Goal: Transaction & Acquisition: Purchase product/service

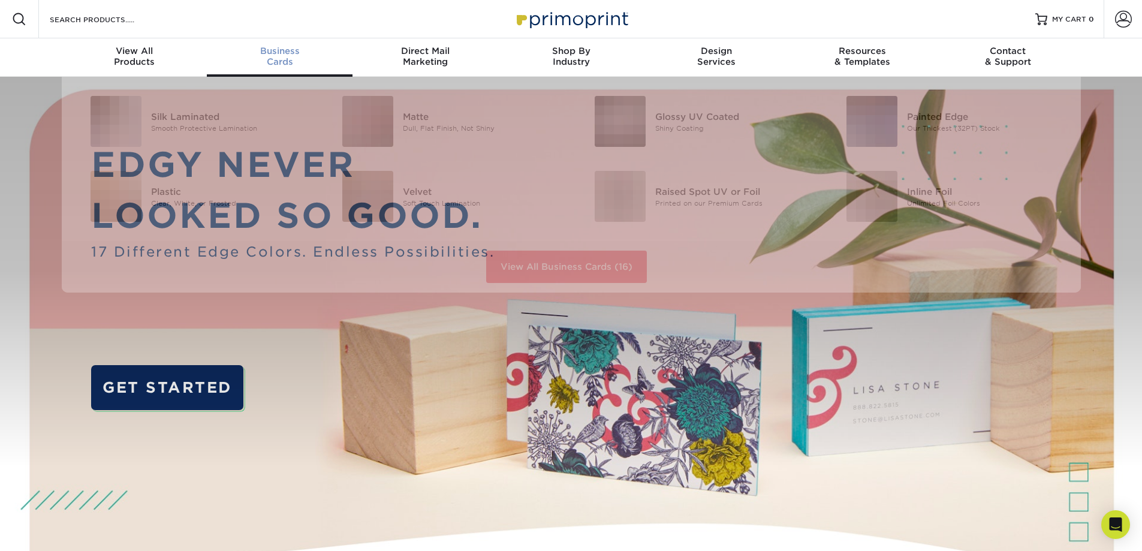
click at [289, 64] on div "Business Cards" at bounding box center [280, 57] width 146 height 22
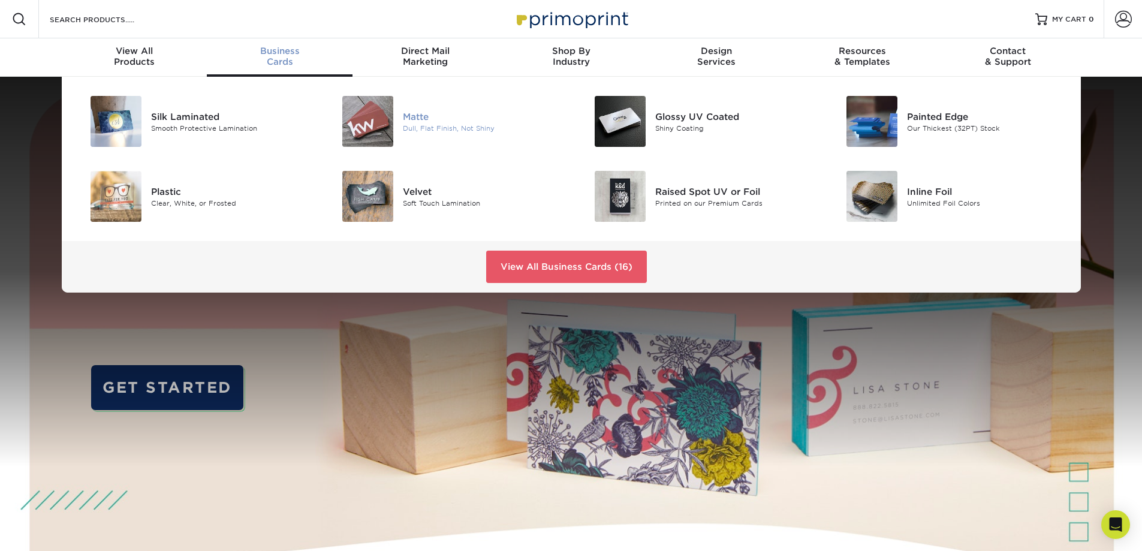
click at [441, 120] on div "Matte" at bounding box center [482, 116] width 159 height 13
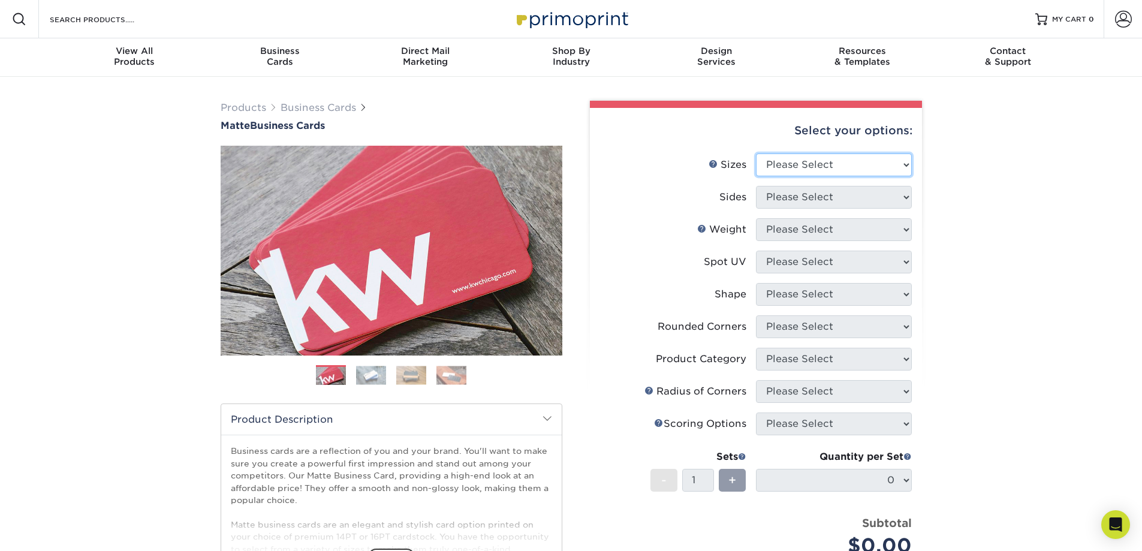
click at [821, 171] on select "Please Select 1.5" x 3.5" - Mini 1.75" x 3.5" - Mini 2" x 2" - Square 2" x 3" -…" at bounding box center [834, 164] width 156 height 23
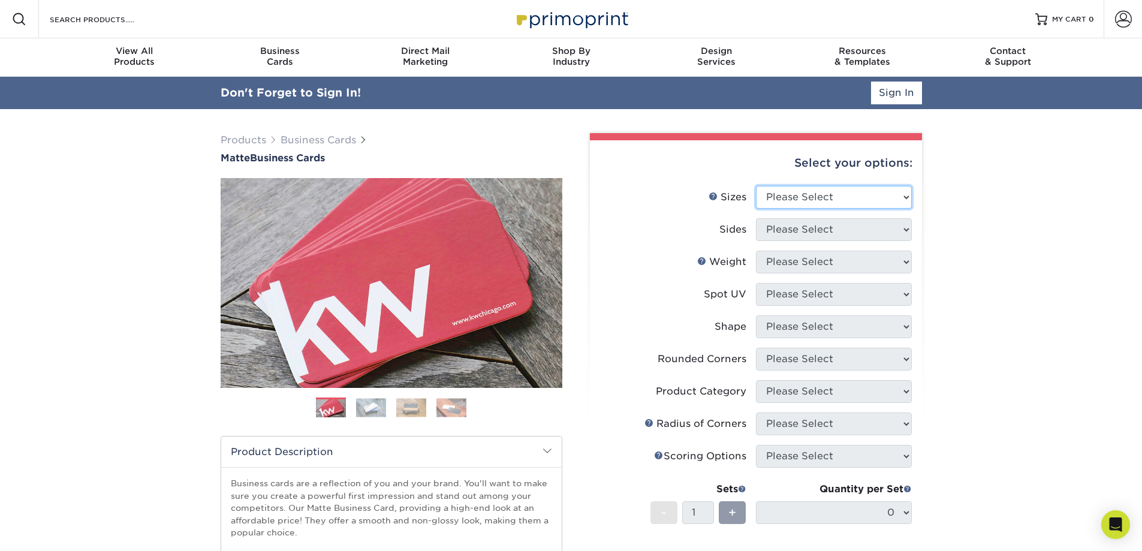
select select "2.00x3.50"
click at [756, 186] on select "Please Select 1.5" x 3.5" - Mini 1.75" x 3.5" - Mini 2" x 2" - Square 2" x 3" -…" at bounding box center [834, 197] width 156 height 23
click at [804, 228] on select "Please Select Print Both Sides Print Front Only" at bounding box center [834, 229] width 156 height 23
select select "13abbda7-1d64-4f25-8bb2-c179b224825d"
click at [756, 218] on select "Please Select Print Both Sides Print Front Only" at bounding box center [834, 229] width 156 height 23
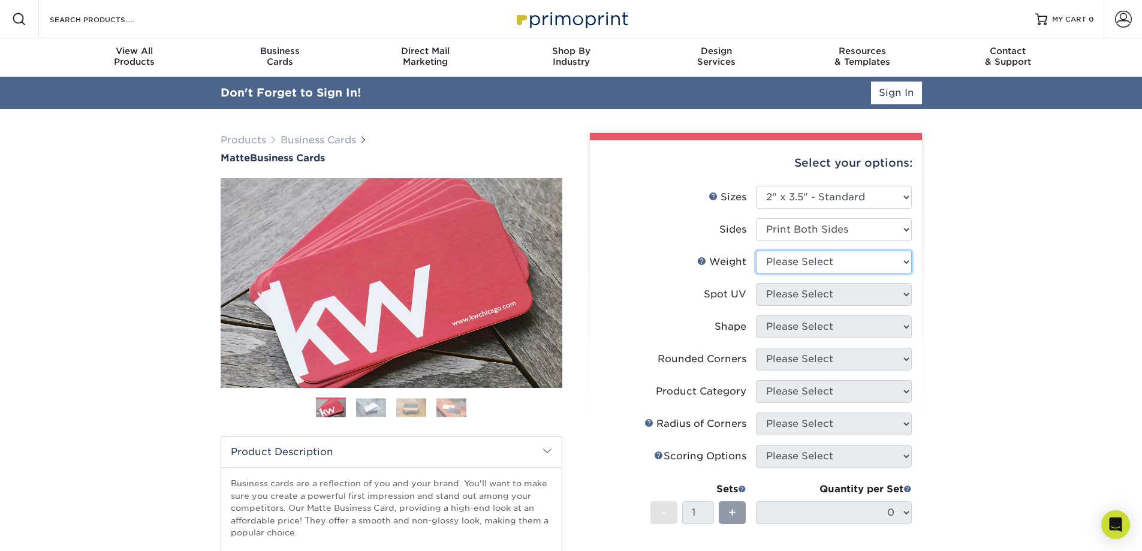
click at [804, 264] on select "Please Select 16PT 14PT" at bounding box center [834, 262] width 156 height 23
select select "16PT"
click at [756, 251] on select "Please Select 16PT 14PT" at bounding box center [834, 262] width 156 height 23
click at [802, 292] on select "Please Select No Spot UV Front and Back (Both Sides) Front Only Back Only" at bounding box center [834, 294] width 156 height 23
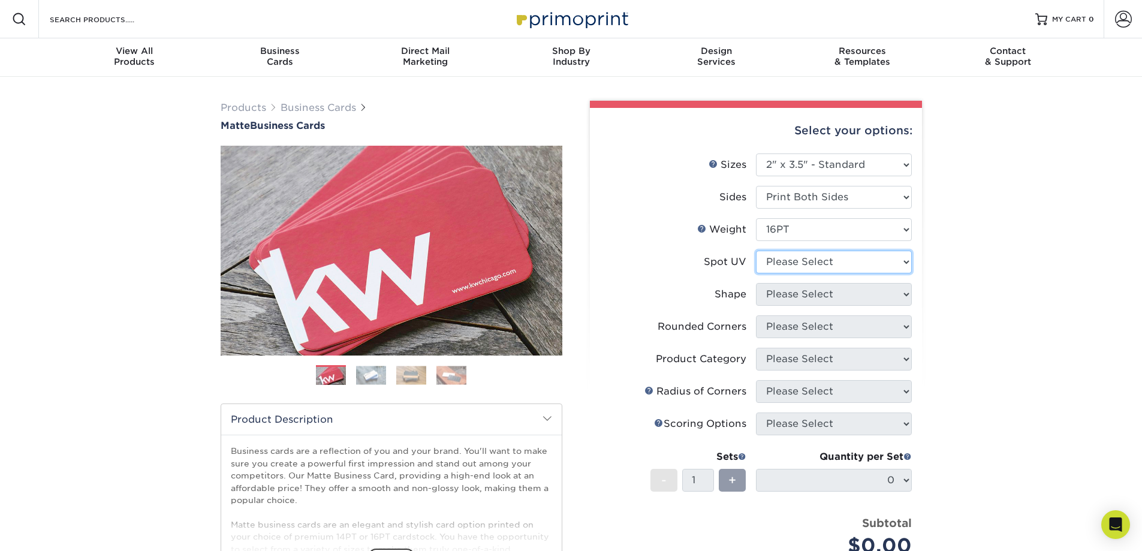
select select "1"
click at [756, 251] on select "Please Select No Spot UV Front and Back (Both Sides) Front Only Back Only" at bounding box center [834, 262] width 156 height 23
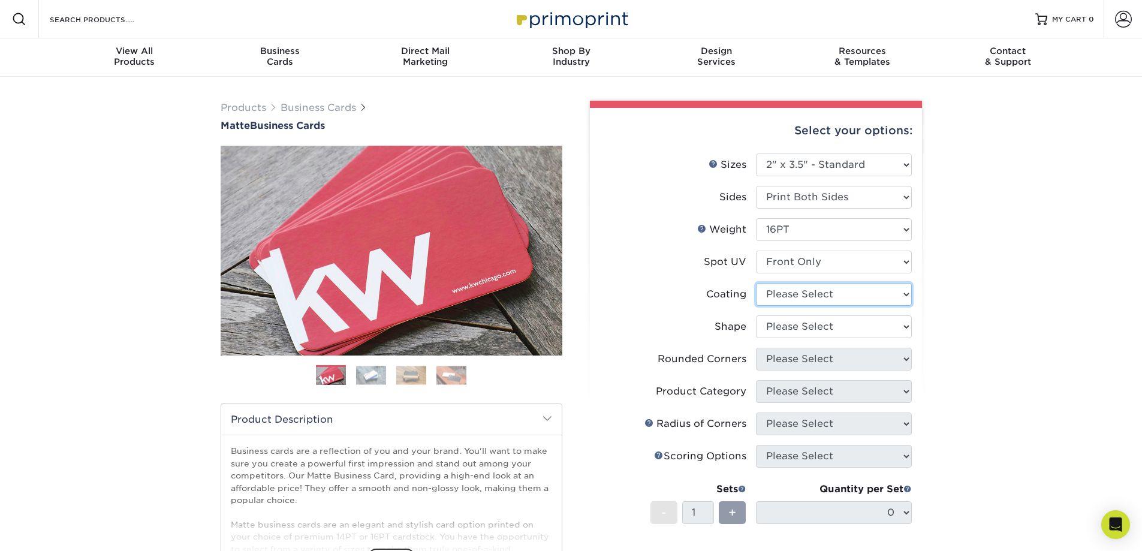
click at [801, 296] on select at bounding box center [834, 294] width 156 height 23
select select "121bb7b5-3b4d-429f-bd8d-bbf80e953313"
click at [756, 283] on select at bounding box center [834, 294] width 156 height 23
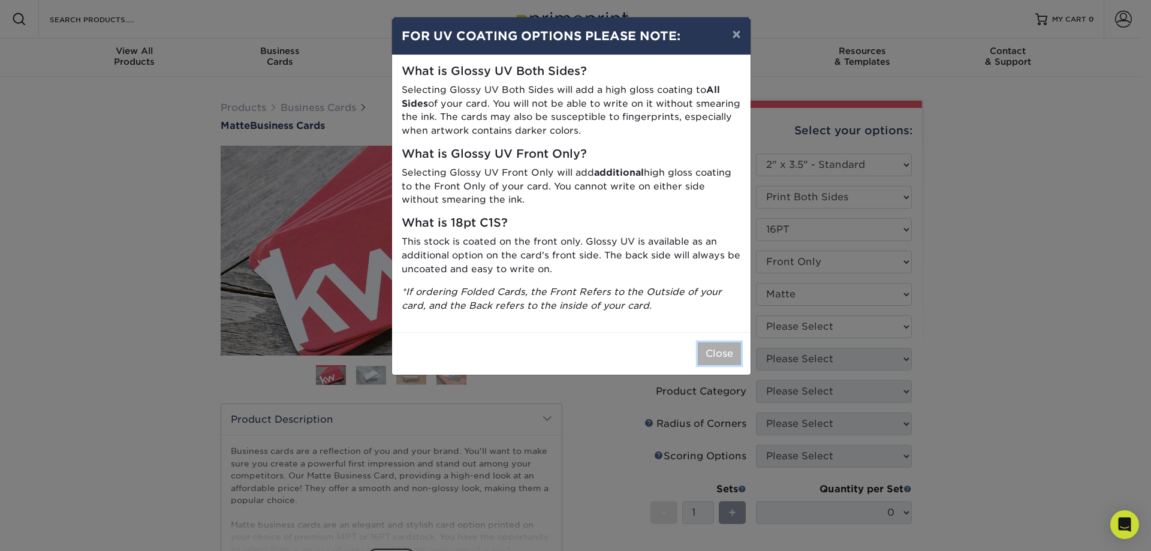
click at [728, 357] on button "Close" at bounding box center [719, 353] width 43 height 23
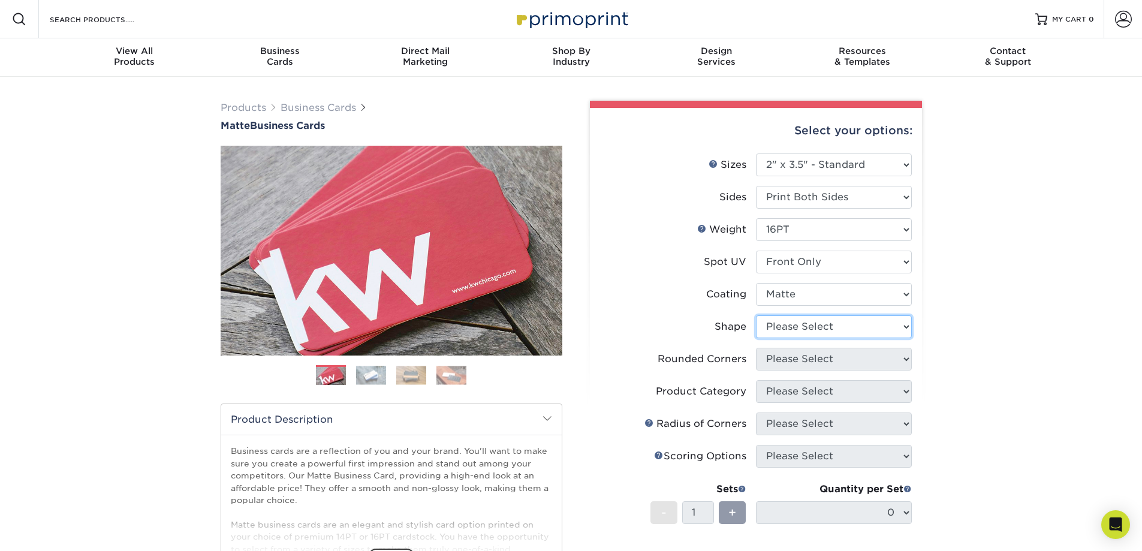
click at [788, 331] on select "Please Select Standard" at bounding box center [834, 326] width 156 height 23
select select "standard"
click at [756, 315] on select "Please Select Standard" at bounding box center [834, 326] width 156 height 23
click at [786, 362] on select "Please Select Yes - Round 2 Corners Yes - Round 4 Corners No" at bounding box center [834, 359] width 156 height 23
select select "0"
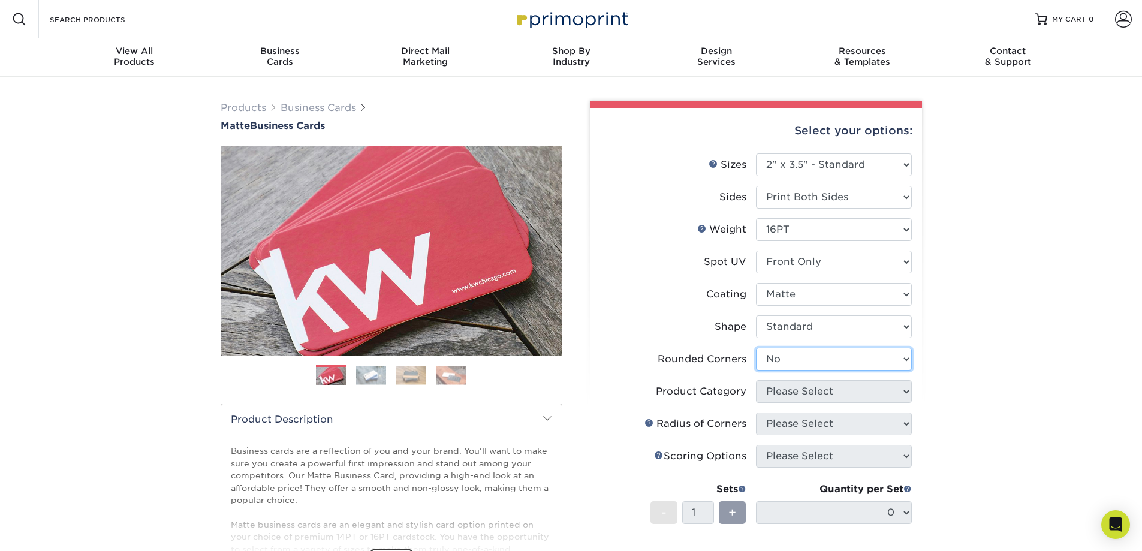
click at [756, 348] on select "Please Select Yes - Round 2 Corners Yes - Round 4 Corners No" at bounding box center [834, 359] width 156 height 23
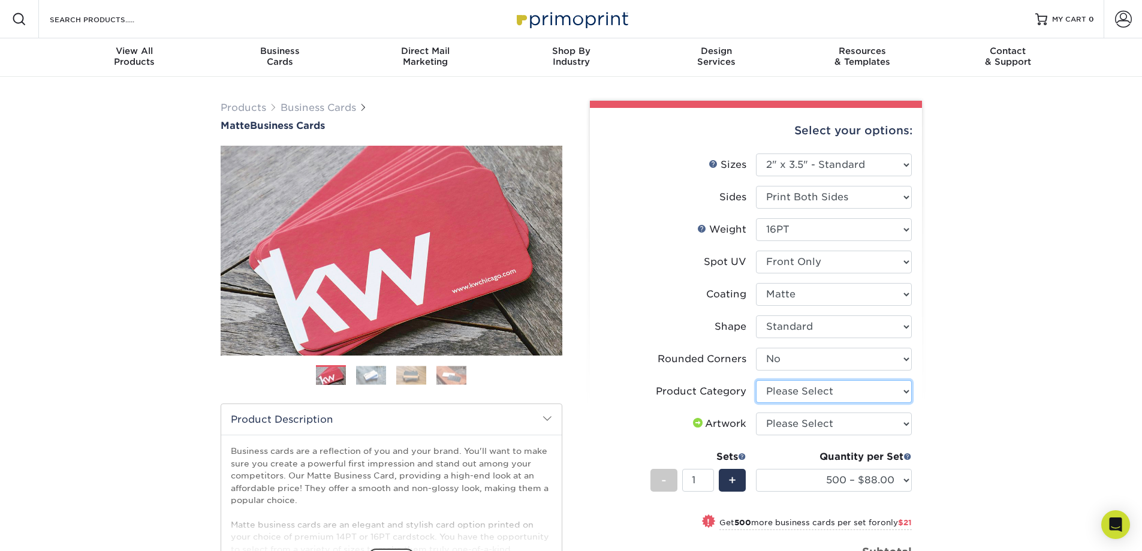
click at [795, 393] on select "Please Select Business Cards" at bounding box center [834, 391] width 156 height 23
select select "3b5148f1-0588-4f88-a218-97bcfdce65c1"
click at [756, 380] on select "Please Select Business Cards" at bounding box center [834, 391] width 156 height 23
click at [797, 422] on select "Please Select I will upload files I need a design - $100" at bounding box center [834, 423] width 156 height 23
select select "upload"
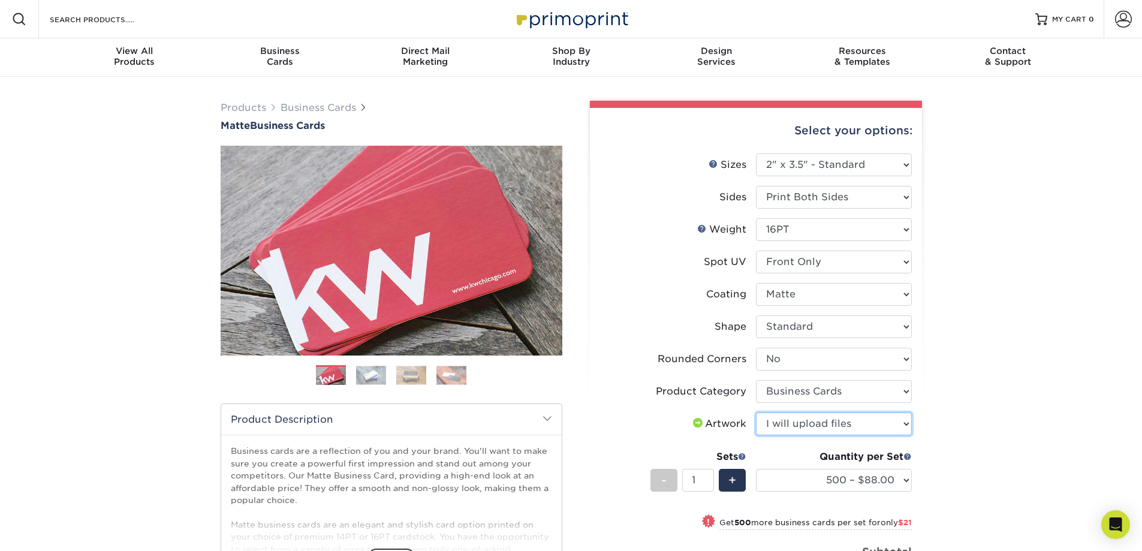
click at [756, 412] on select "Please Select I will upload files I need a design - $100" at bounding box center [834, 423] width 156 height 23
click at [837, 487] on select "500 – $88.00 1000 – $109.00 2500 – $205.00 5000 – $279.00 10000 – $612.00 15000…" at bounding box center [834, 480] width 156 height 23
select select "1000 – $109.00"
click at [756, 469] on select "500 – $88.00 1000 – $109.00 2500 – $205.00 5000 – $279.00 10000 – $612.00 15000…" at bounding box center [834, 480] width 156 height 23
click at [1120, 23] on span at bounding box center [1123, 19] width 17 height 17
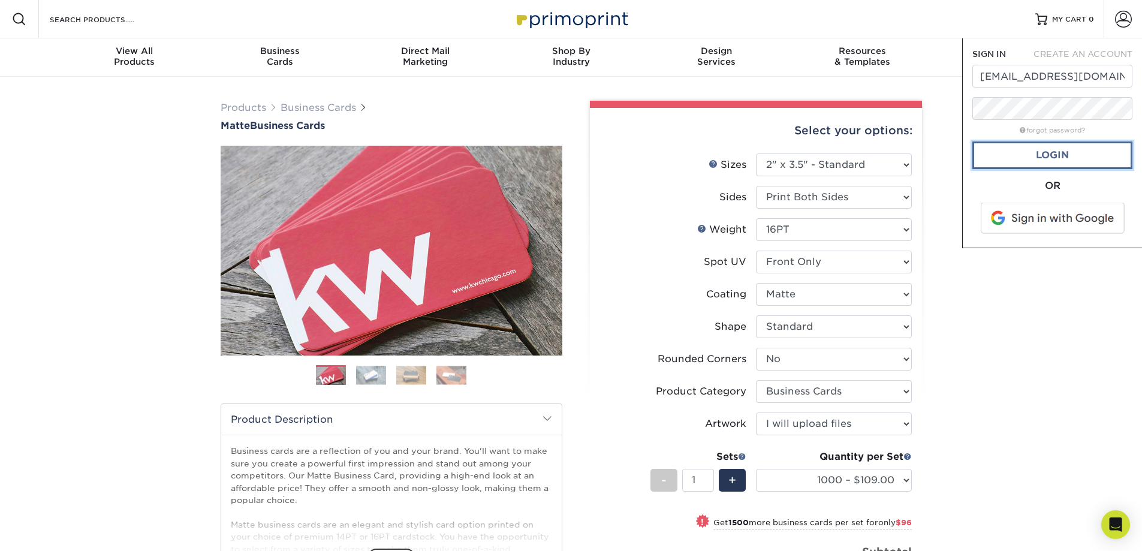
click at [1060, 158] on link "Login" at bounding box center [1052, 155] width 160 height 28
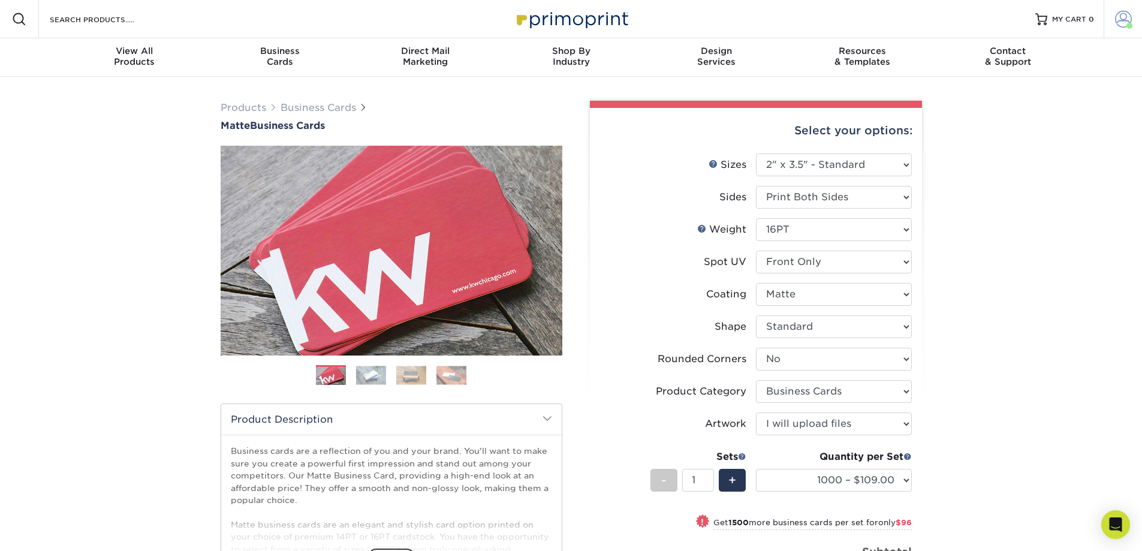
click at [1120, 17] on span at bounding box center [1123, 19] width 17 height 17
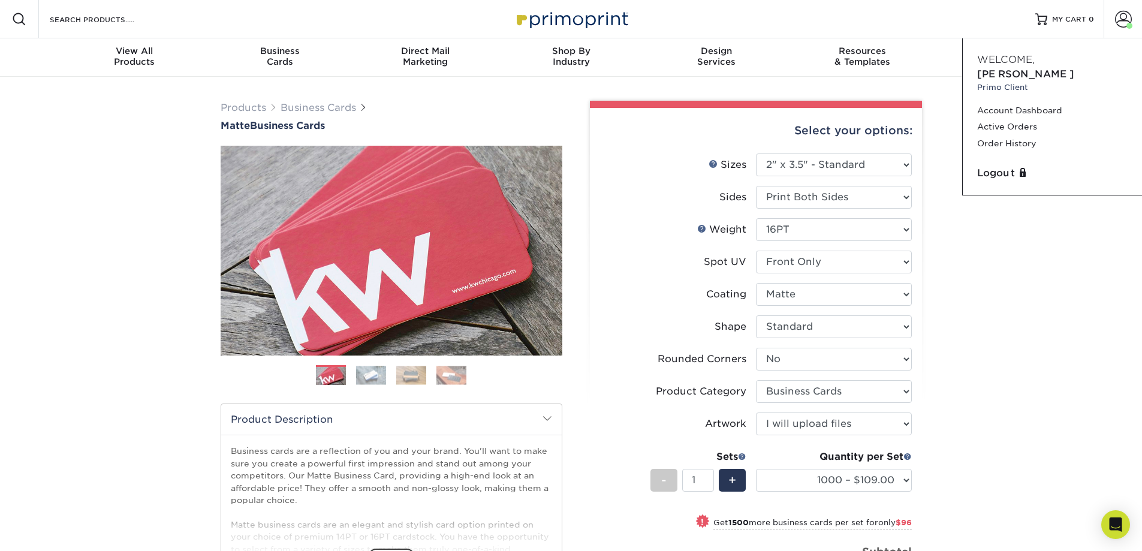
click at [1058, 216] on div "Products Business Cards Matte Business Cards Previous Next 100 $ 9" at bounding box center [571, 422] width 1142 height 690
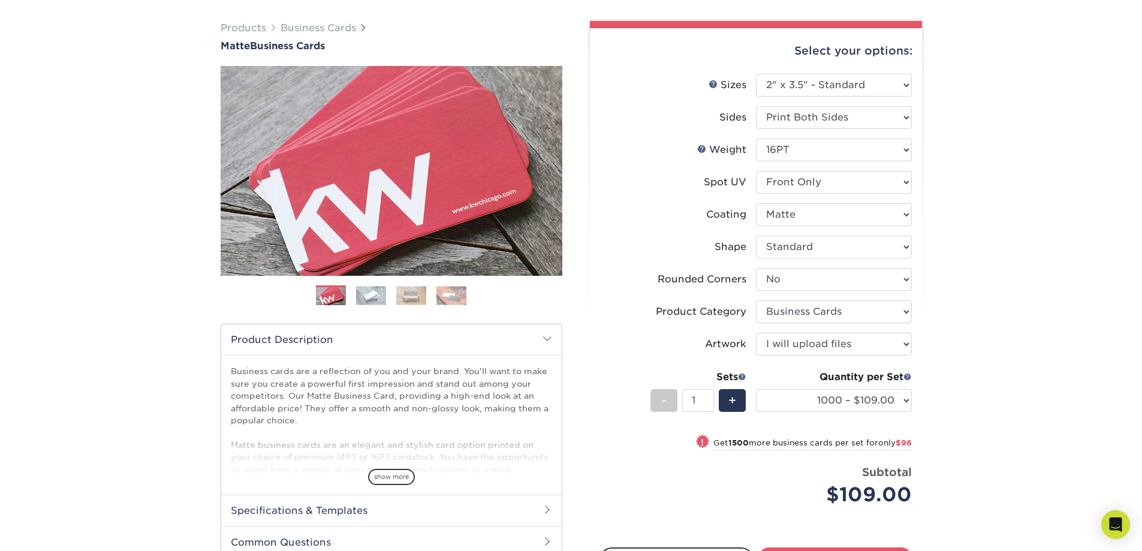
scroll to position [180, 0]
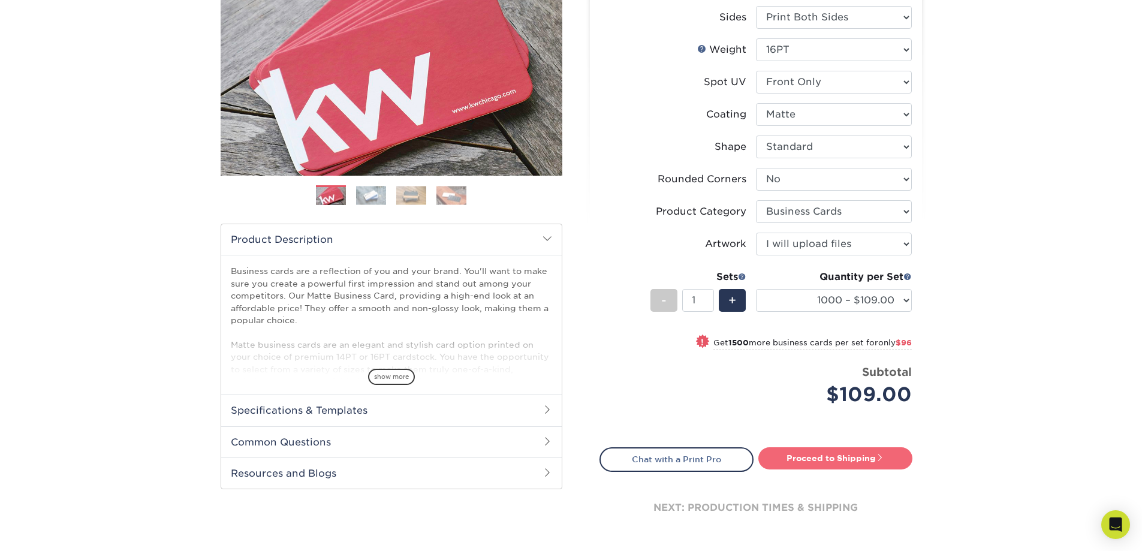
click at [804, 451] on link "Proceed to Shipping" at bounding box center [835, 458] width 154 height 22
type input "Set 1"
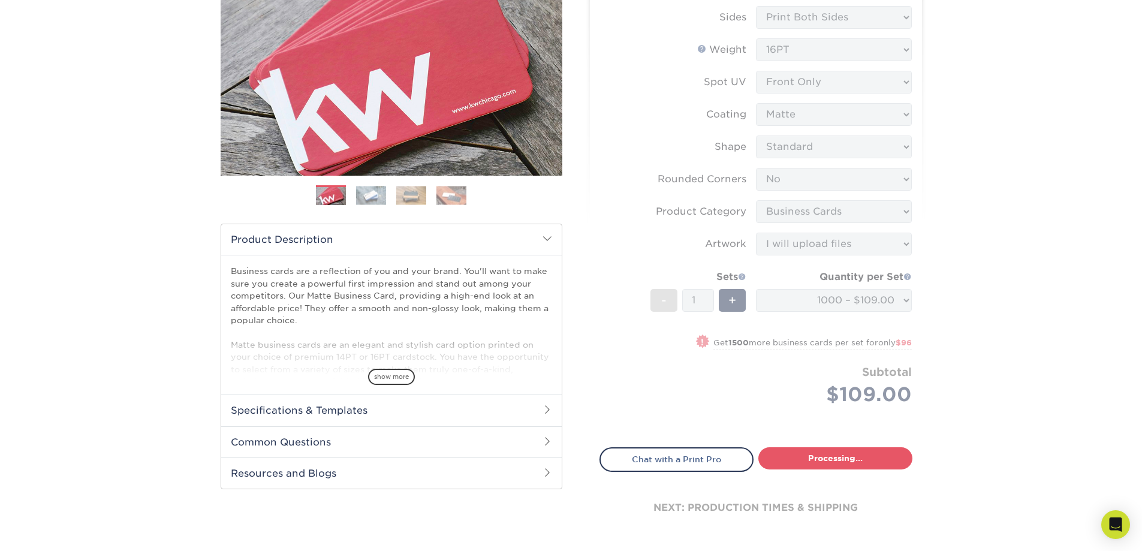
select select "e486f0bf-acc5-4b2b-b1a9-d5abca7d5a4b"
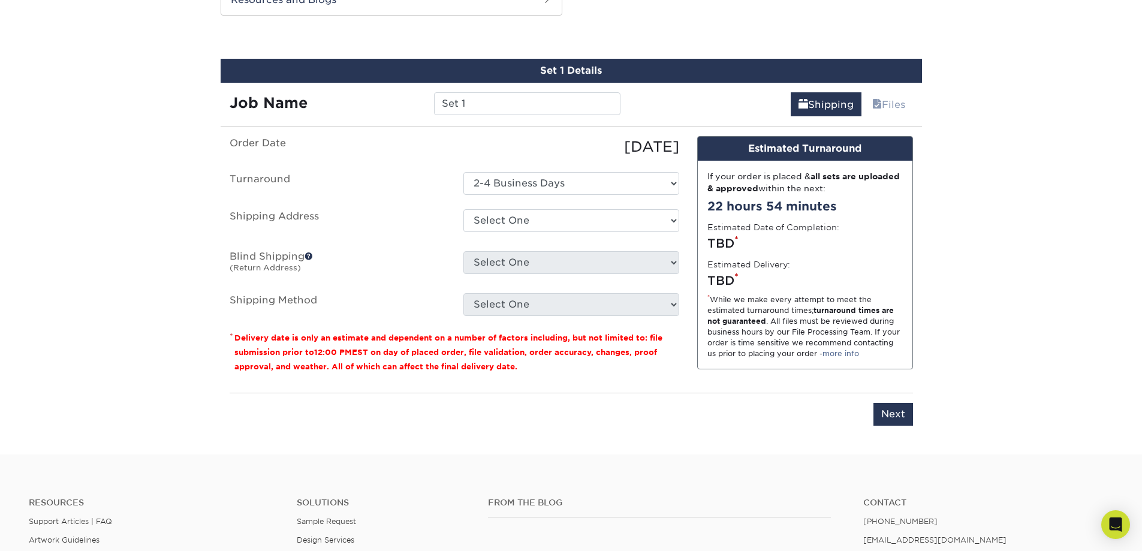
scroll to position [660, 0]
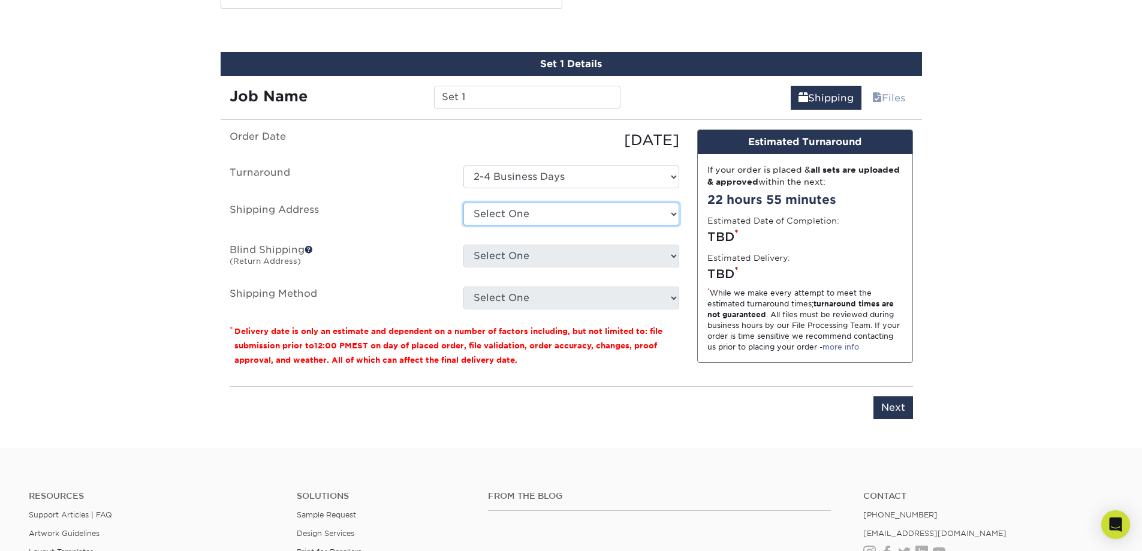
click at [534, 220] on select "Select One 6555 AMBROSIA DR, SAN DIEGO, CA 1225 E 30TH ST, NATIONAL CITY, CA 35…" at bounding box center [571, 214] width 216 height 23
select select "254172"
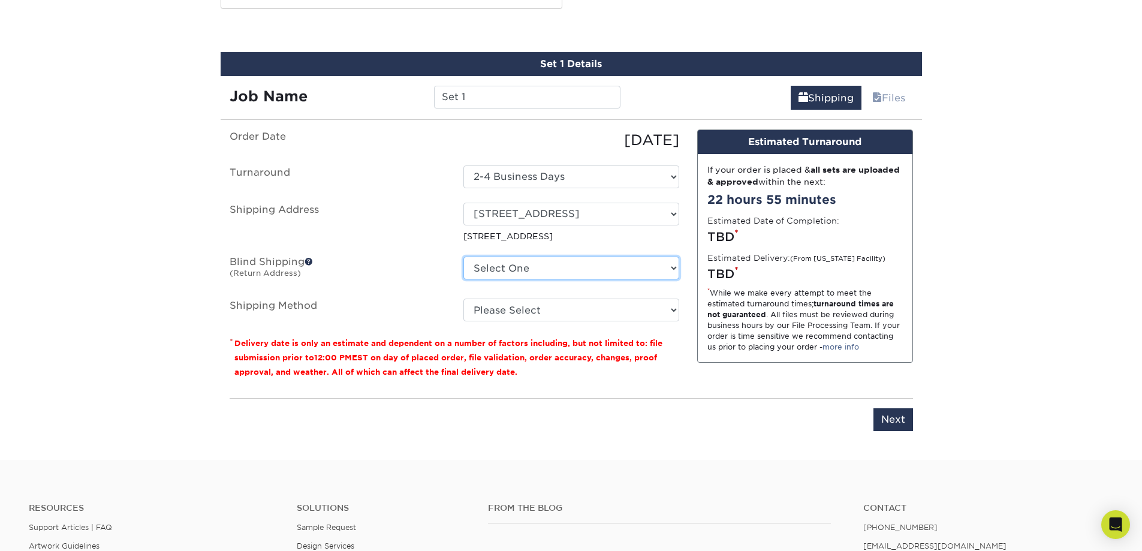
click at [615, 273] on select "Select One 6555 AMBROSIA DR, SAN DIEGO, CA 1225 E 30TH ST, NATIONAL CITY, CA 35…" at bounding box center [571, 268] width 216 height 23
select select "254172"
click at [463, 257] on select "Select One 6555 AMBROSIA DR, SAN DIEGO, CA 1225 E 30TH ST, NATIONAL CITY, CA 35…" at bounding box center [571, 268] width 216 height 23
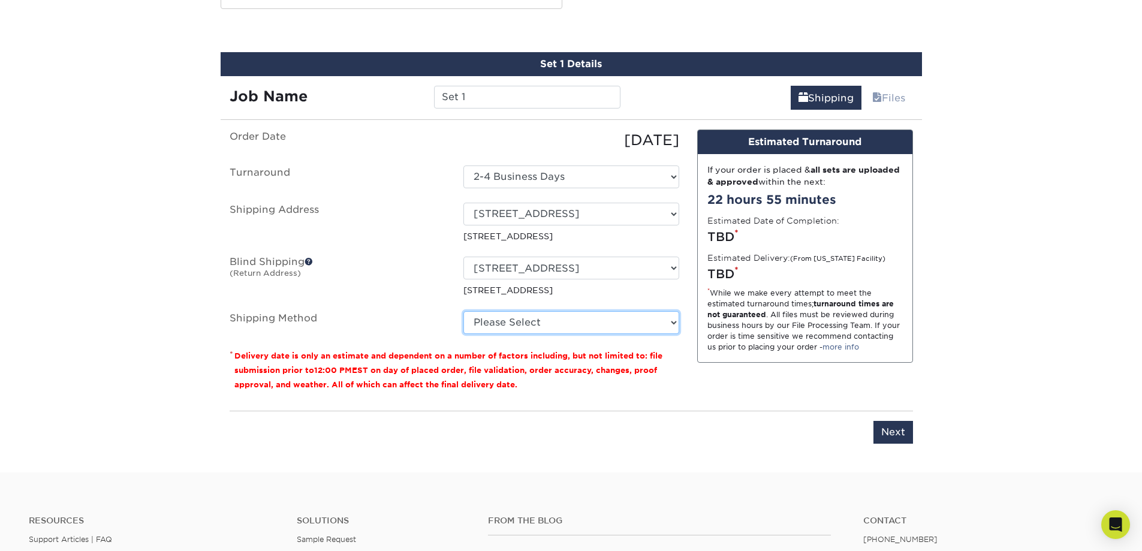
click at [545, 327] on select "Please Select Ground Shipping (+$8.96) 3 Day Shipping Service (+$15.34) 2 Day A…" at bounding box center [571, 322] width 216 height 23
select select "03"
click at [463, 311] on select "Please Select Ground Shipping (+$8.96) 3 Day Shipping Service (+$15.34) 2 Day A…" at bounding box center [571, 322] width 216 height 23
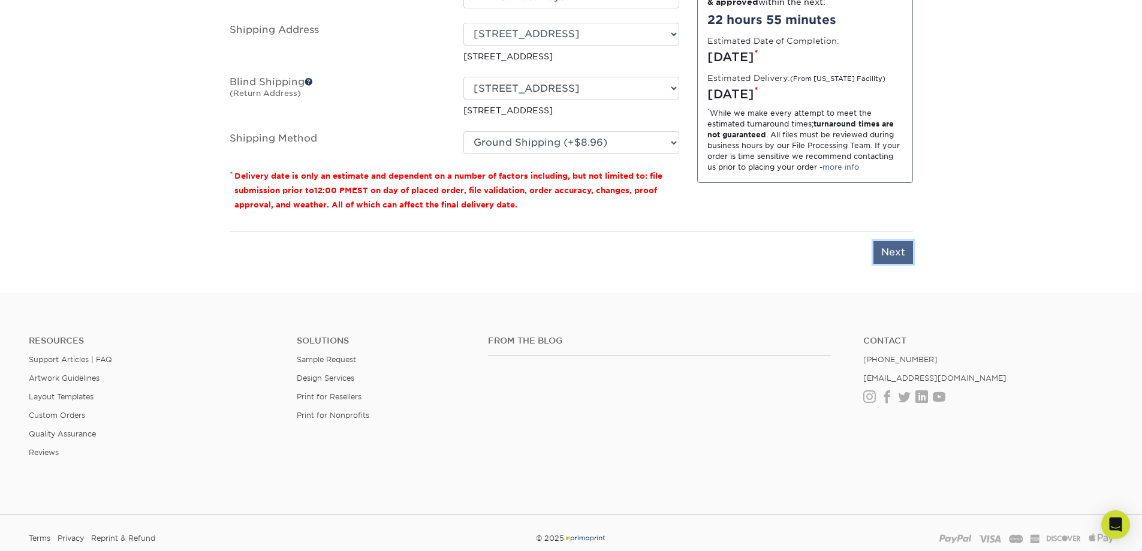
click at [890, 252] on input "Next" at bounding box center [893, 252] width 40 height 23
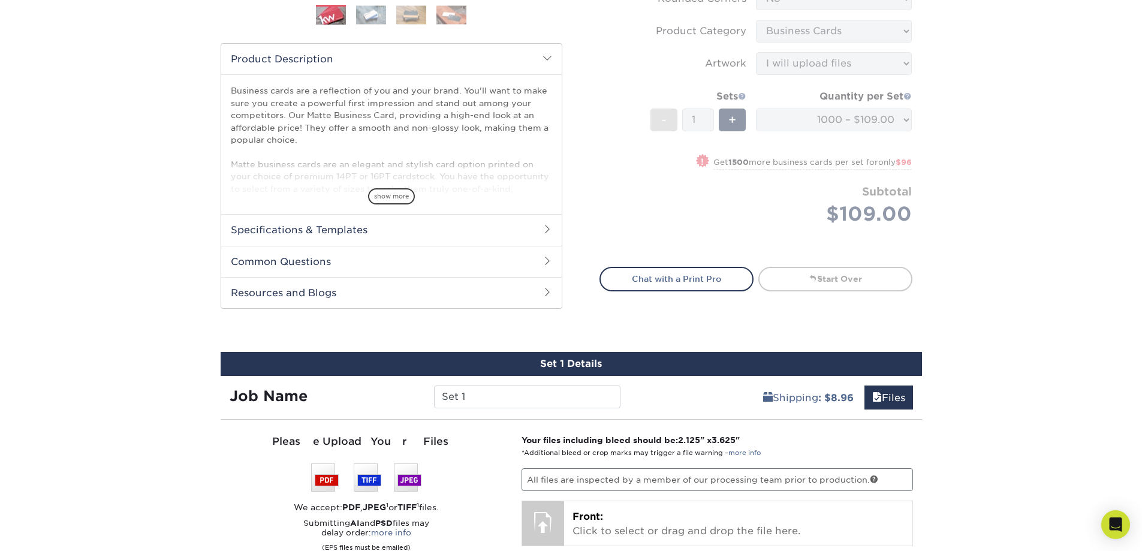
scroll to position [540, 0]
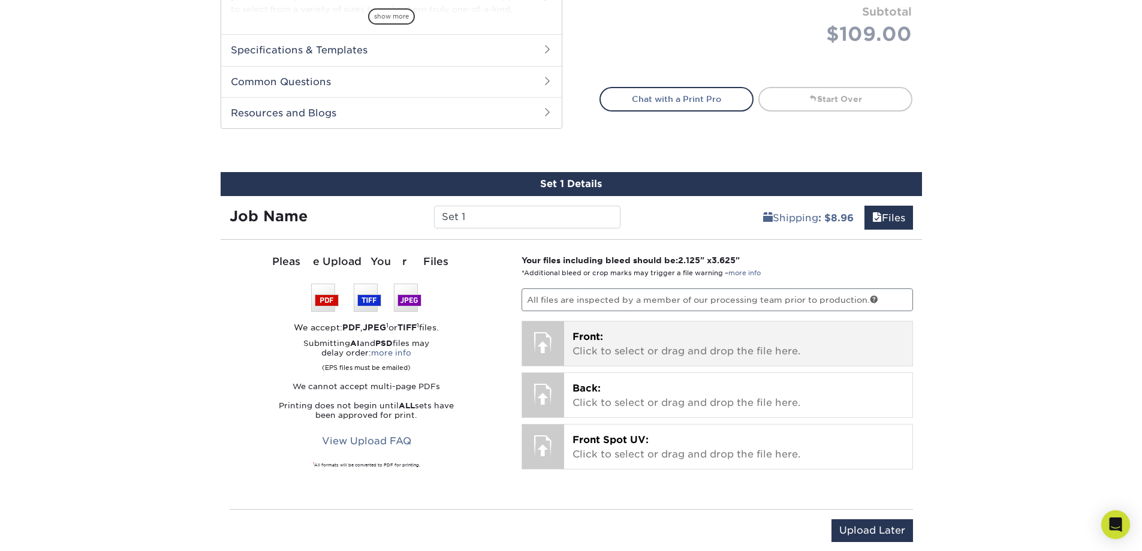
click at [642, 339] on p "Front: Click to select or drag and drop the file here." at bounding box center [737, 344] width 331 height 29
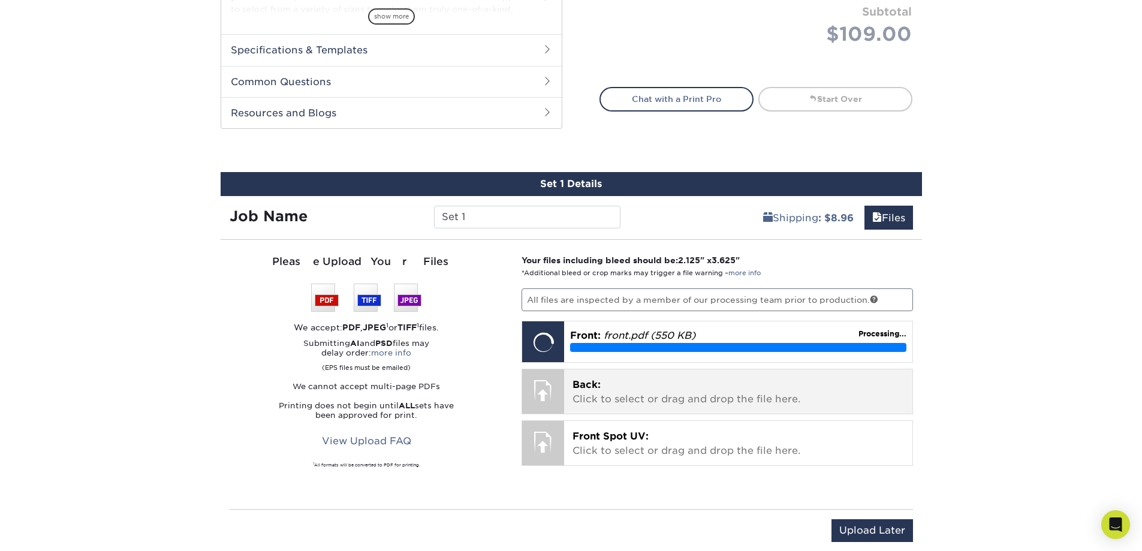
click at [612, 393] on p "Back: Click to select or drag and drop the file here." at bounding box center [737, 392] width 331 height 29
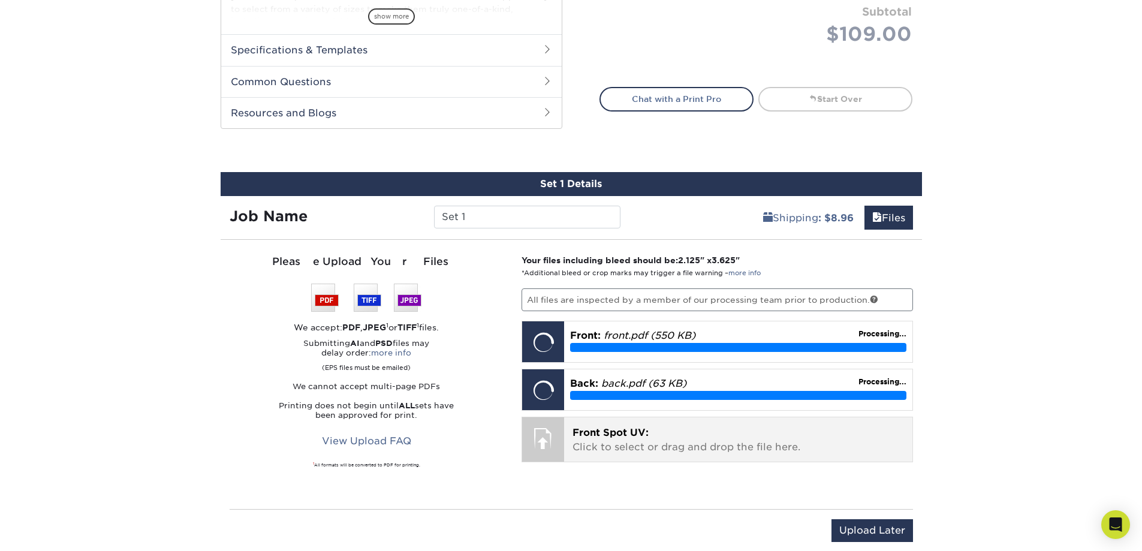
click at [681, 449] on p "Front Spot UV: Click to select or drag and drop the file here." at bounding box center [737, 440] width 331 height 29
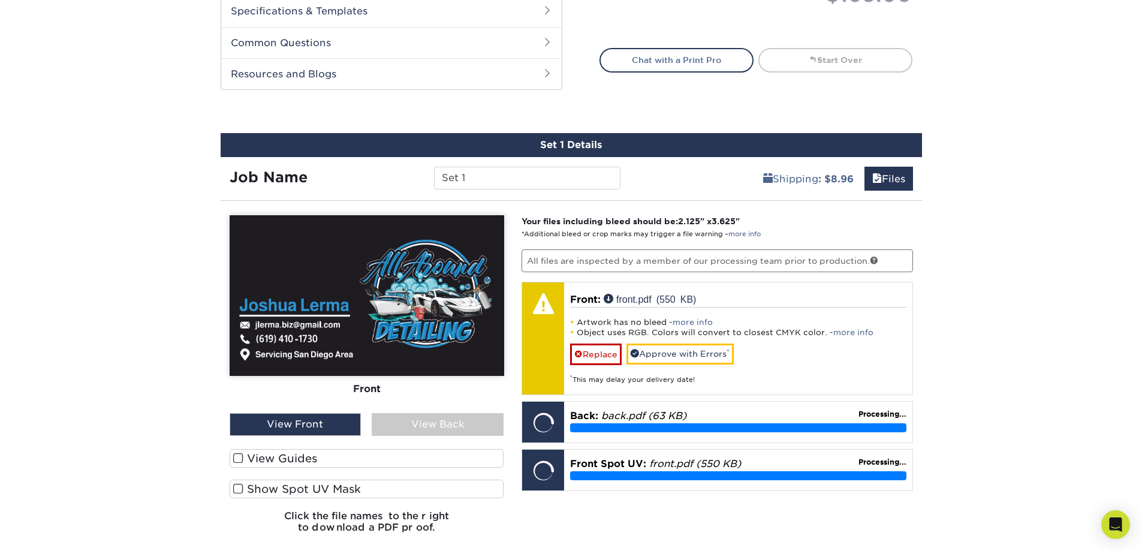
scroll to position [600, 0]
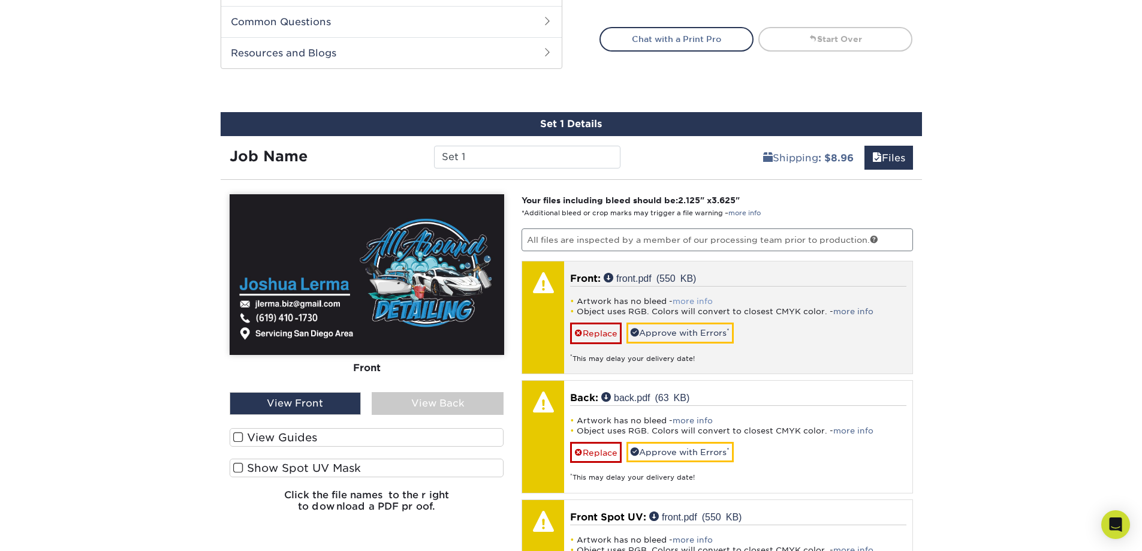
click at [678, 303] on link "more info" at bounding box center [692, 301] width 40 height 9
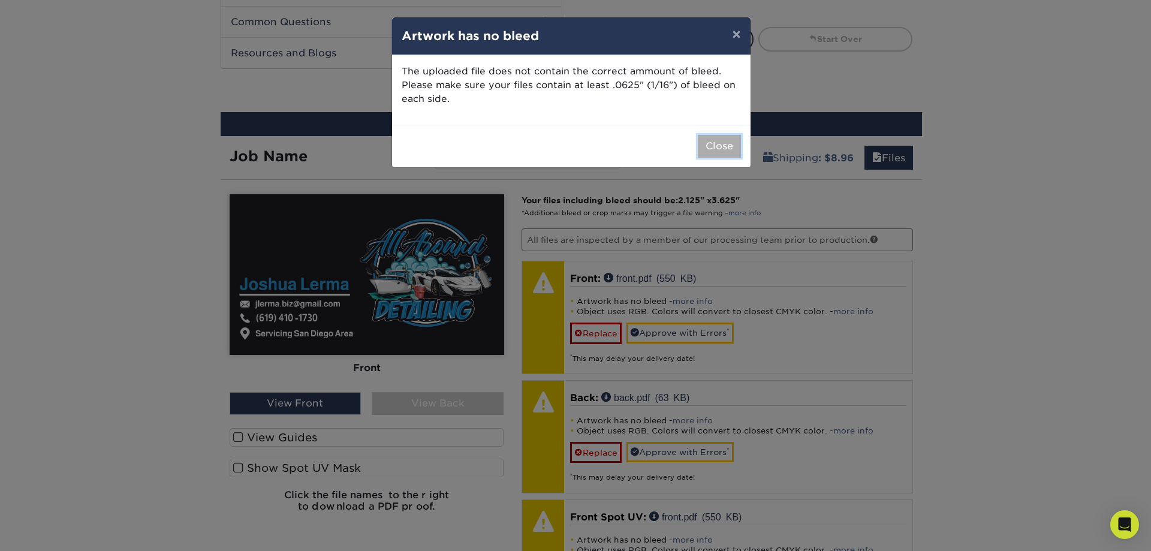
click at [714, 142] on button "Close" at bounding box center [719, 146] width 43 height 23
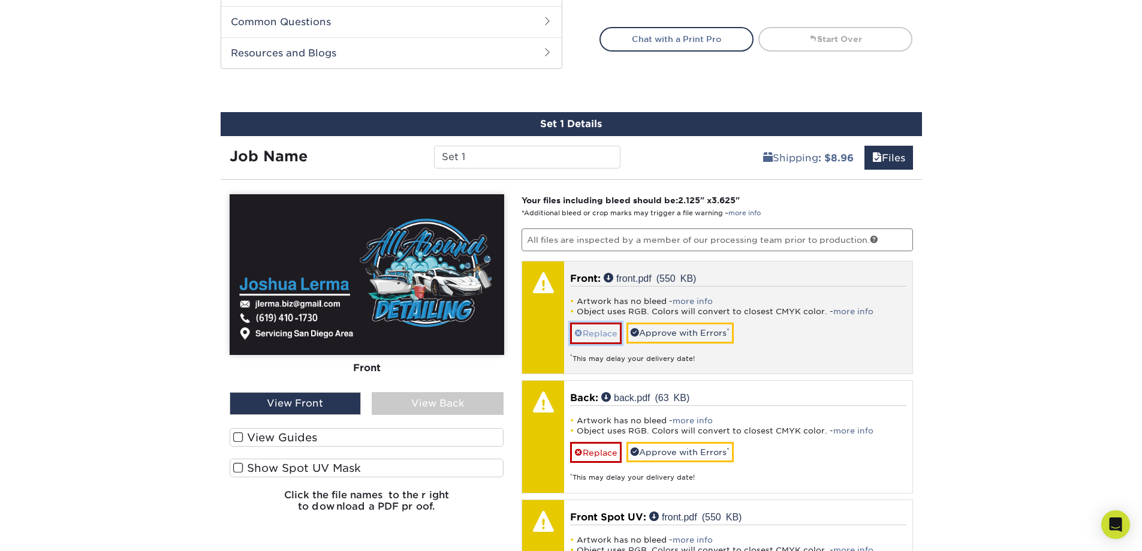
click at [602, 330] on link "Replace" at bounding box center [596, 332] width 52 height 21
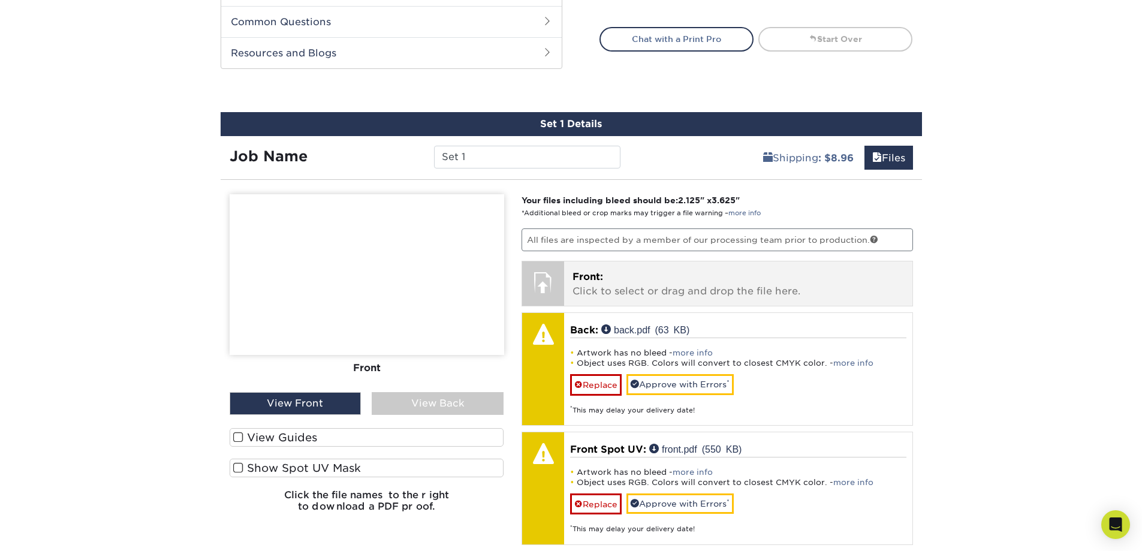
click at [604, 282] on p "Front: Click to select or drag and drop the file here." at bounding box center [737, 284] width 331 height 29
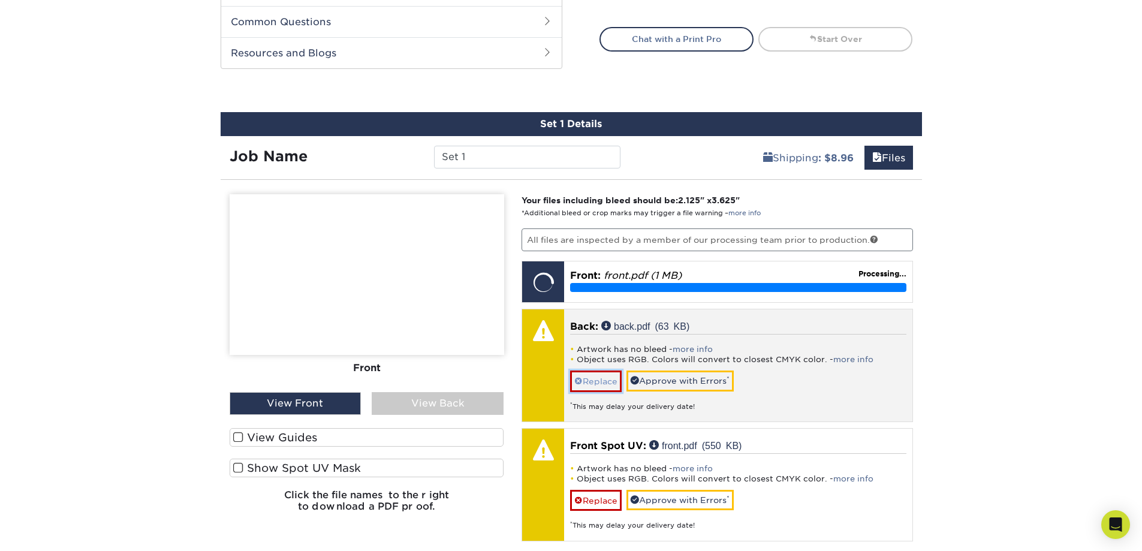
click at [605, 379] on link "Replace" at bounding box center [596, 380] width 52 height 21
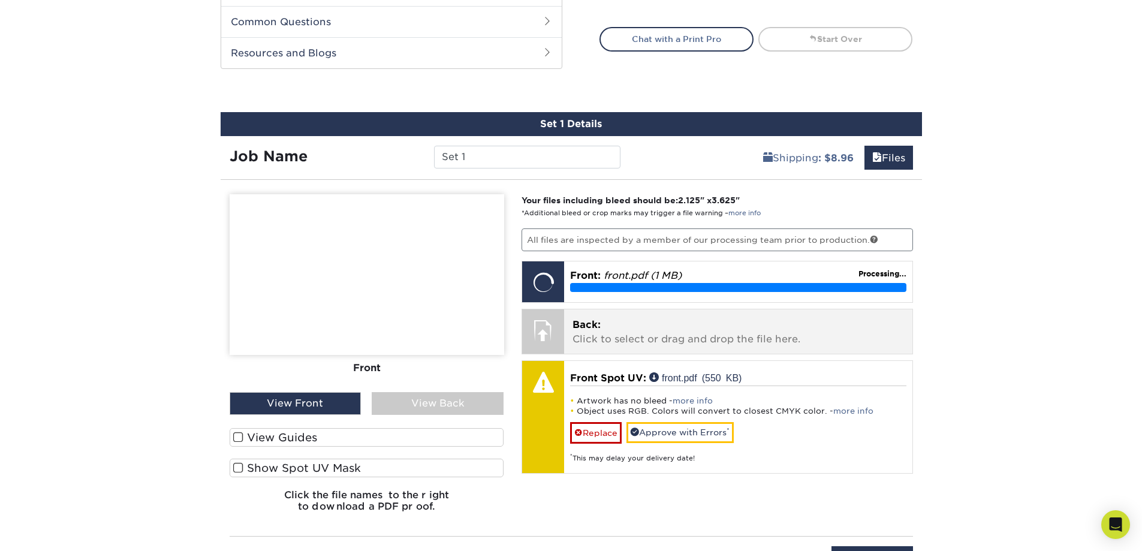
click at [599, 335] on p "Back: Click to select or drag and drop the file here." at bounding box center [737, 332] width 331 height 29
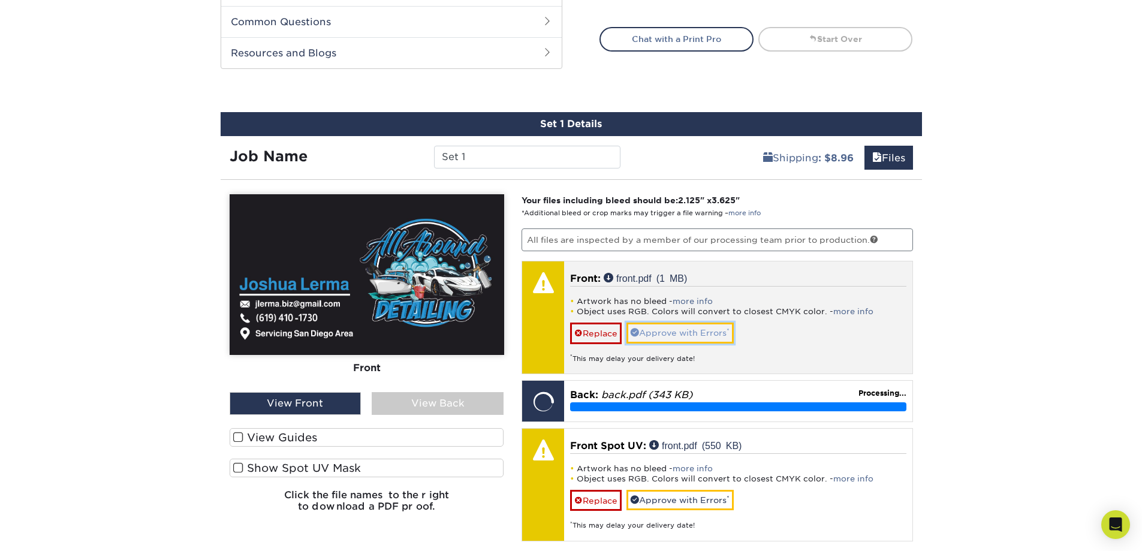
click at [651, 327] on link "Approve with Errors *" at bounding box center [679, 332] width 107 height 20
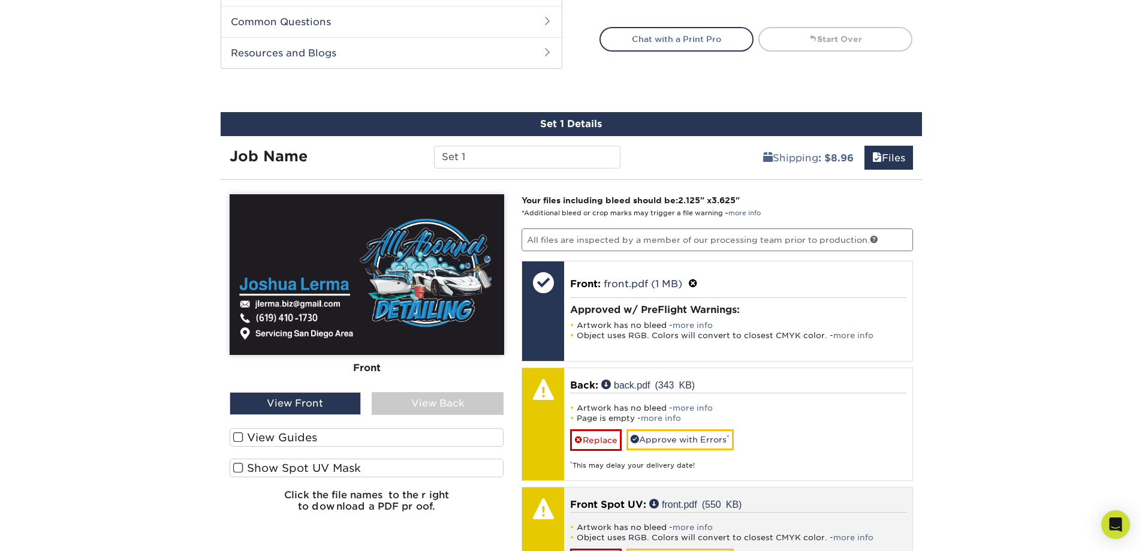
click at [604, 486] on div "Your files including bleed should be: 2.125 " x 3.625 " *Additional bleed or cr…" at bounding box center [716, 400] width 409 height 412
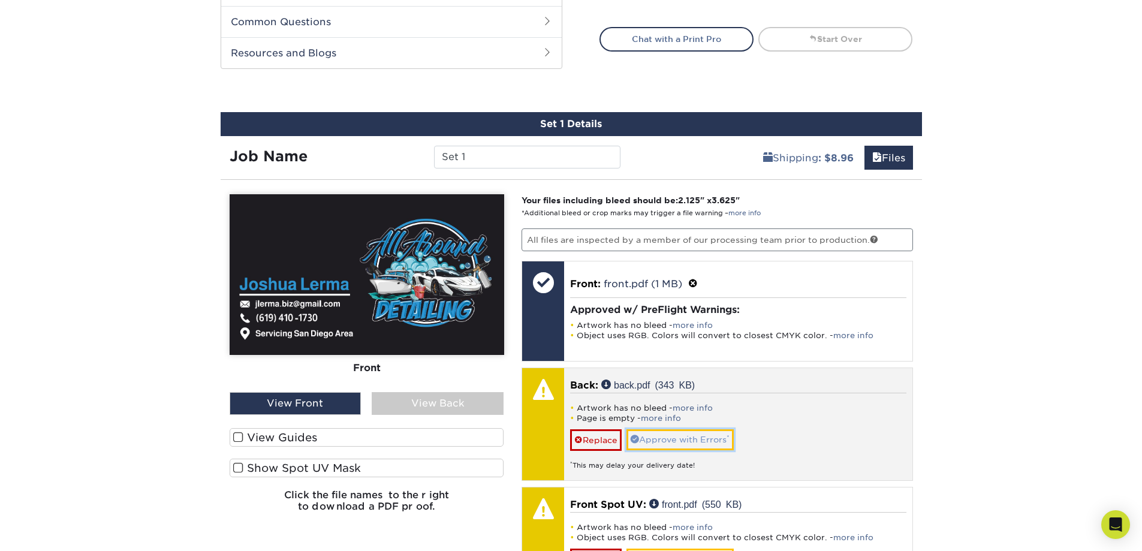
click at [690, 436] on link "Approve with Errors *" at bounding box center [679, 439] width 107 height 20
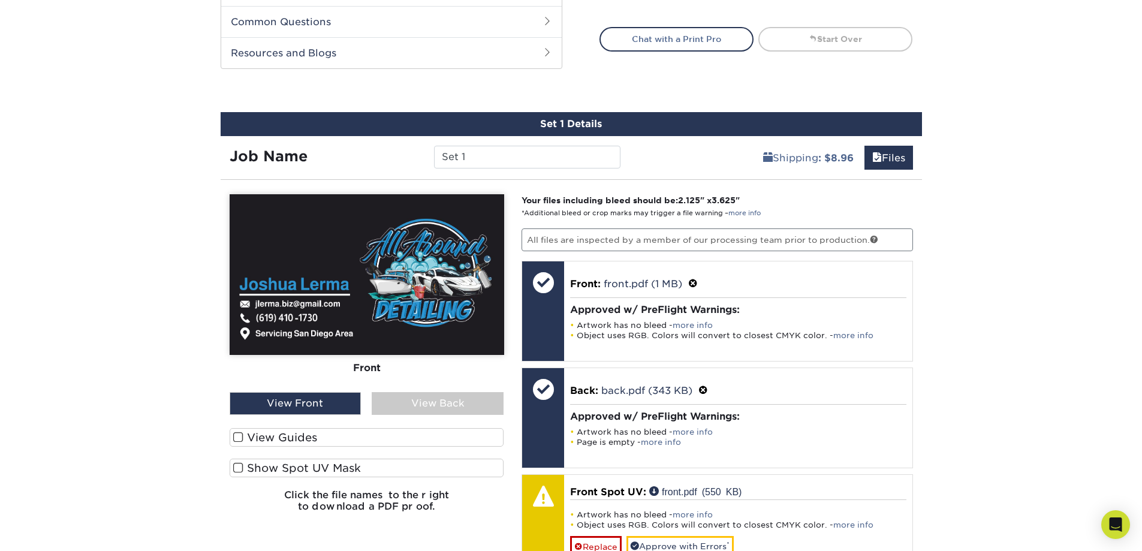
click at [252, 437] on label "View Guides" at bounding box center [367, 437] width 275 height 19
click at [0, 0] on input "View Guides" at bounding box center [0, 0] width 0 height 0
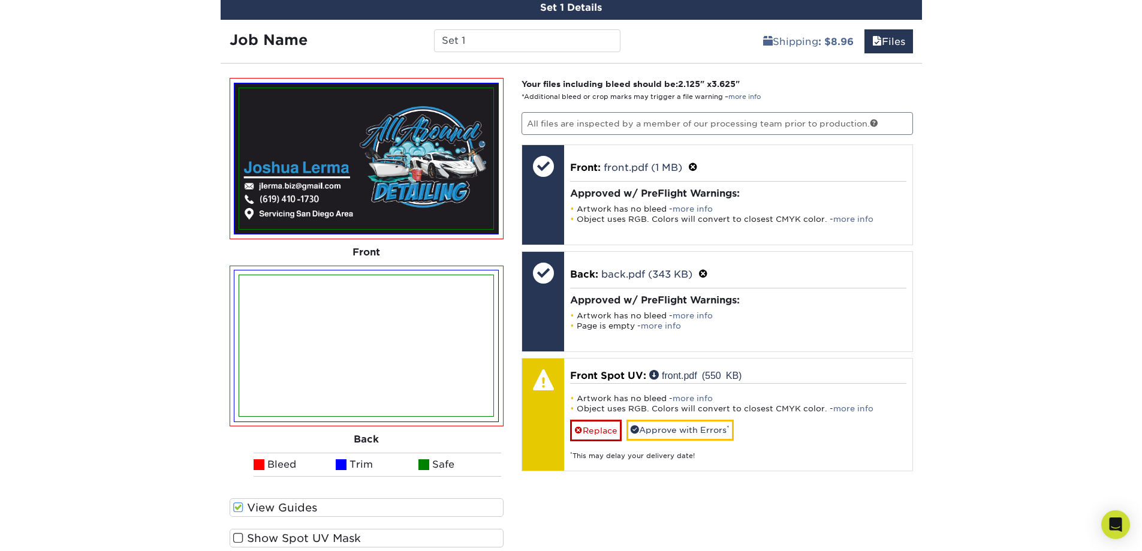
scroll to position [720, 0]
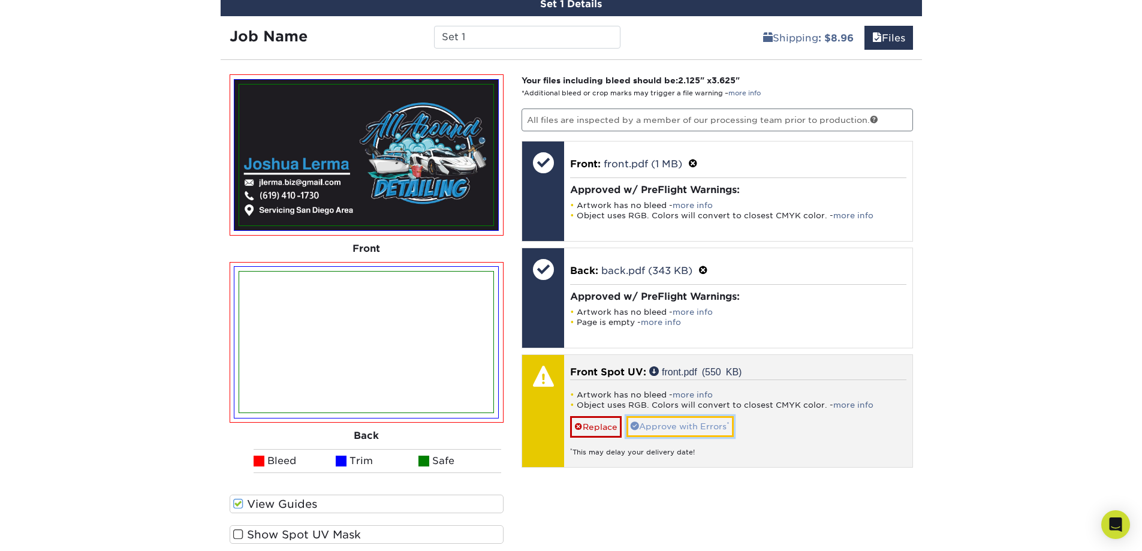
click at [656, 432] on link "Approve with Errors *" at bounding box center [679, 426] width 107 height 20
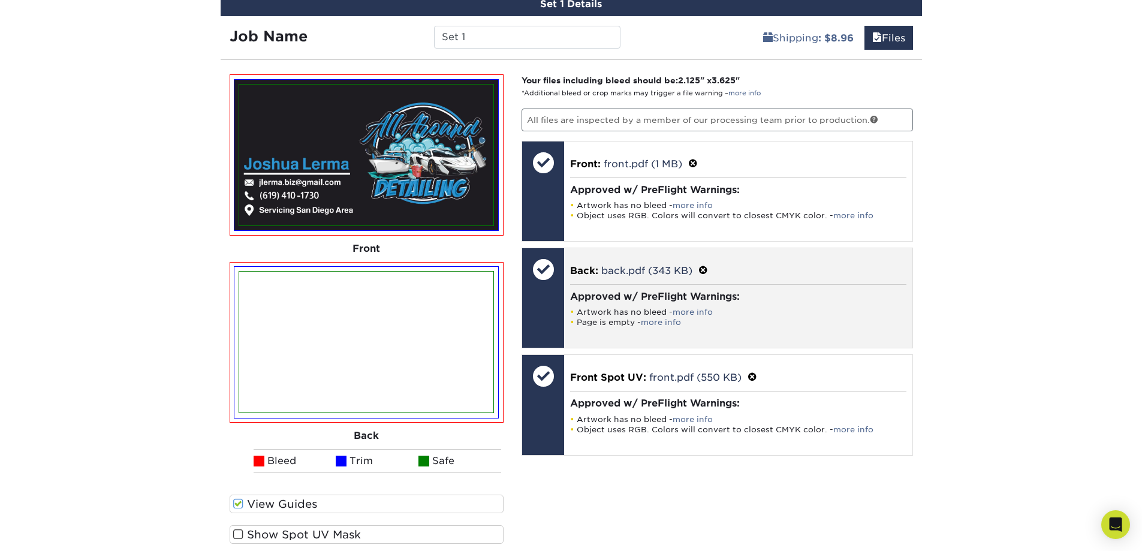
click at [705, 267] on span at bounding box center [703, 270] width 10 height 11
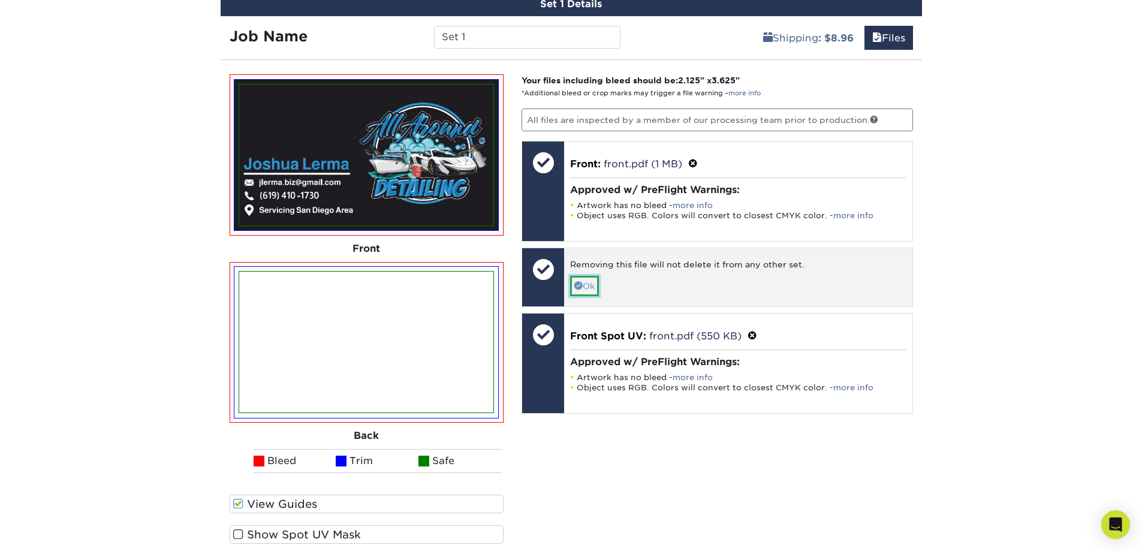
click at [588, 288] on link "Ok" at bounding box center [584, 286] width 29 height 20
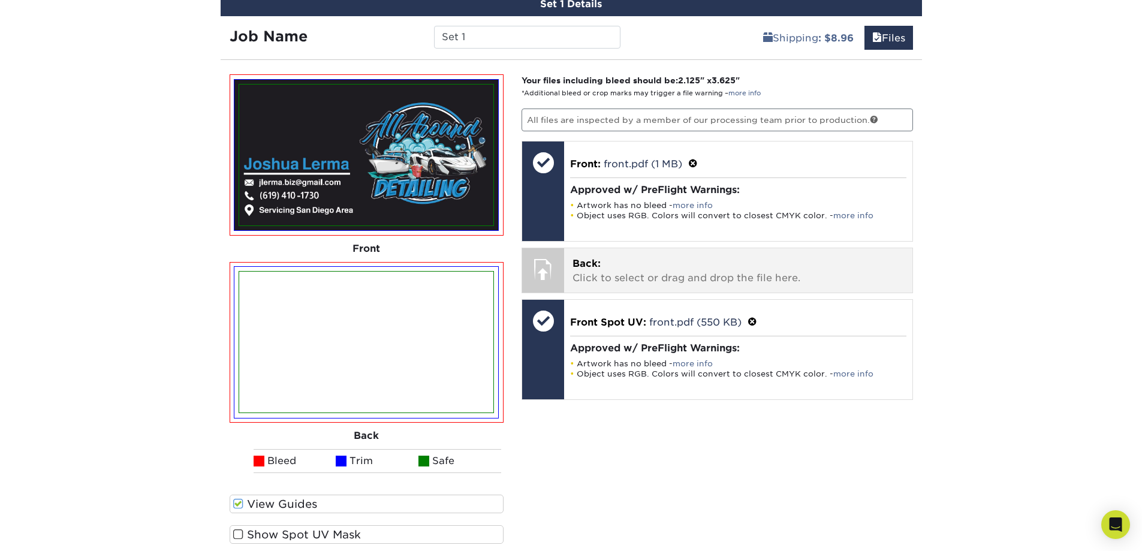
click at [607, 270] on p "Back: Click to select or drag and drop the file here." at bounding box center [737, 271] width 331 height 29
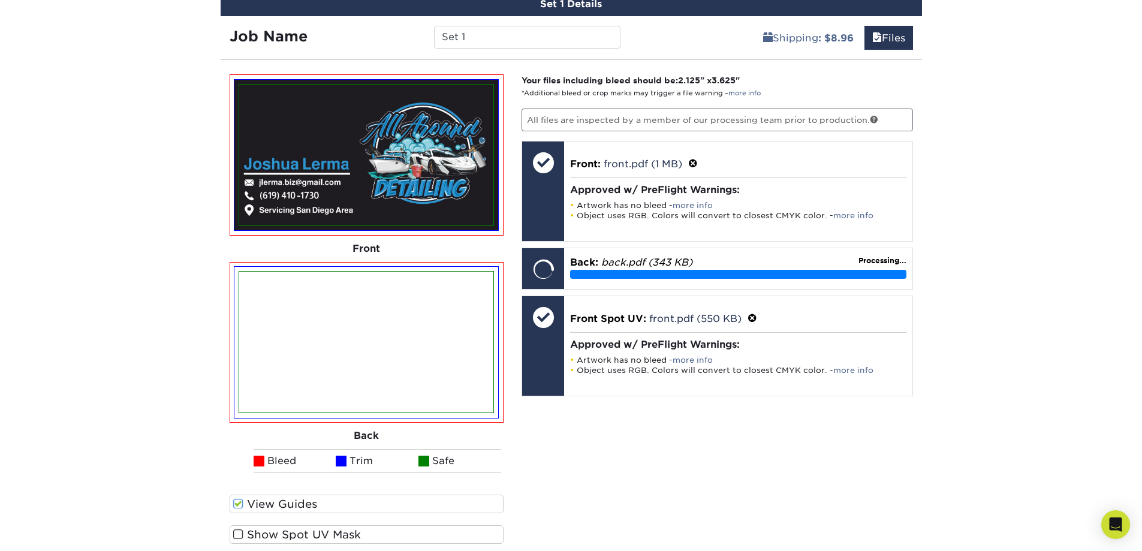
click at [415, 321] on img at bounding box center [366, 342] width 254 height 141
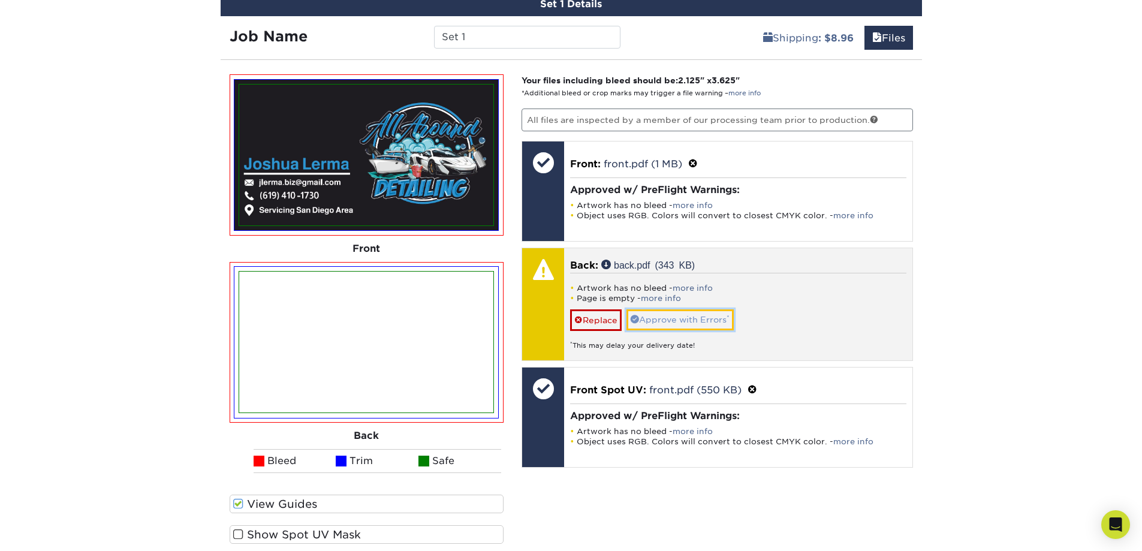
click at [672, 318] on link "Approve with Errors *" at bounding box center [679, 319] width 107 height 20
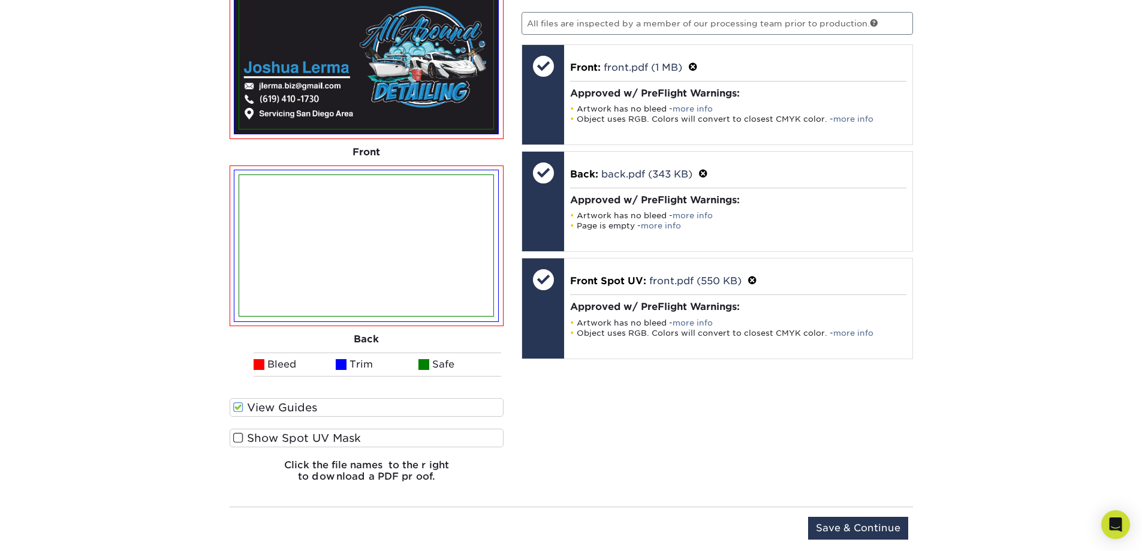
scroll to position [840, 0]
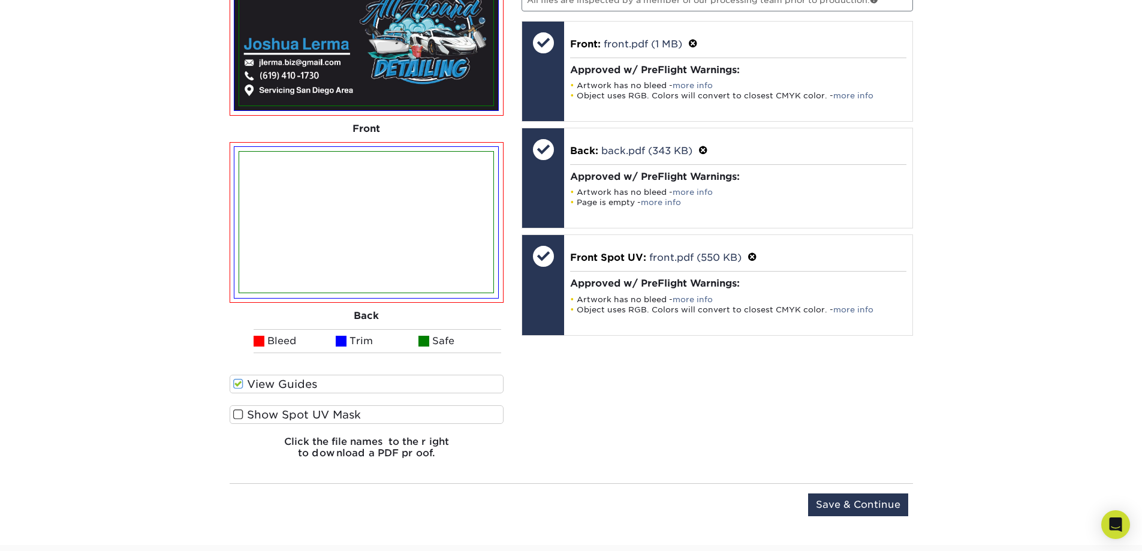
click at [310, 411] on label "Show Spot UV Mask" at bounding box center [367, 414] width 275 height 19
click at [0, 0] on input "Show Spot UV Mask" at bounding box center [0, 0] width 0 height 0
click at [310, 411] on label "Show Spot UV Mask" at bounding box center [367, 414] width 275 height 19
click at [0, 0] on input "Show Spot UV Mask" at bounding box center [0, 0] width 0 height 0
click at [310, 411] on label "Show Spot UV Mask" at bounding box center [367, 414] width 275 height 19
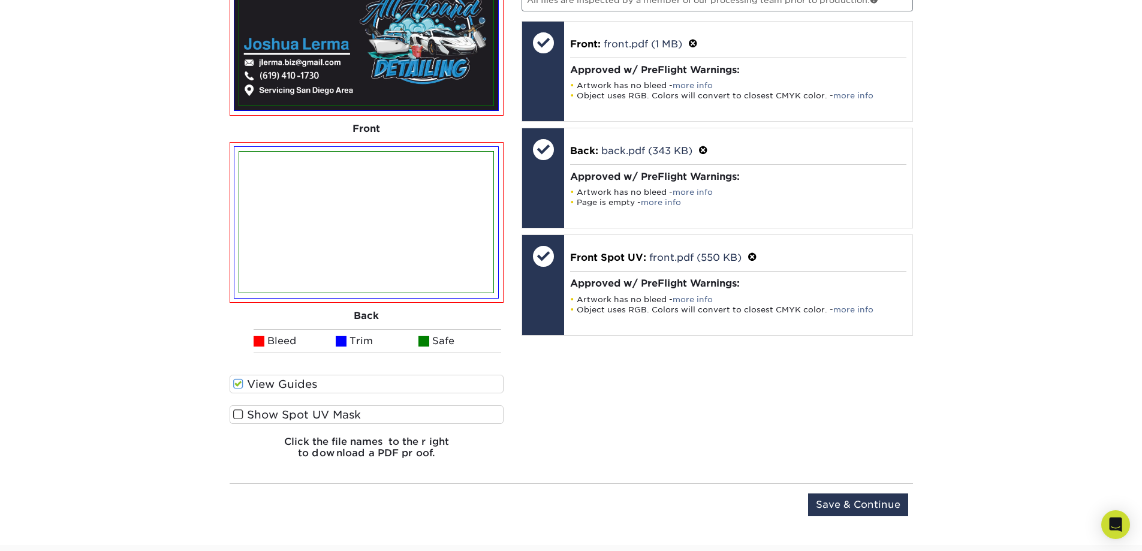
click at [0, 0] on input "Show Spot UV Mask" at bounding box center [0, 0] width 0 height 0
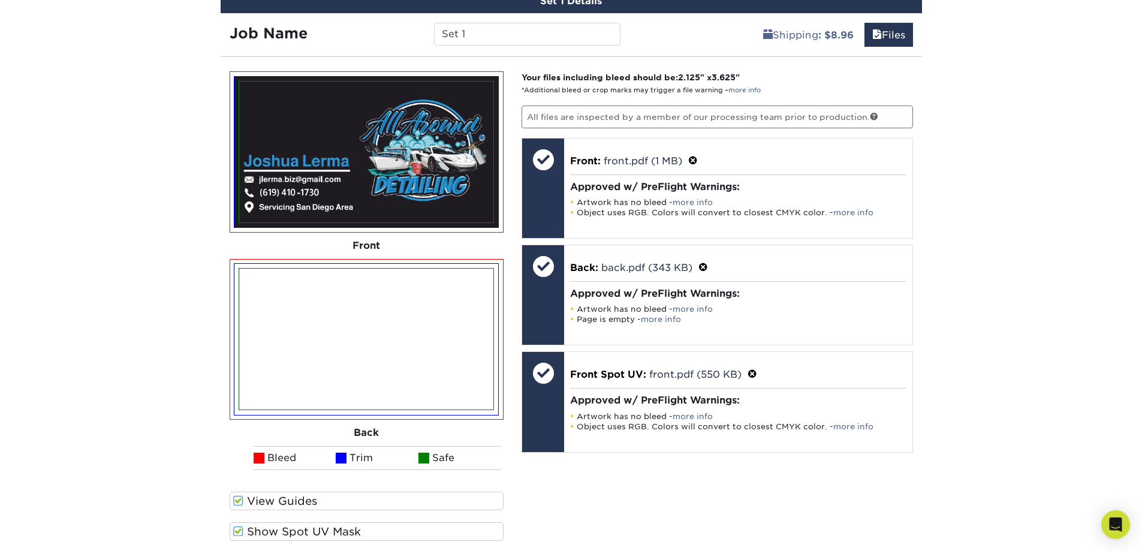
scroll to position [720, 0]
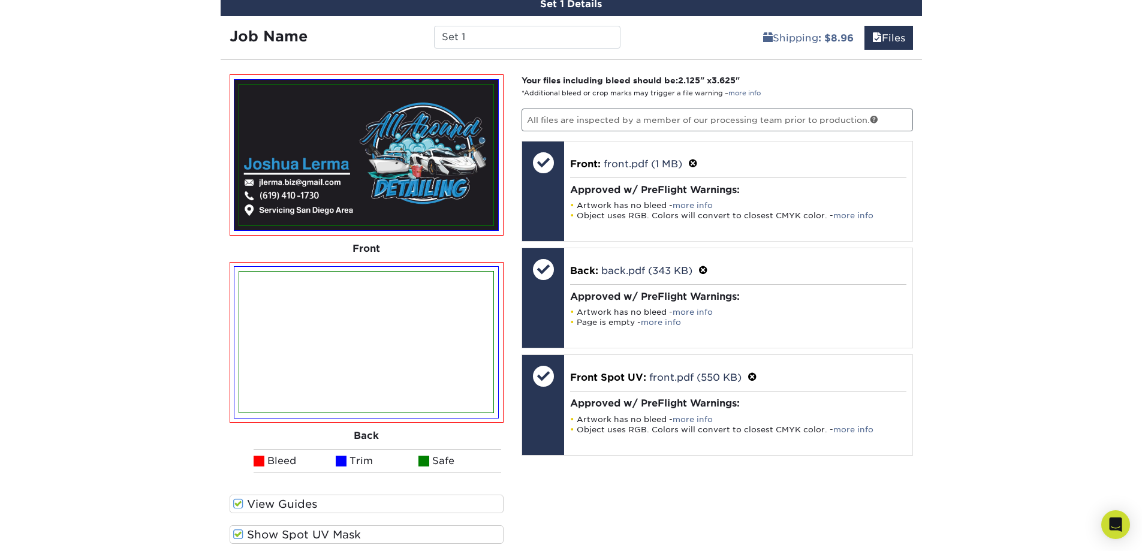
click at [283, 501] on label "View Guides" at bounding box center [367, 503] width 275 height 19
click at [0, 0] on input "View Guides" at bounding box center [0, 0] width 0 height 0
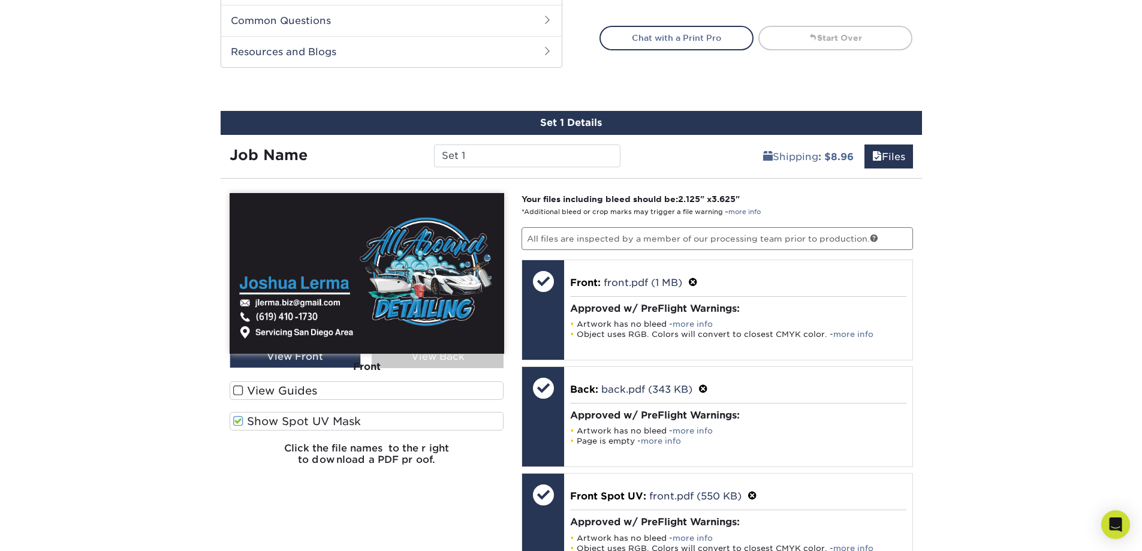
scroll to position [600, 0]
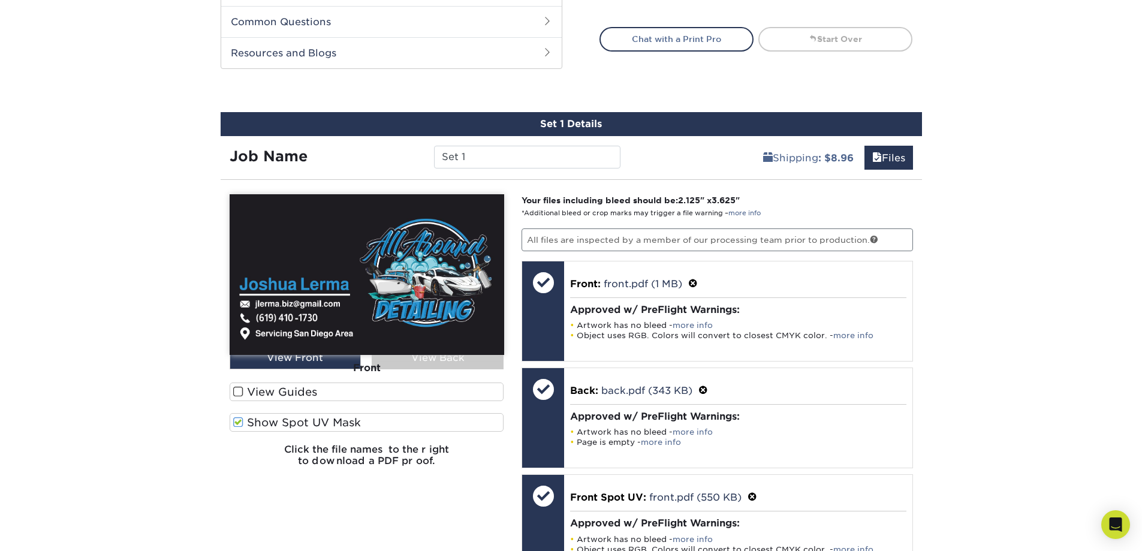
click at [423, 363] on div "Front" at bounding box center [367, 368] width 275 height 26
click at [328, 362] on div "Front" at bounding box center [367, 368] width 275 height 26
click at [402, 361] on div "Front" at bounding box center [367, 368] width 275 height 26
click at [269, 391] on label "View Guides" at bounding box center [367, 391] width 275 height 19
click at [0, 0] on input "View Guides" at bounding box center [0, 0] width 0 height 0
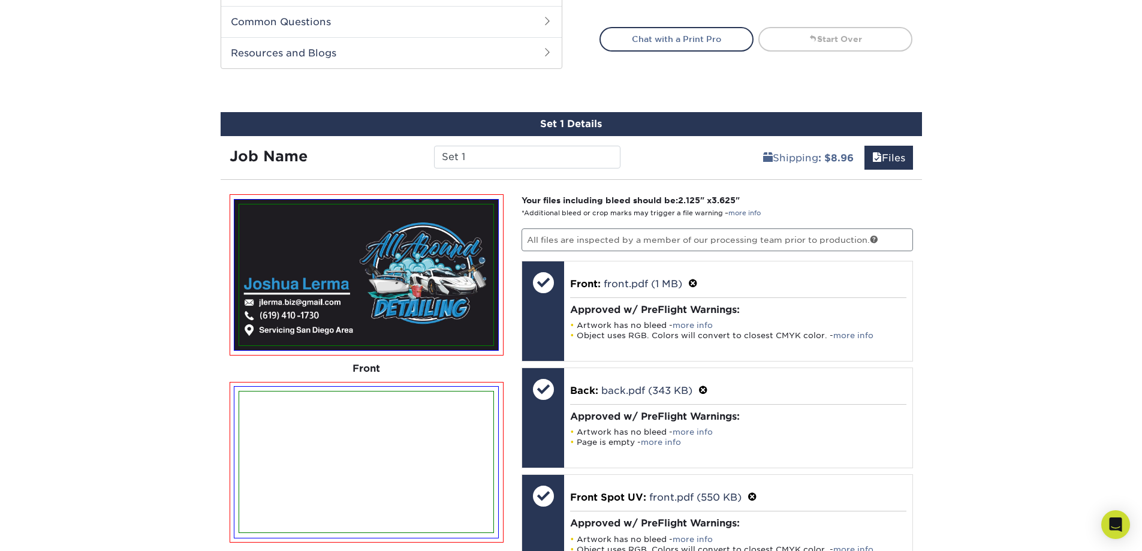
scroll to position [780, 0]
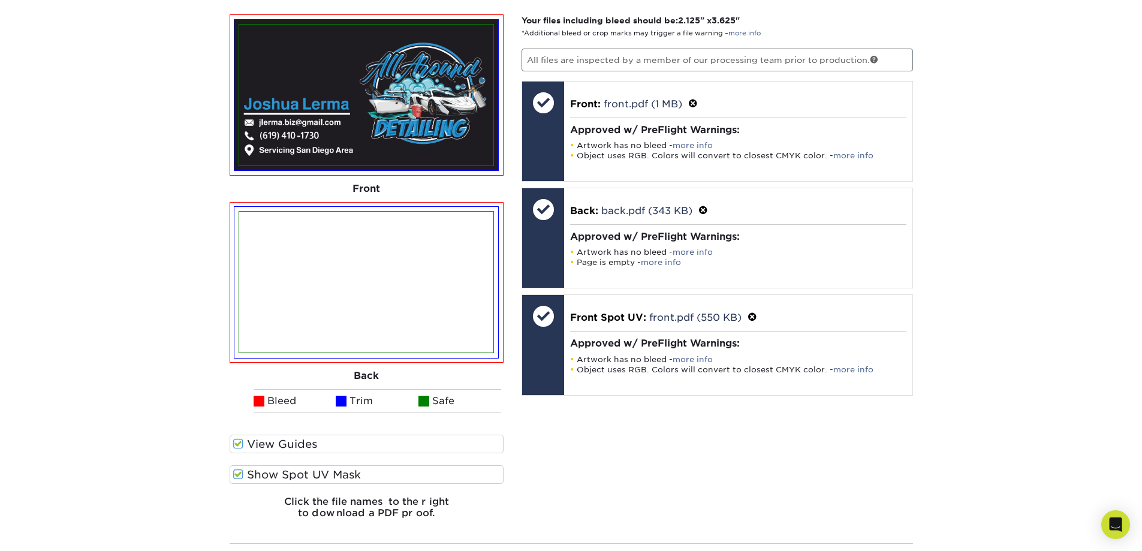
click at [275, 443] on label "View Guides" at bounding box center [367, 444] width 275 height 19
click at [0, 0] on input "View Guides" at bounding box center [0, 0] width 0 height 0
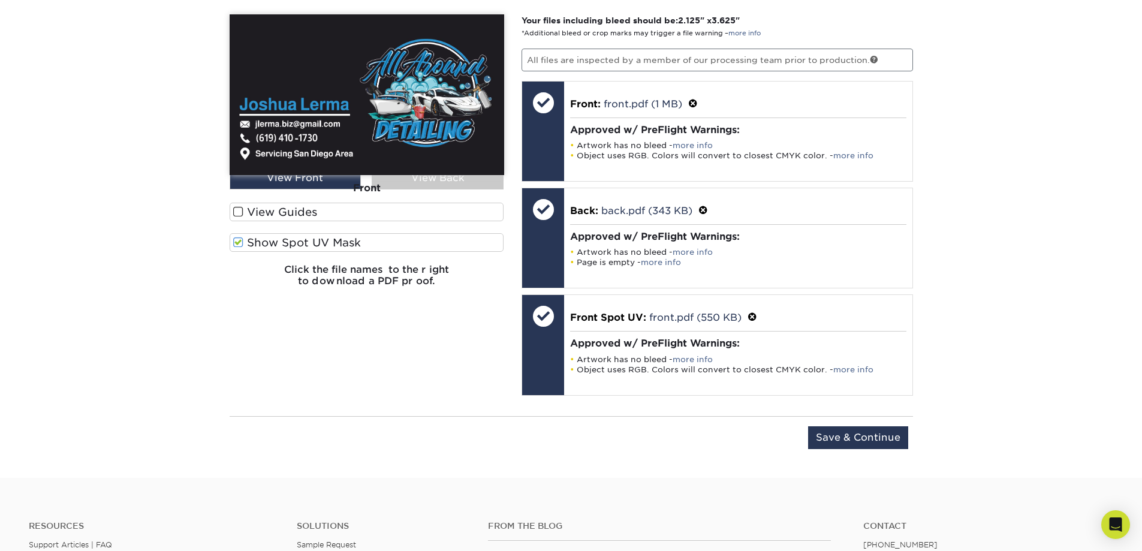
click at [427, 182] on div "Front" at bounding box center [367, 188] width 275 height 26
click at [850, 432] on input "Save & Continue" at bounding box center [858, 437] width 100 height 23
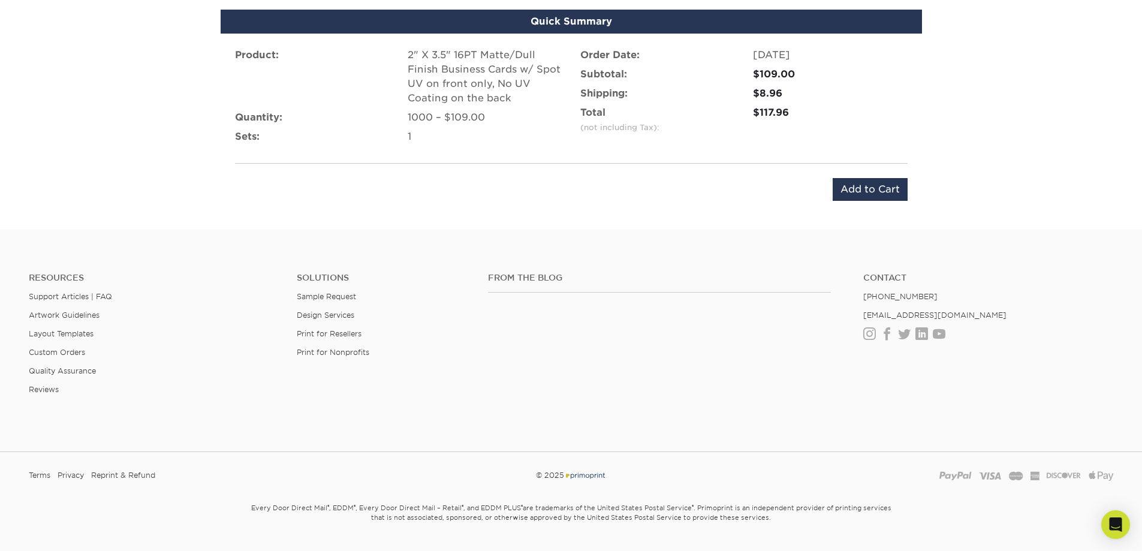
scroll to position [660, 0]
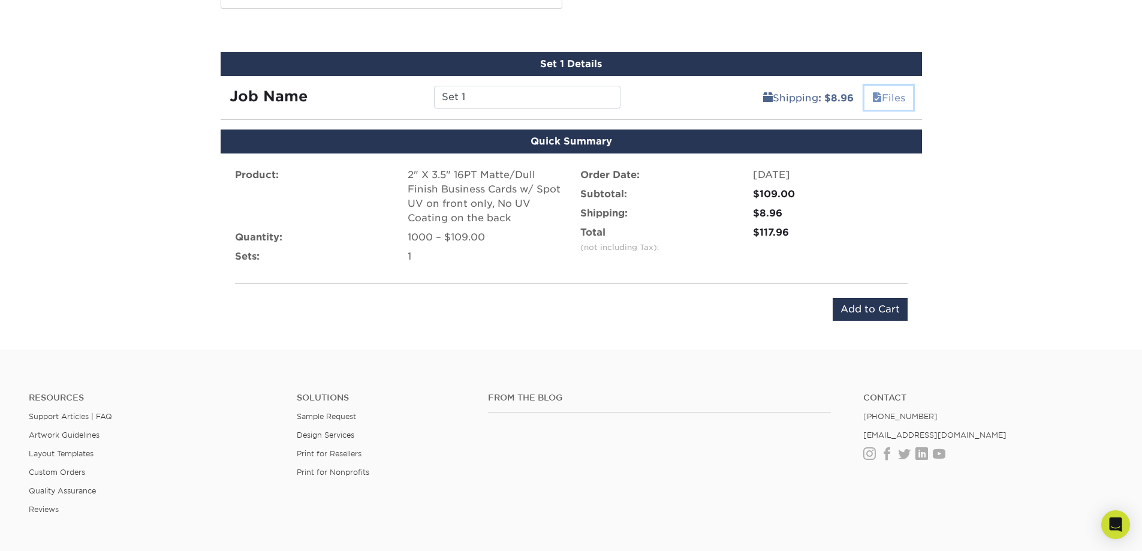
click at [874, 97] on span at bounding box center [877, 97] width 10 height 11
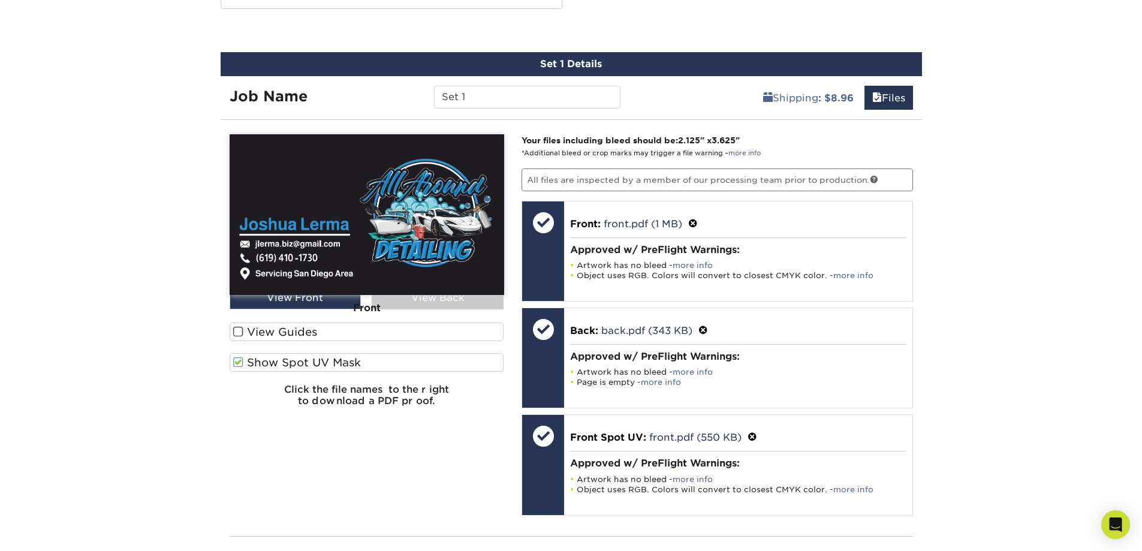
click at [406, 301] on div "Front" at bounding box center [367, 308] width 275 height 26
click at [450, 239] on img at bounding box center [367, 214] width 275 height 161
click at [470, 158] on img at bounding box center [367, 214] width 275 height 161
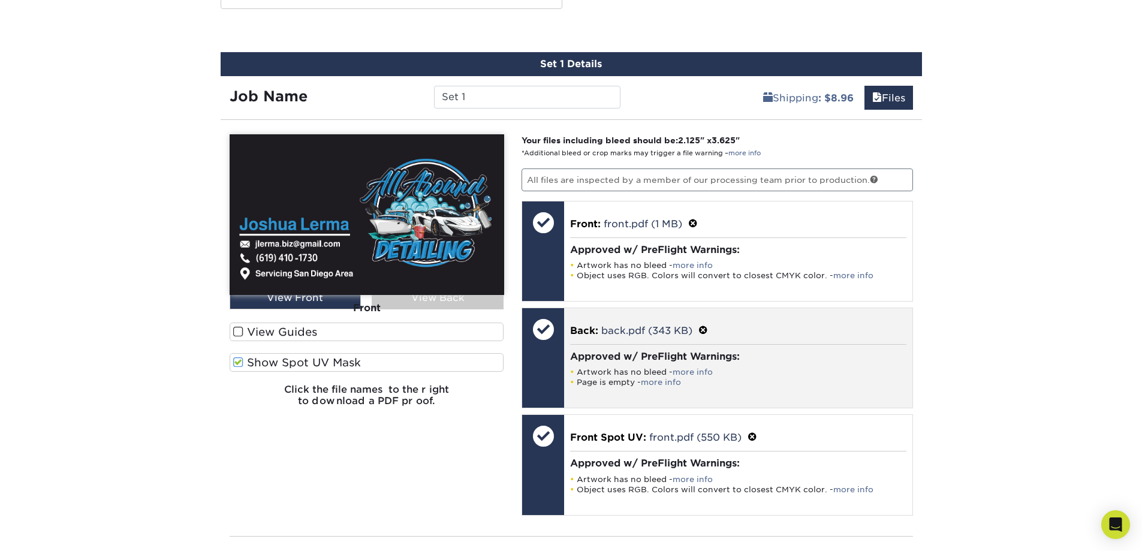
click at [595, 367] on li "Artwork has no bleed - more info" at bounding box center [738, 372] width 336 height 10
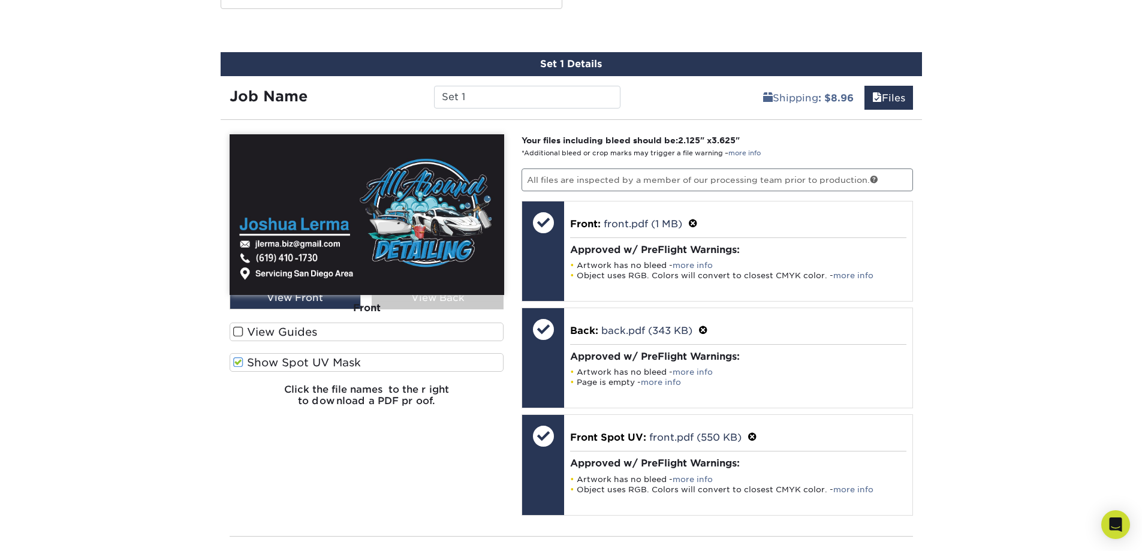
click at [435, 218] on img at bounding box center [367, 214] width 275 height 161
click at [370, 396] on h6 "Click the file names to the right to download a PDF proof." at bounding box center [367, 400] width 275 height 32
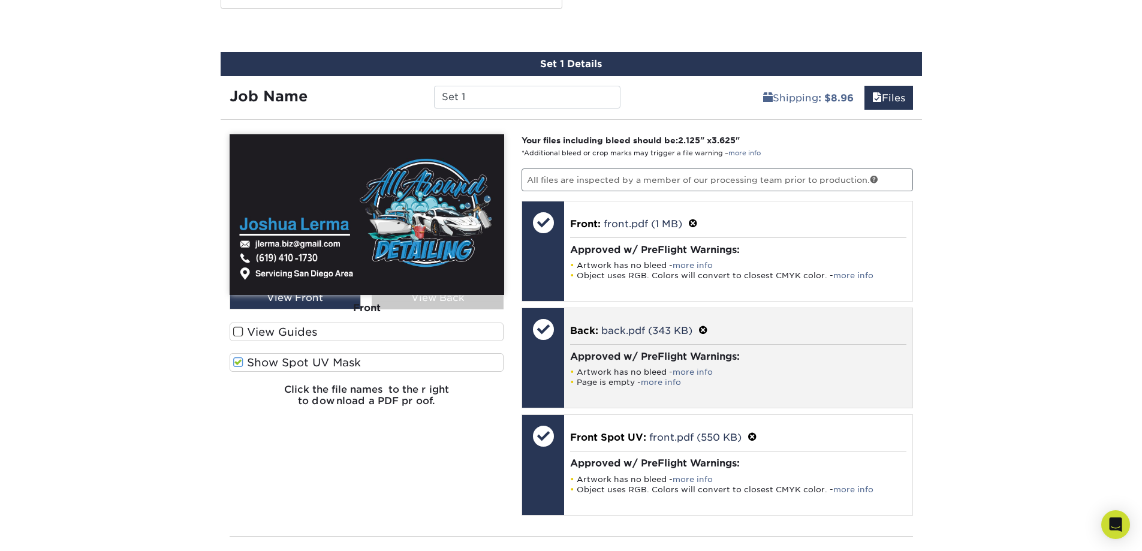
click at [540, 351] on div at bounding box center [543, 357] width 42 height 99
click at [596, 325] on span "Back:" at bounding box center [584, 330] width 28 height 11
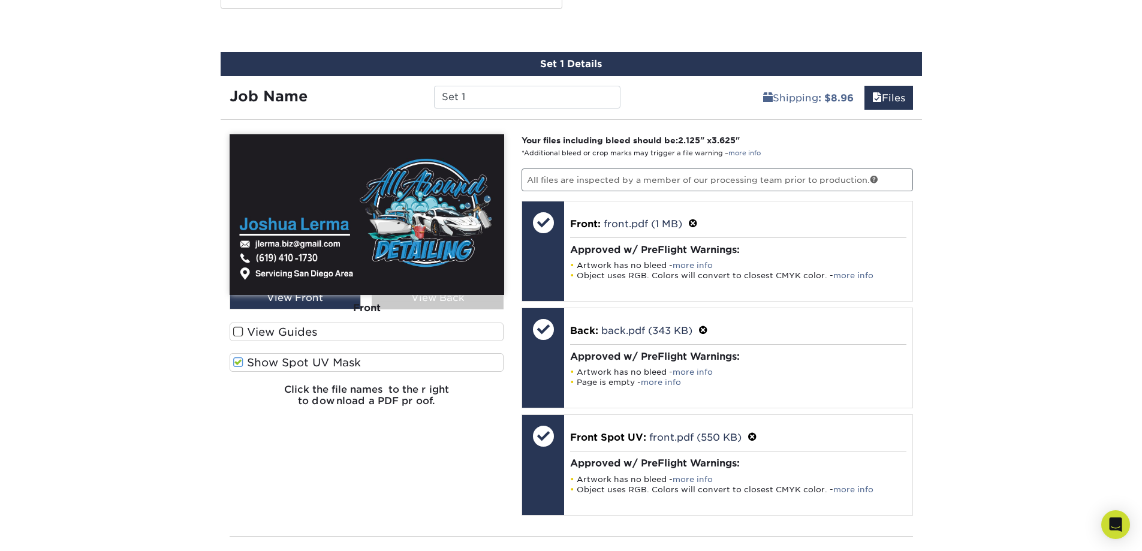
click at [318, 177] on img at bounding box center [367, 214] width 275 height 161
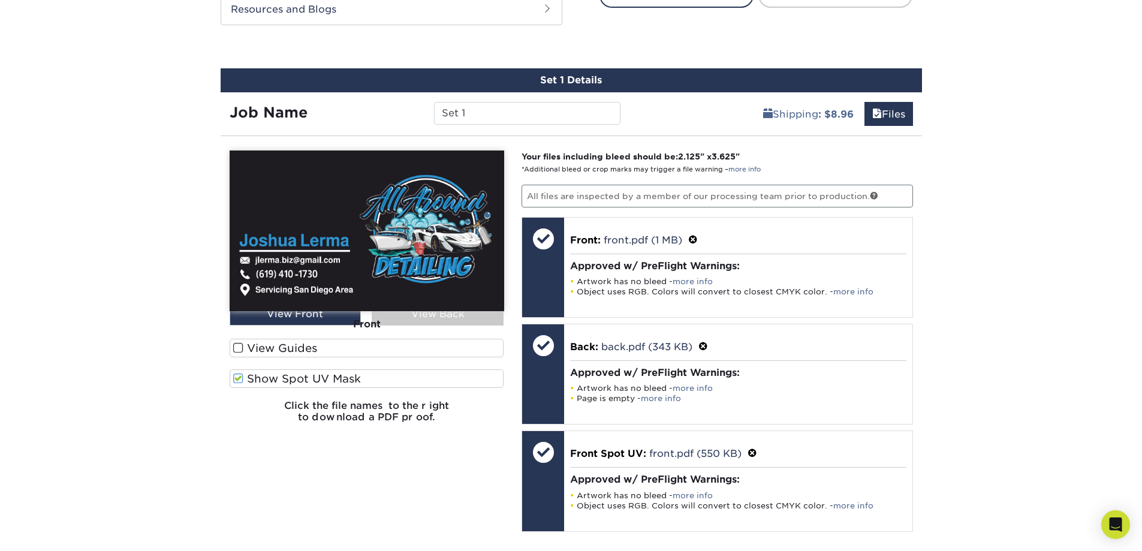
scroll to position [471, 0]
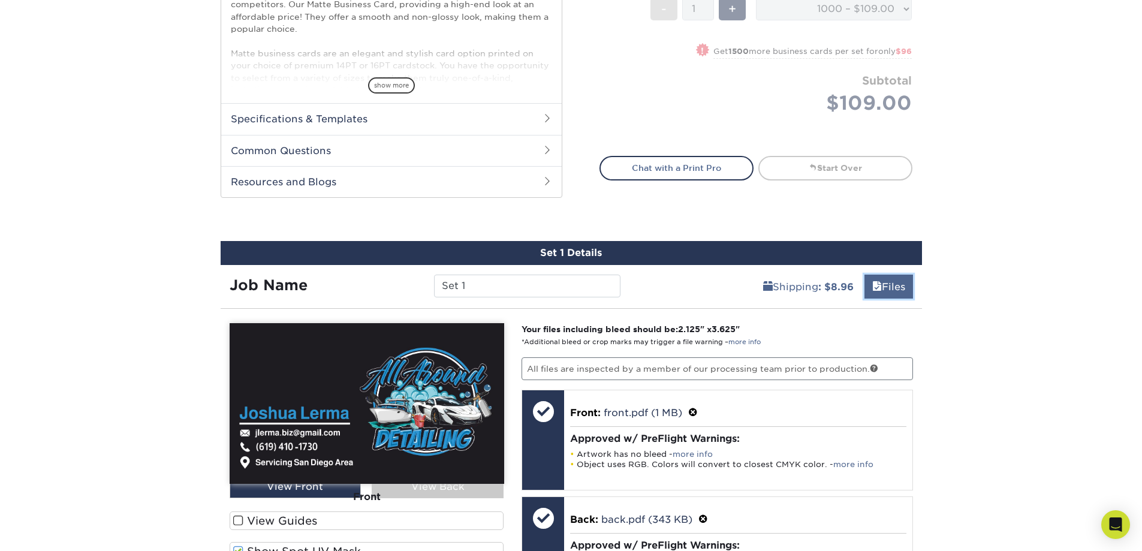
click at [878, 286] on span at bounding box center [877, 286] width 10 height 11
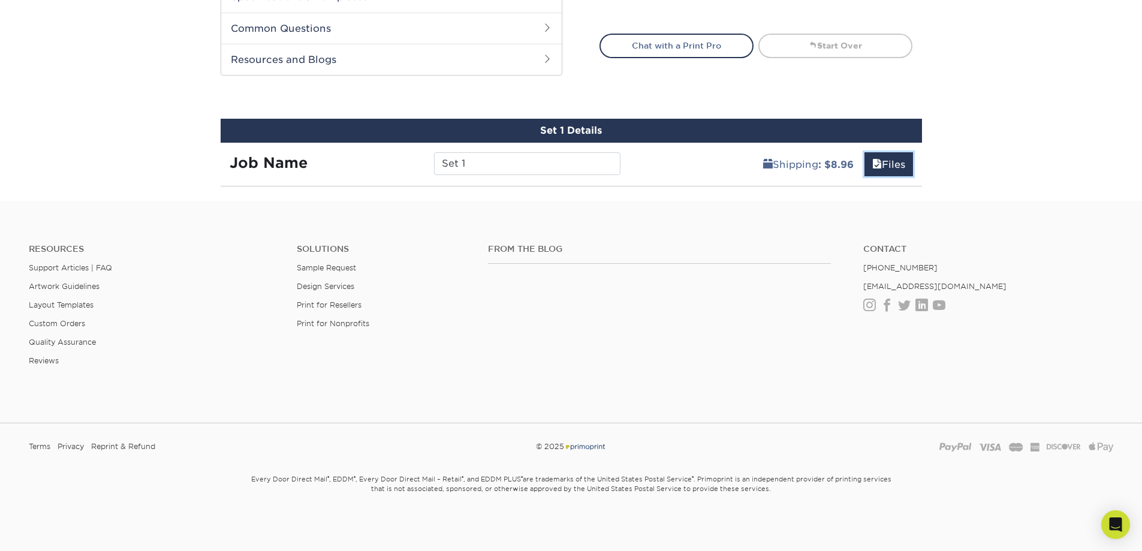
scroll to position [594, 0]
click at [876, 170] on link "Files" at bounding box center [888, 164] width 49 height 24
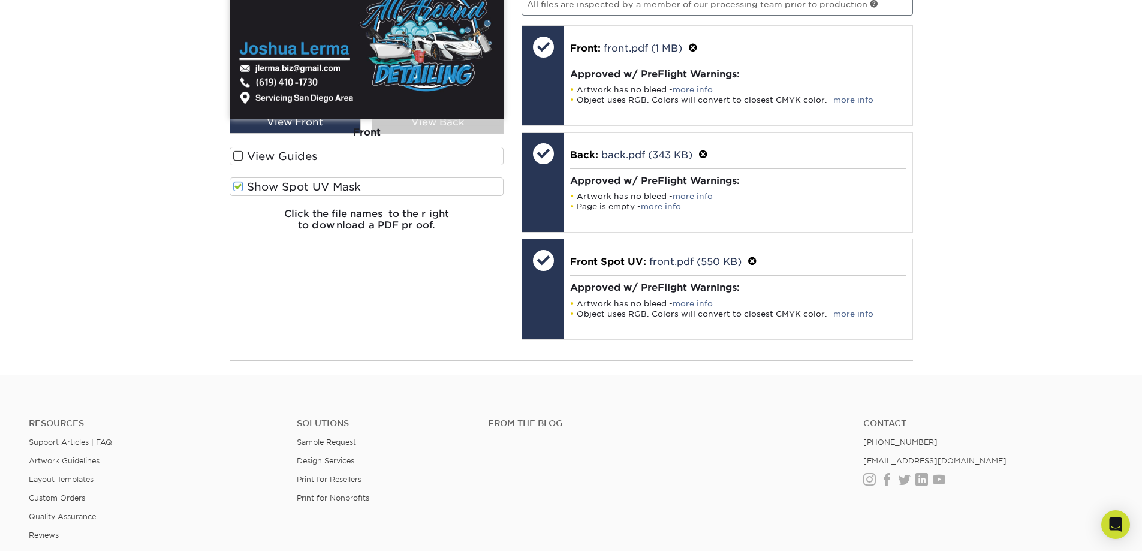
scroll to position [894, 0]
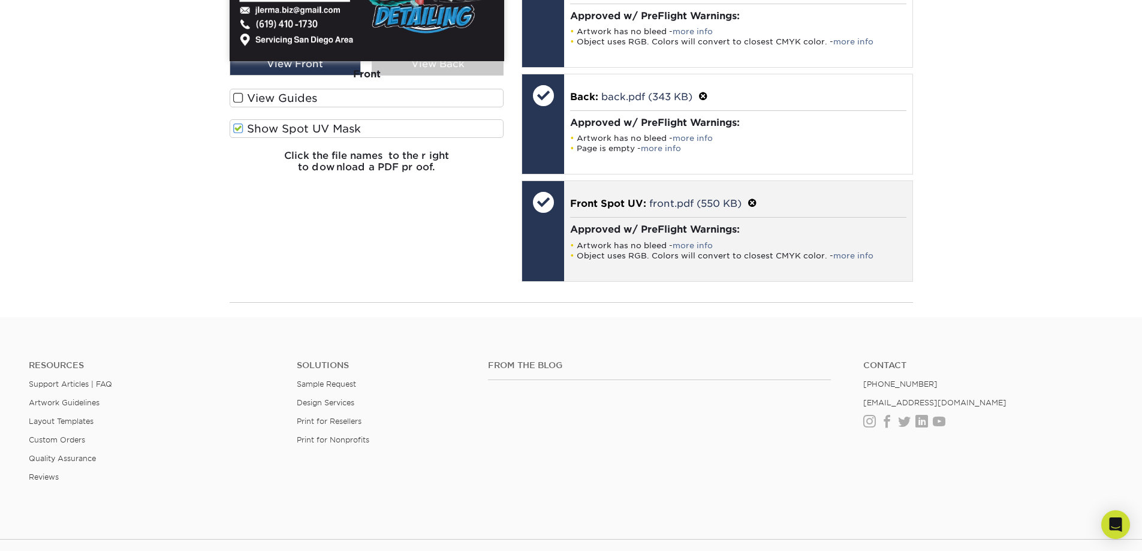
click at [647, 231] on h4 "Approved w/ PreFlight Warnings:" at bounding box center [738, 229] width 336 height 11
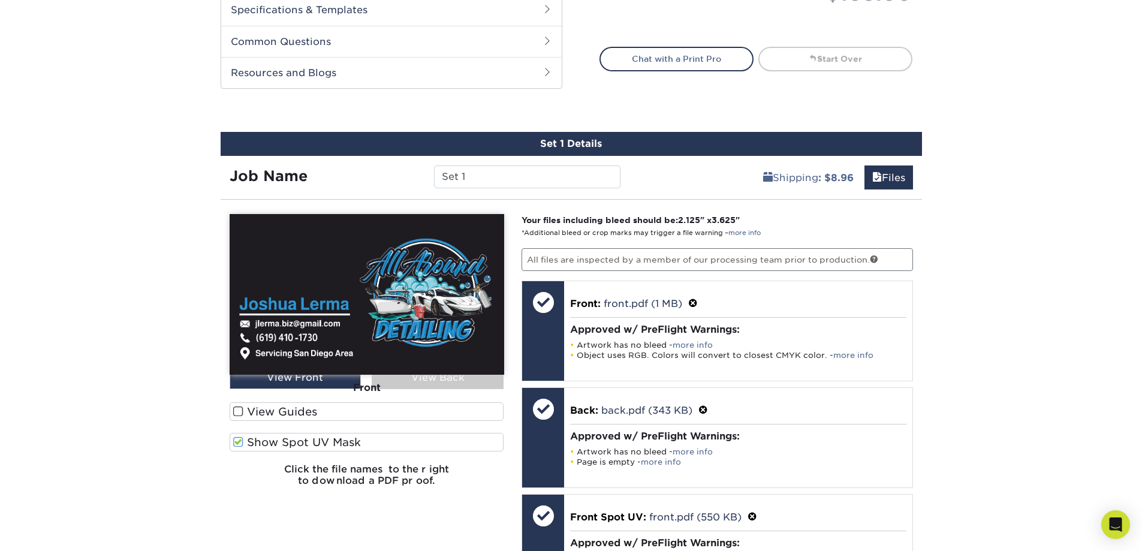
scroll to position [719, 0]
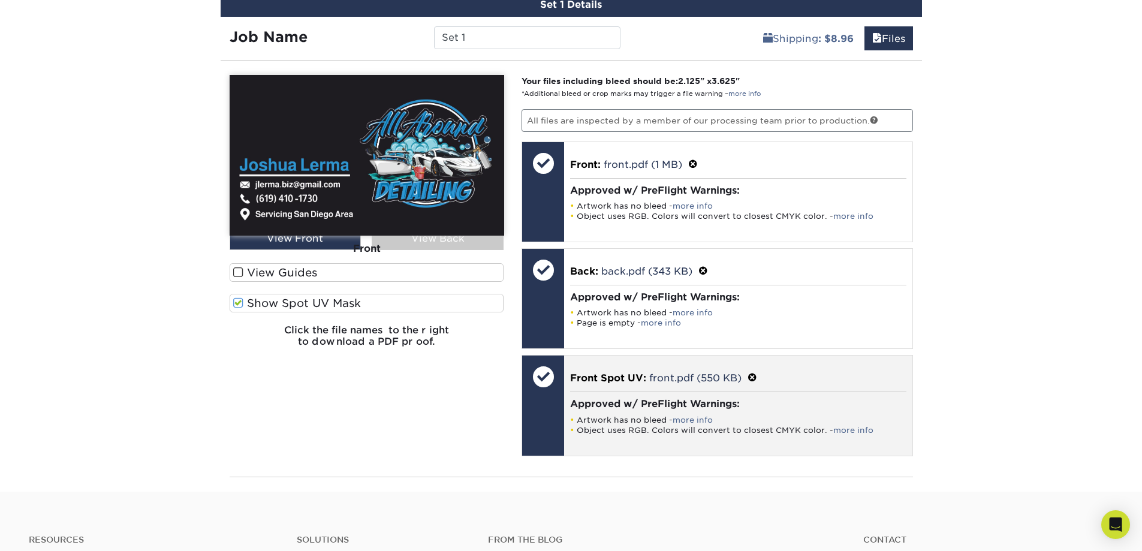
click at [753, 378] on span at bounding box center [752, 377] width 10 height 11
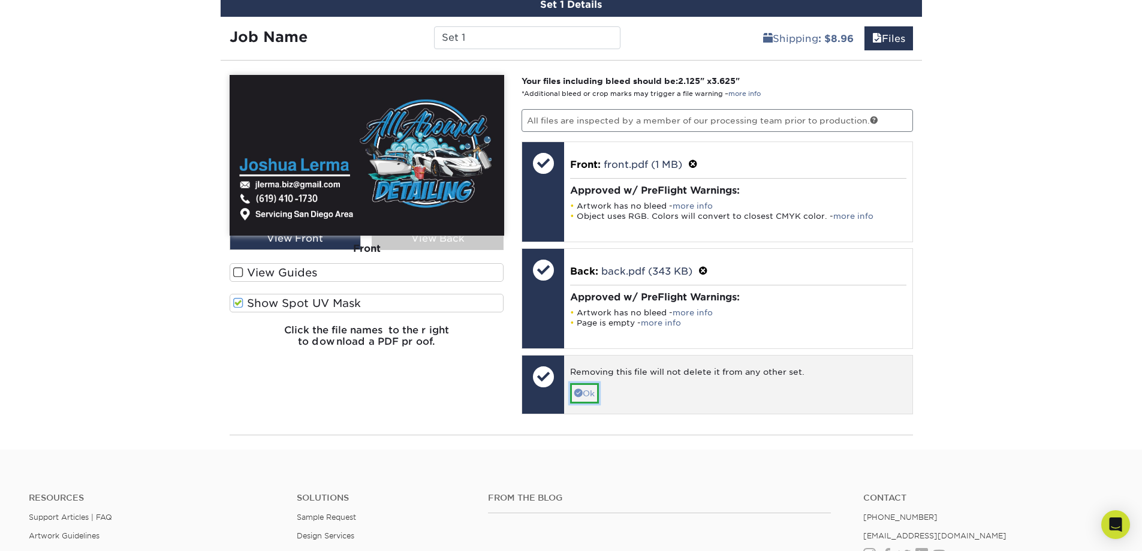
click at [587, 398] on link "Ok" at bounding box center [584, 393] width 29 height 20
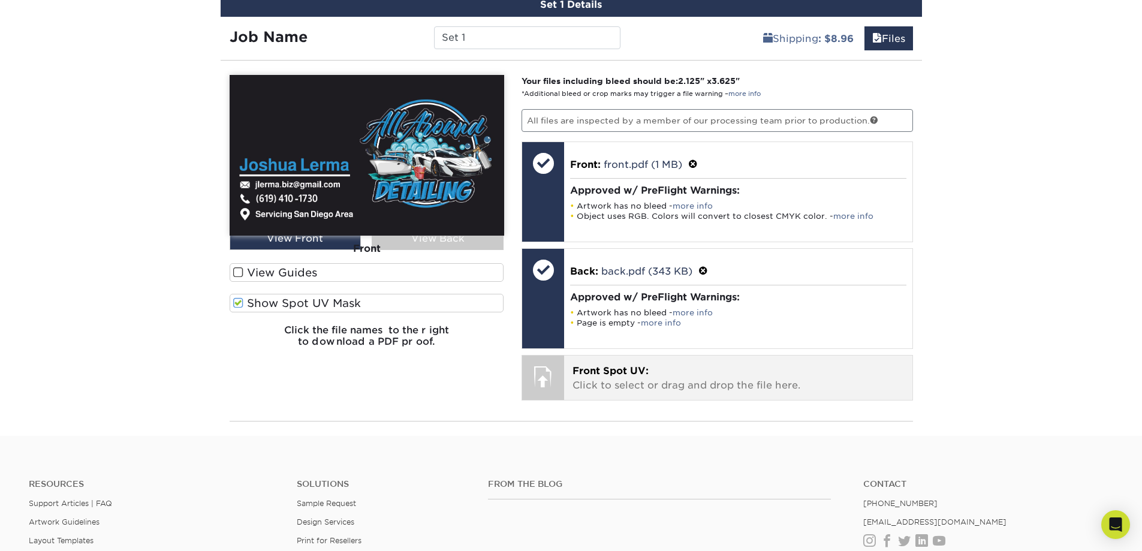
click at [603, 379] on p "Front Spot UV: Click to select or drag and drop the file here." at bounding box center [737, 378] width 331 height 29
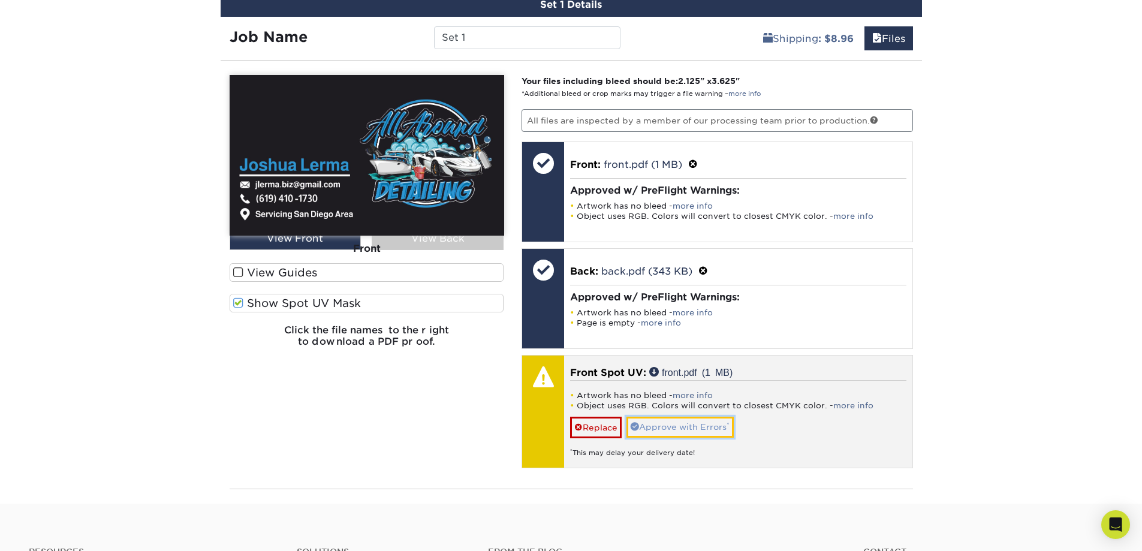
click at [650, 429] on link "Approve with Errors *" at bounding box center [679, 427] width 107 height 20
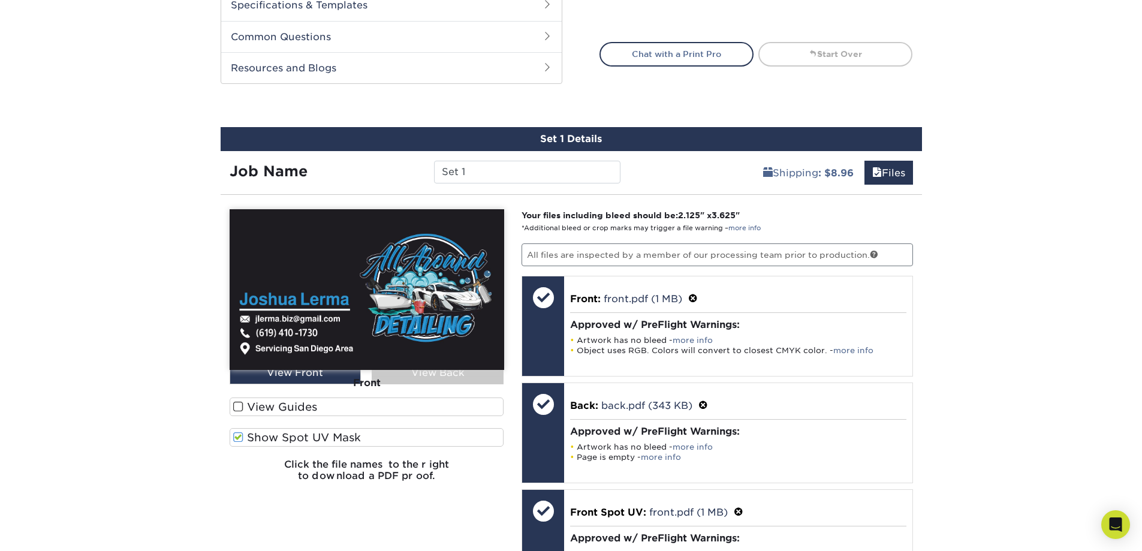
scroll to position [659, 0]
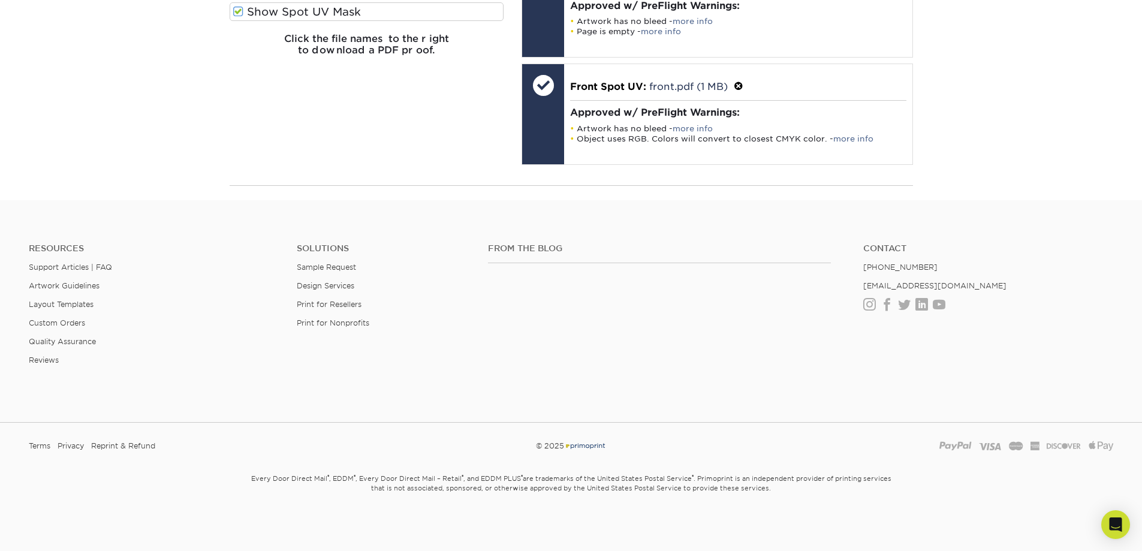
click at [651, 276] on div "From the Blog" at bounding box center [666, 281] width 375 height 77
click at [652, 276] on div "From the Blog" at bounding box center [666, 281] width 375 height 77
drag, startPoint x: 759, startPoint y: 213, endPoint x: 767, endPoint y: 208, distance: 9.5
click at [761, 213] on footer "Resources Support Articles | FAQ Artwork Guidelines Layout Templates Custom Ord…" at bounding box center [571, 375] width 1142 height 351
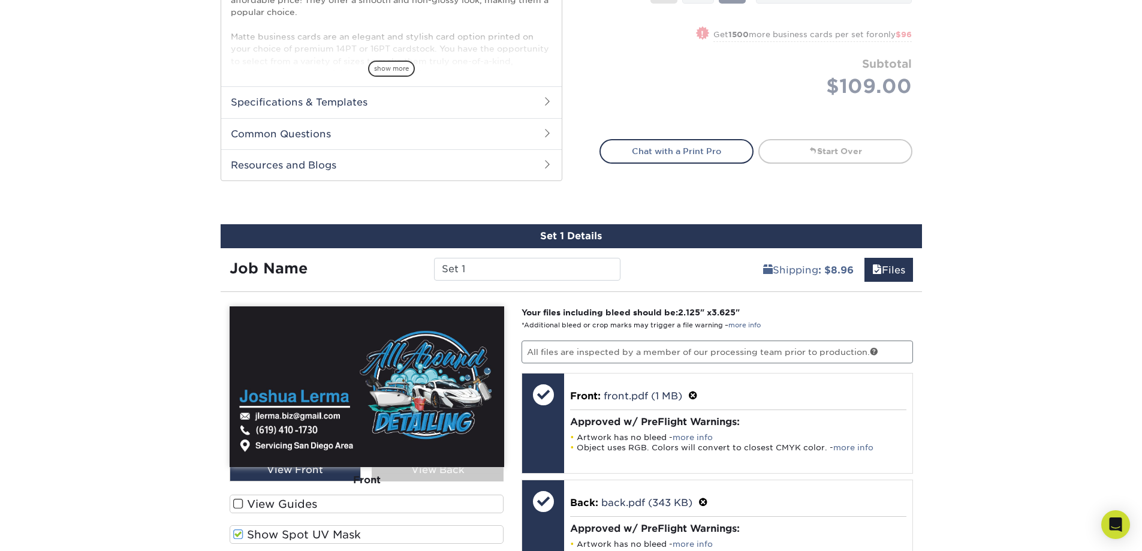
scroll to position [471, 0]
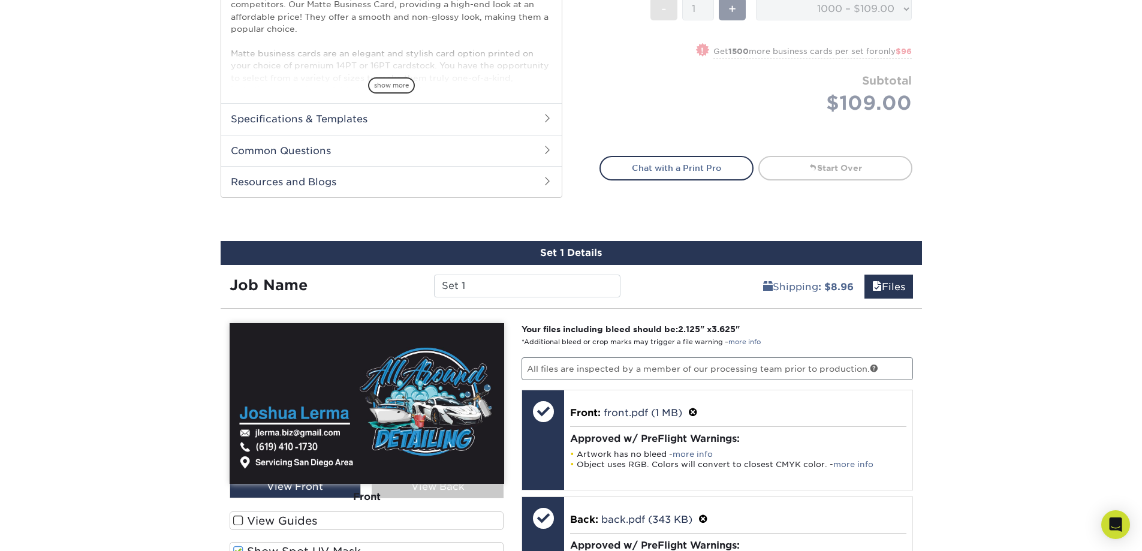
click at [873, 176] on link "Start Over" at bounding box center [835, 168] width 154 height 24
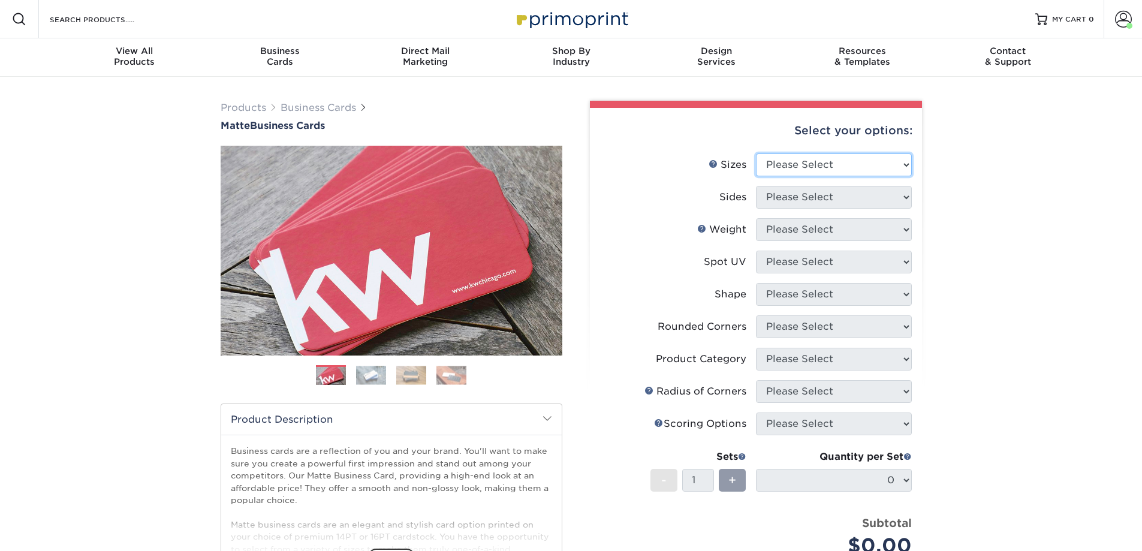
click at [861, 164] on select "Please Select 1.5" x 3.5" - Mini 1.75" x 3.5" - Mini 2" x 2" - Square 2" x 3" -…" at bounding box center [834, 164] width 156 height 23
select select "2.00x3.50"
click at [756, 153] on select "Please Select 1.5" x 3.5" - Mini 1.75" x 3.5" - Mini 2" x 2" - Square 2" x 3" -…" at bounding box center [834, 164] width 156 height 23
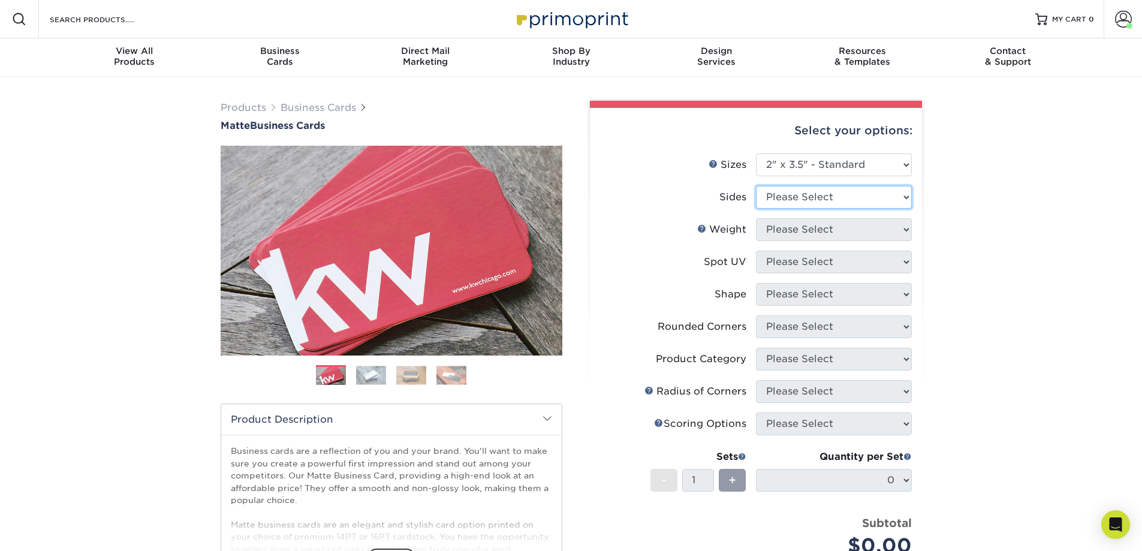
click at [818, 201] on select "Please Select Print Both Sides Print Front Only" at bounding box center [834, 197] width 156 height 23
select select "13abbda7-1d64-4f25-8bb2-c179b224825d"
click at [756, 186] on select "Please Select Print Both Sides Print Front Only" at bounding box center [834, 197] width 156 height 23
click at [809, 232] on select "Please Select 16PT 14PT" at bounding box center [834, 229] width 156 height 23
select select "16PT"
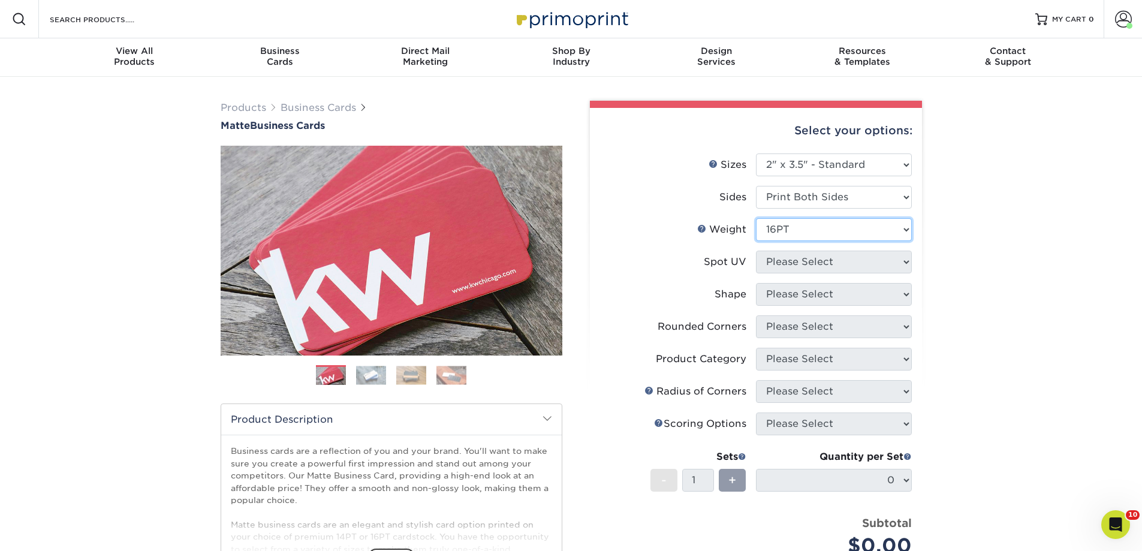
click at [756, 218] on select "Please Select 16PT 14PT" at bounding box center [834, 229] width 156 height 23
click at [804, 261] on select "Please Select No Spot UV Front and Back (Both Sides) Front Only Back Only" at bounding box center [834, 262] width 156 height 23
select select "1"
click at [756, 251] on select "Please Select No Spot UV Front and Back (Both Sides) Front Only Back Only" at bounding box center [834, 262] width 156 height 23
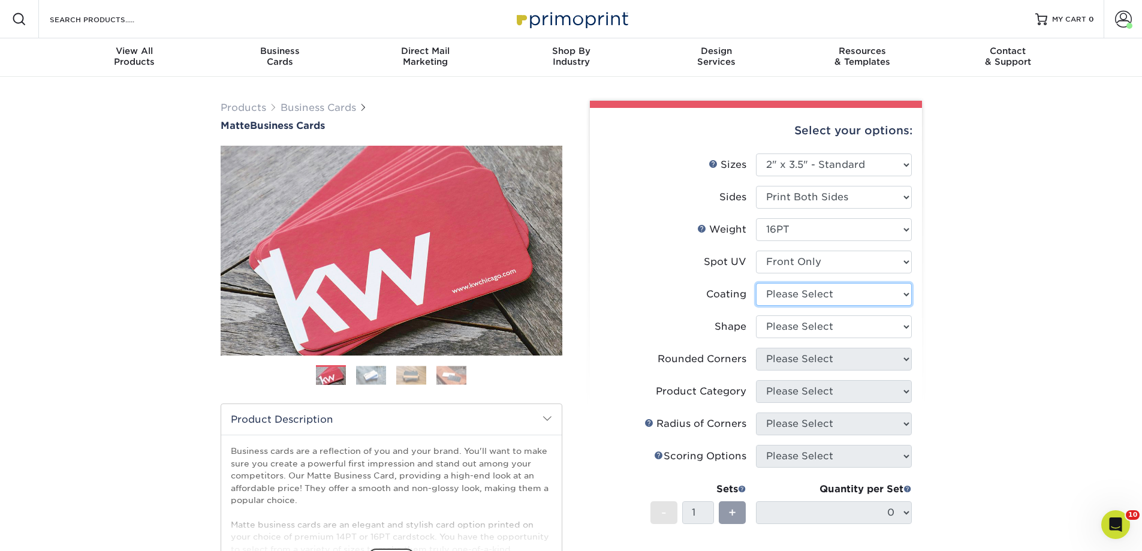
click at [794, 292] on select at bounding box center [834, 294] width 156 height 23
select select "121bb7b5-3b4d-429f-bd8d-bbf80e953313"
click at [756, 283] on select at bounding box center [834, 294] width 156 height 23
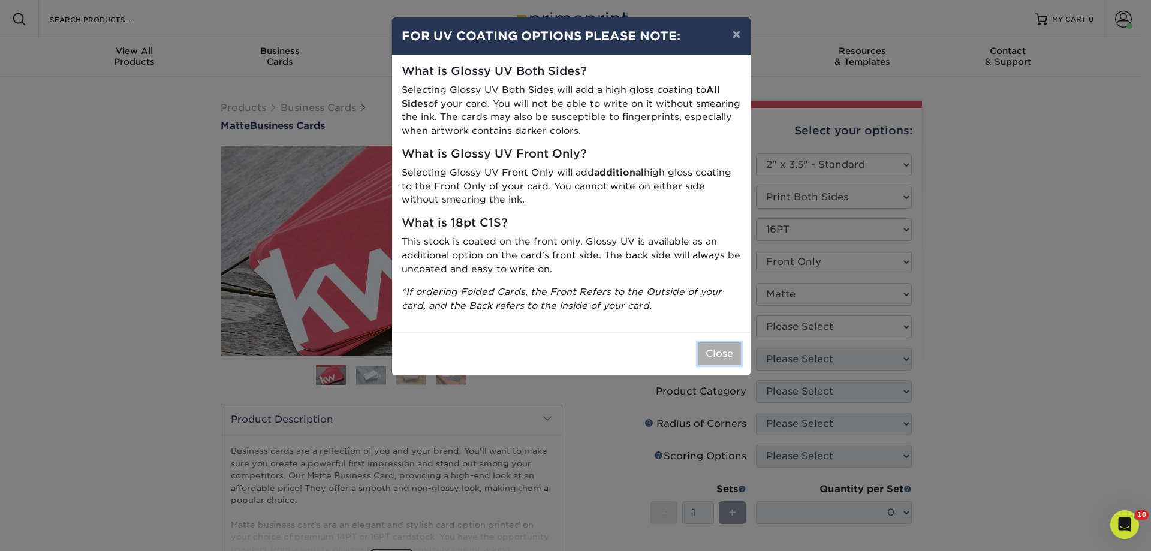
click at [727, 352] on button "Close" at bounding box center [719, 353] width 43 height 23
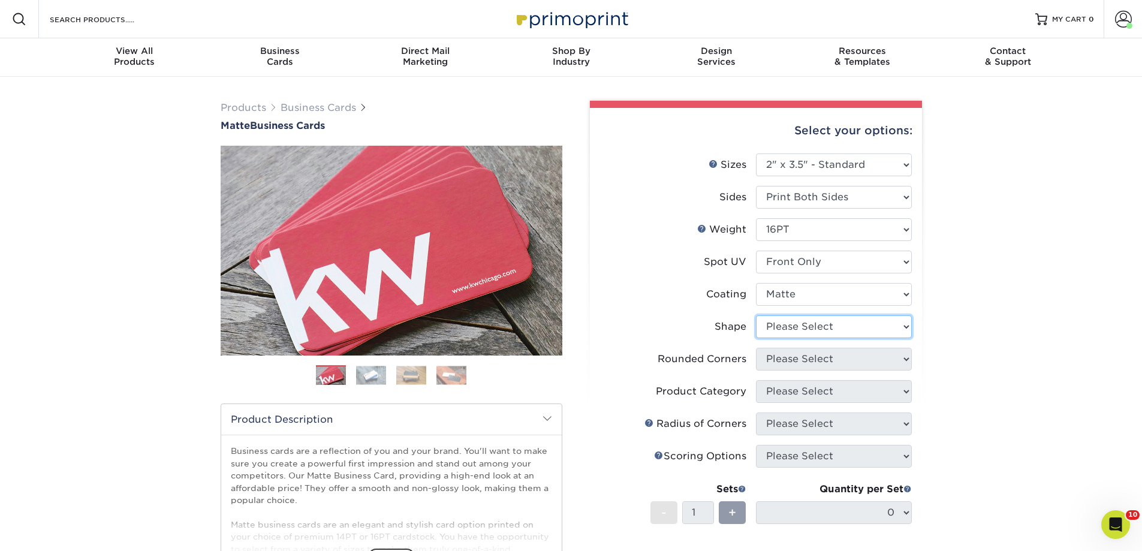
click at [771, 336] on select "Please Select Standard" at bounding box center [834, 326] width 156 height 23
select select "standard"
click at [756, 315] on select "Please Select Standard" at bounding box center [834, 326] width 156 height 23
click at [777, 354] on select "Please Select Yes - Round 2 Corners Yes - Round 4 Corners No" at bounding box center [834, 359] width 156 height 23
select select "0"
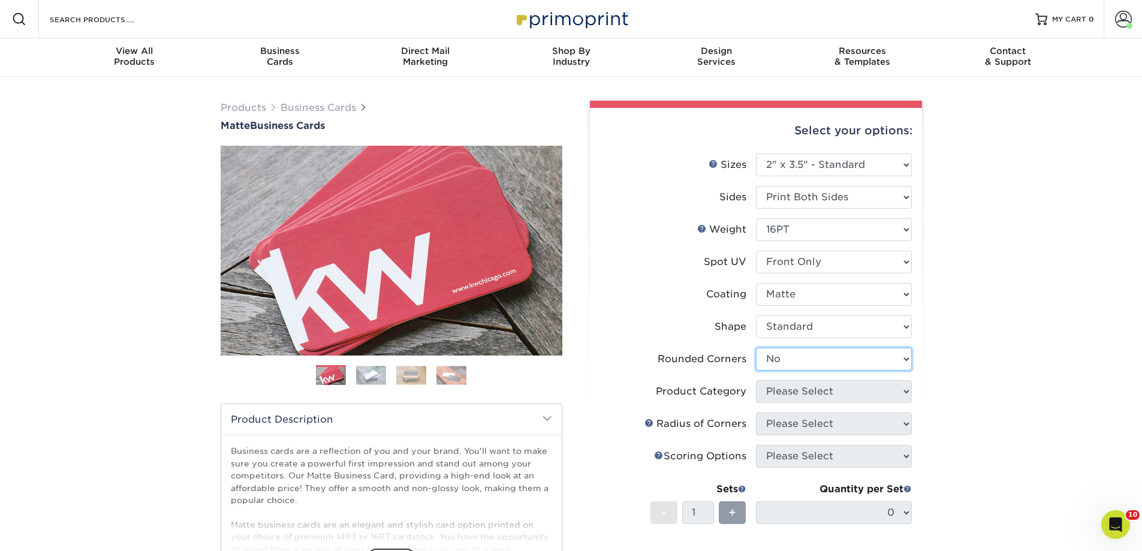
click at [756, 348] on select "Please Select Yes - Round 2 Corners Yes - Round 4 Corners No" at bounding box center [834, 359] width 156 height 23
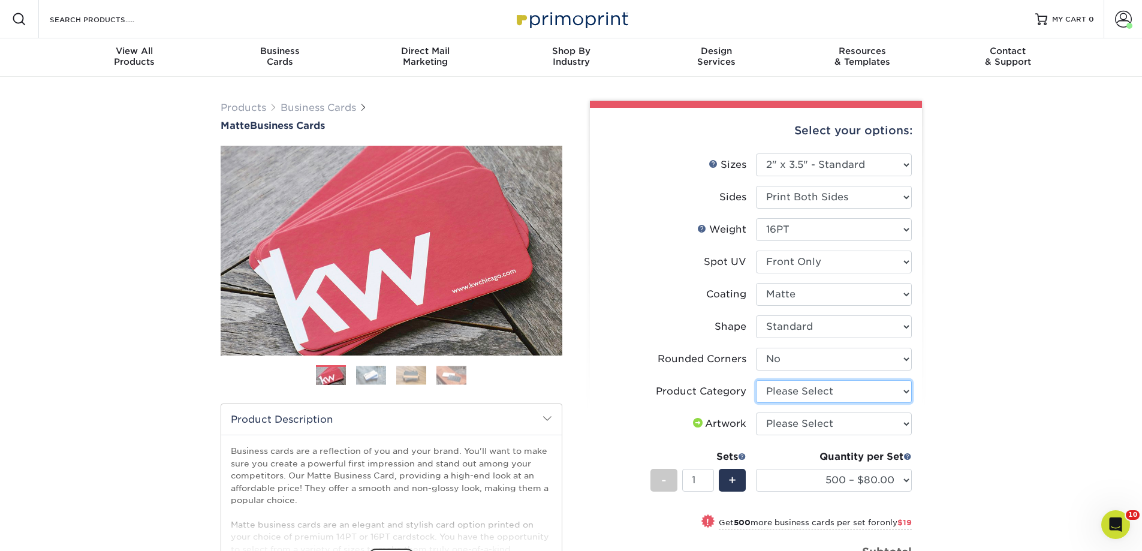
click at [826, 393] on select "Please Select Business Cards" at bounding box center [834, 391] width 156 height 23
select select "3b5148f1-0588-4f88-a218-97bcfdce65c1"
click at [756, 380] on select "Please Select Business Cards" at bounding box center [834, 391] width 156 height 23
click at [787, 427] on select "Please Select I will upload files I need a design - $100" at bounding box center [834, 423] width 156 height 23
select select "upload"
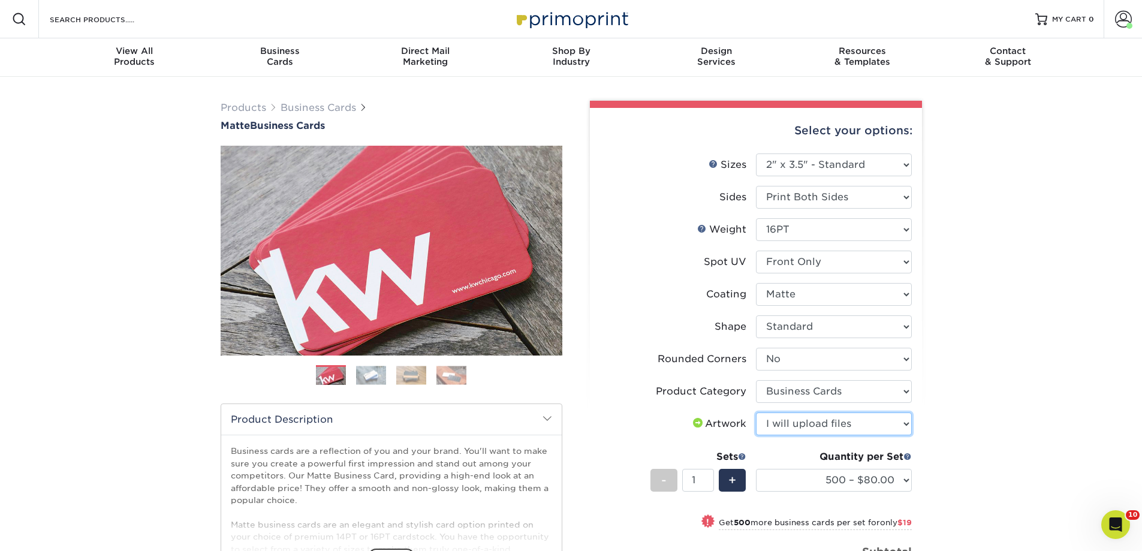
click at [756, 412] on select "Please Select I will upload files I need a design - $100" at bounding box center [834, 423] width 156 height 23
click at [850, 473] on select "500 – $80.00 1000 – $99.00 2500 – $187.00 5000 – $254.00 10000 – $558.00 15000 …" at bounding box center [834, 480] width 156 height 23
select select "1000 – $99.00"
click at [756, 469] on select "500 – $80.00 1000 – $99.00 2500 – $187.00 5000 – $254.00 10000 – $558.00 15000 …" at bounding box center [834, 480] width 156 height 23
click at [995, 376] on div "Products Business Cards Matte Business Cards Previous Next 100 $ 8" at bounding box center [571, 427] width 1142 height 701
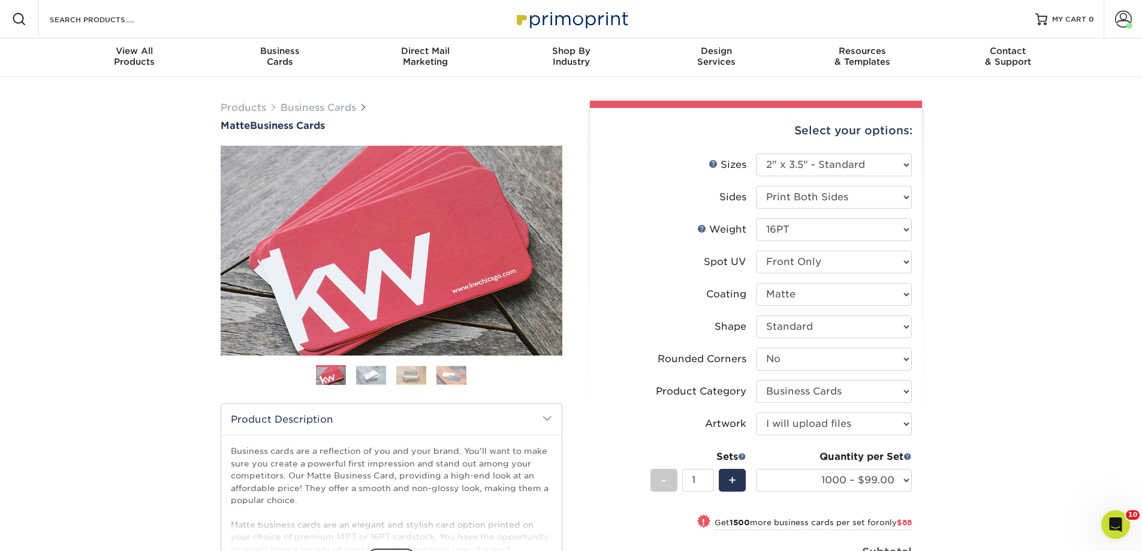
scroll to position [180, 0]
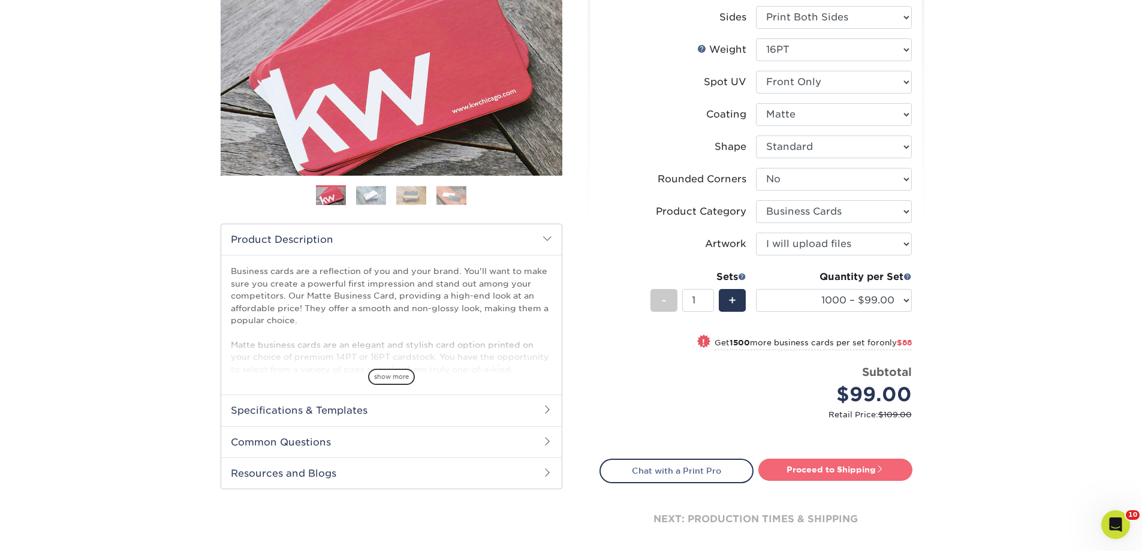
click at [821, 473] on link "Proceed to Shipping" at bounding box center [835, 469] width 154 height 22
type input "Set 1"
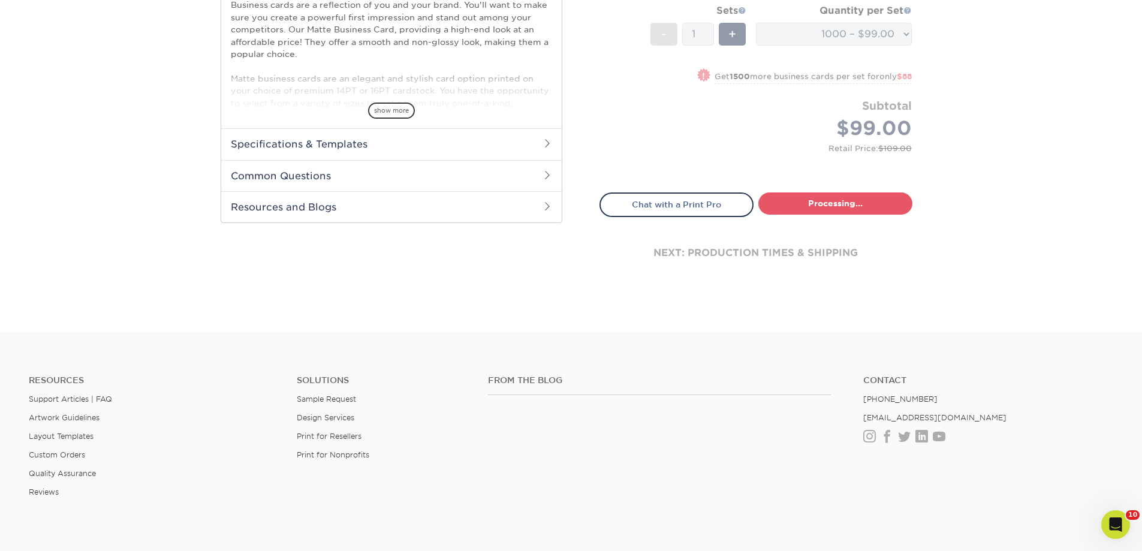
select select "e486f0bf-acc5-4b2b-b1a9-d5abca7d5a4b"
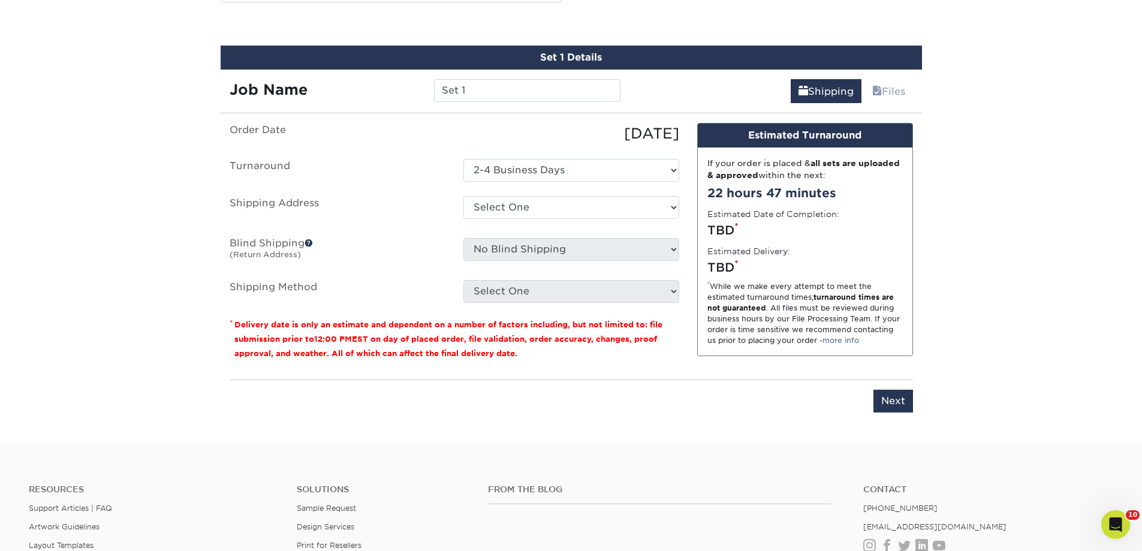
scroll to position [671, 0]
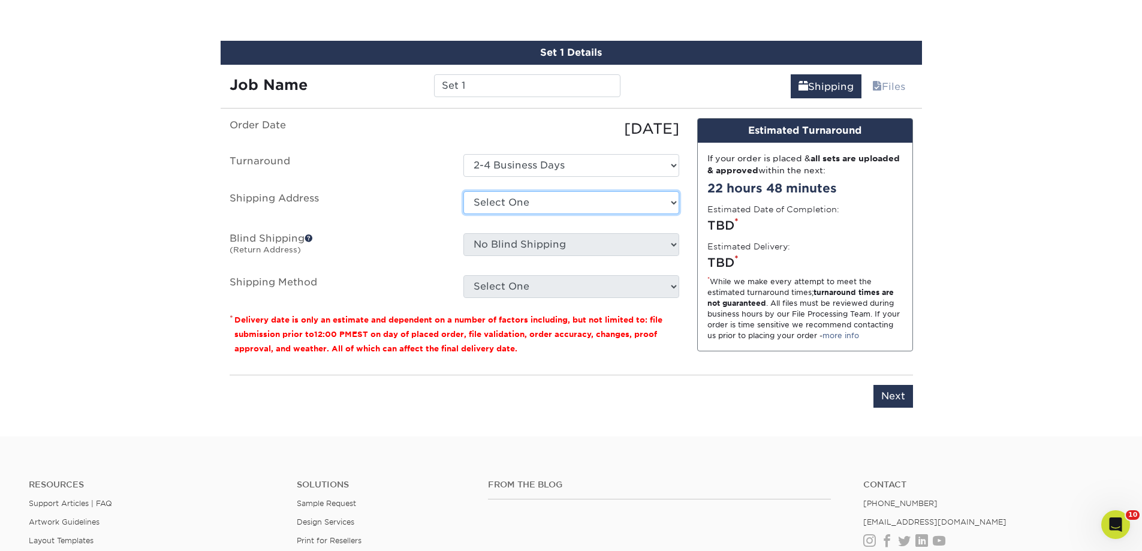
click at [587, 203] on select "Select One David and Mom Home imageon Jorges Moms Nigel Williams Santee santee …" at bounding box center [571, 202] width 216 height 23
select select "254172"
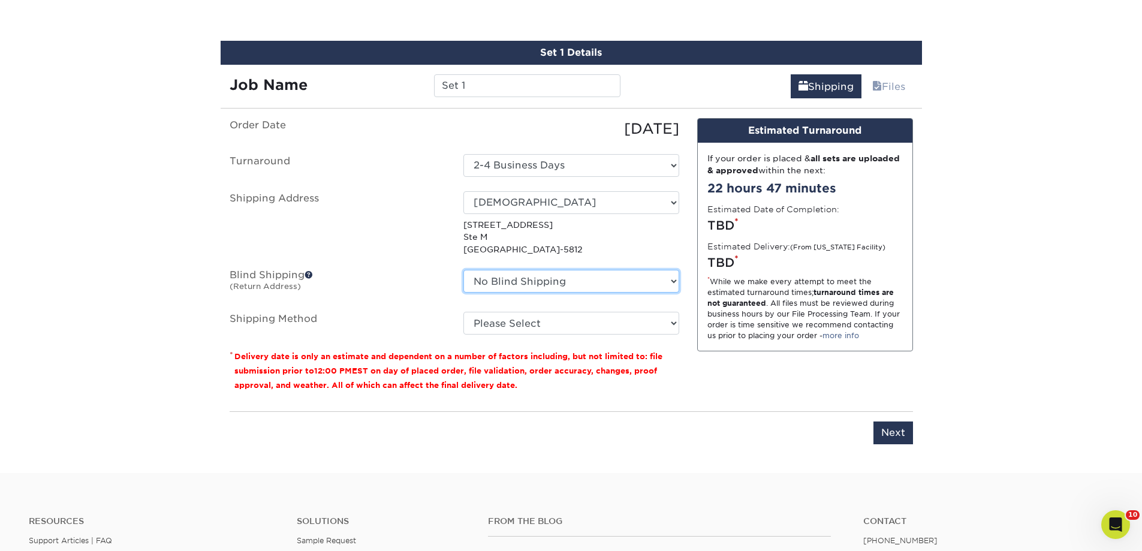
click at [541, 276] on select "No Blind Shipping David and Mom Home imageon Jorges Moms Nigel Williams Santee …" at bounding box center [571, 281] width 216 height 23
select select "254172"
click at [463, 270] on select "No Blind Shipping David and Mom Home imageon Jorges Moms Nigel Williams Santee …" at bounding box center [571, 281] width 216 height 23
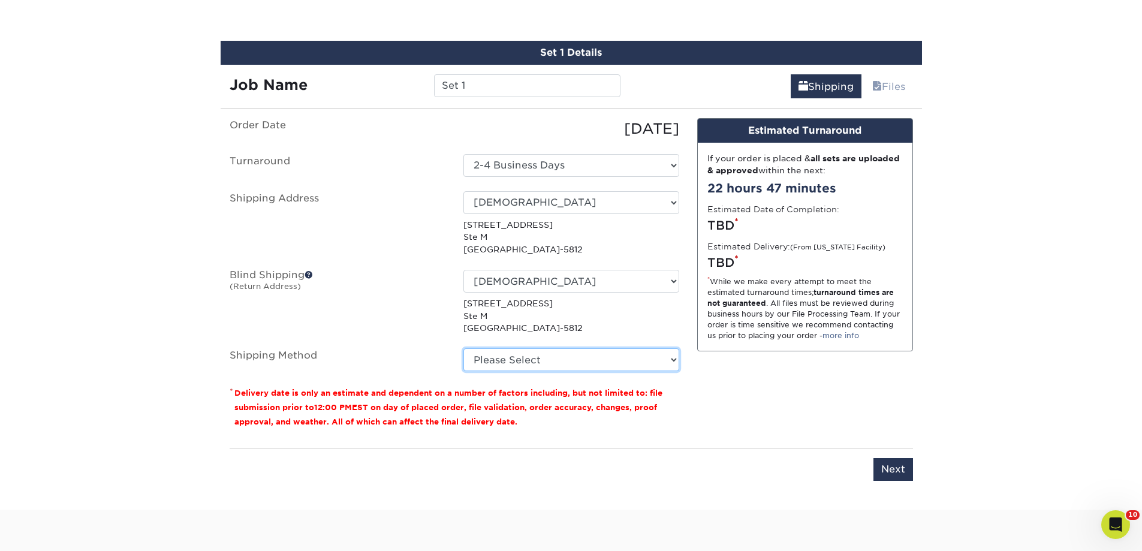
click at [527, 358] on select "Please Select Ground Shipping (+$8.96) 3 Day Shipping Service (+$15.34) 2 Day A…" at bounding box center [571, 359] width 216 height 23
select select "03"
click at [463, 348] on select "Please Select Ground Shipping (+$8.96) 3 Day Shipping Service (+$15.34) 2 Day A…" at bounding box center [571, 359] width 216 height 23
click at [895, 466] on input "Next" at bounding box center [893, 469] width 40 height 23
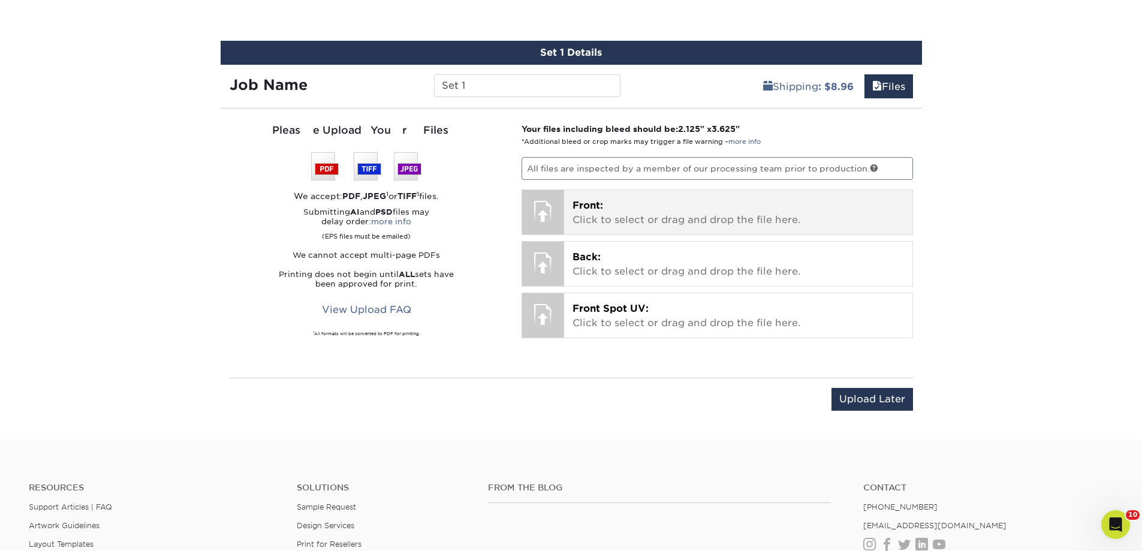
click at [582, 206] on span "Front:" at bounding box center [587, 205] width 31 height 11
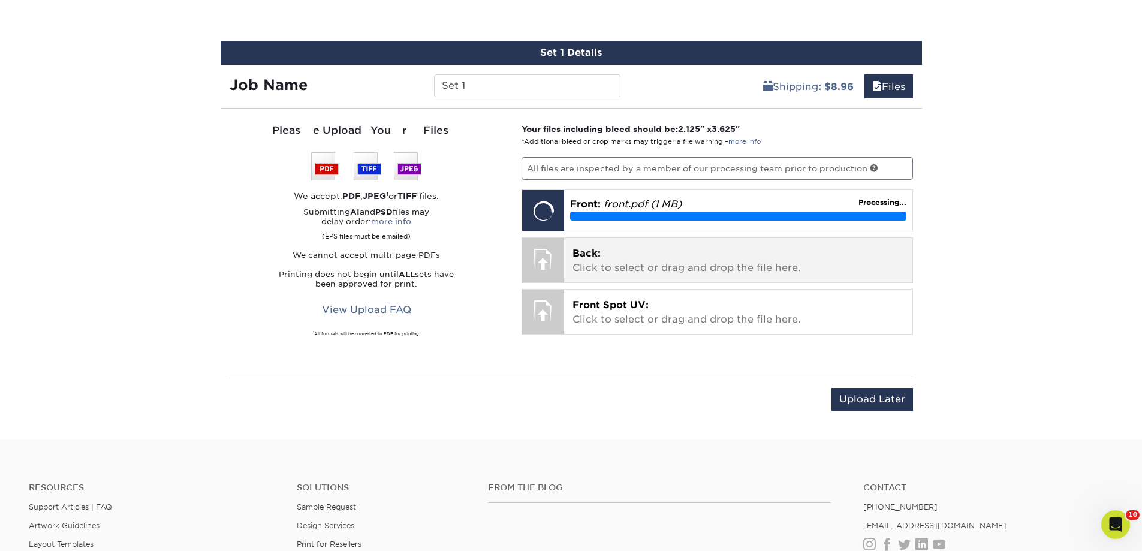
click at [619, 253] on p "Back: Click to select or drag and drop the file here." at bounding box center [737, 260] width 331 height 29
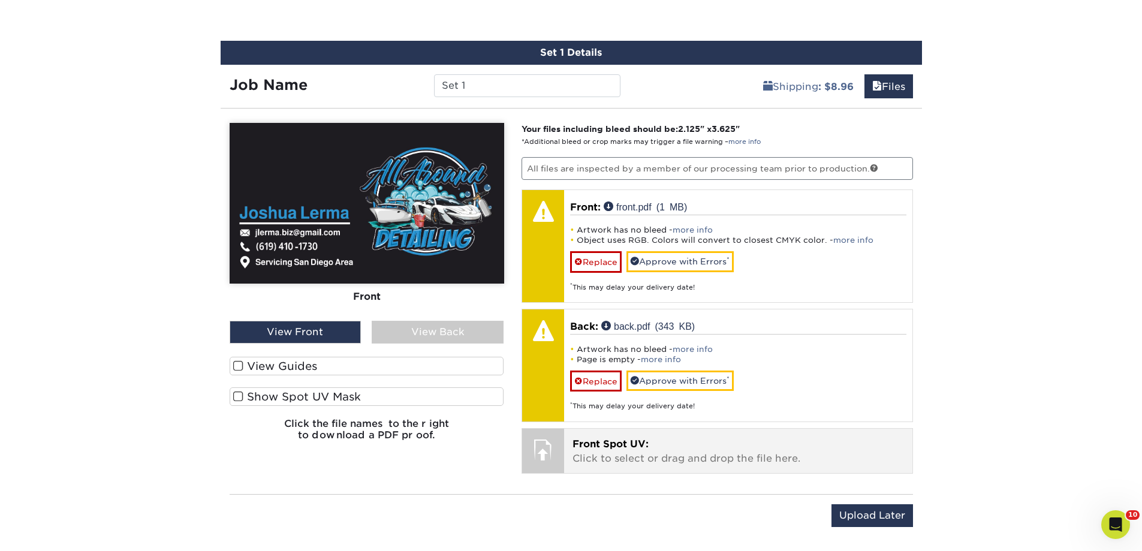
click at [629, 466] on div "Front Spot UV: Click to select or drag and drop the file here. Choose file" at bounding box center [738, 451] width 348 height 44
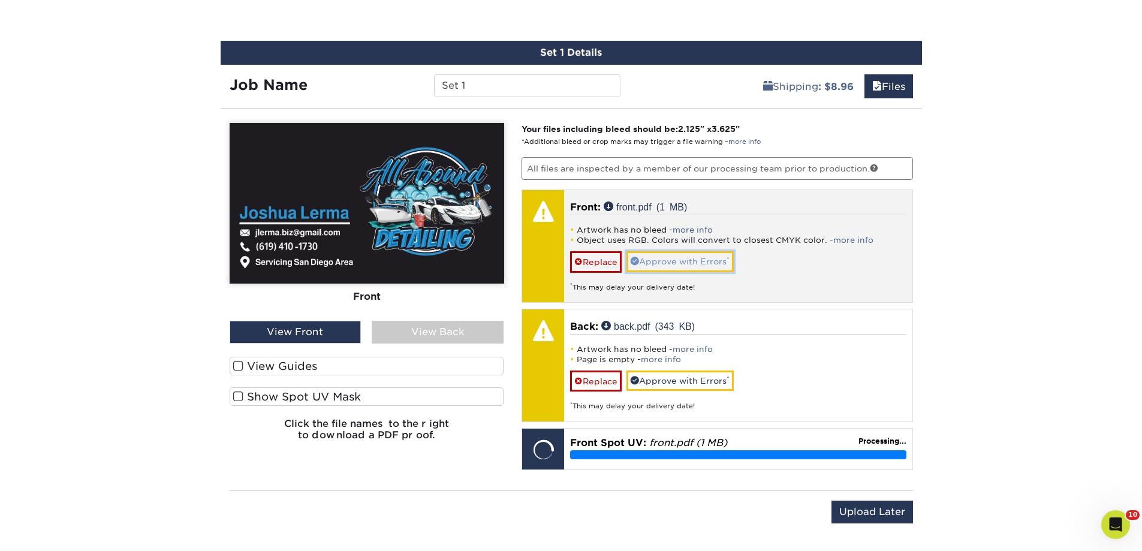
click at [699, 264] on link "Approve with Errors *" at bounding box center [679, 261] width 107 height 20
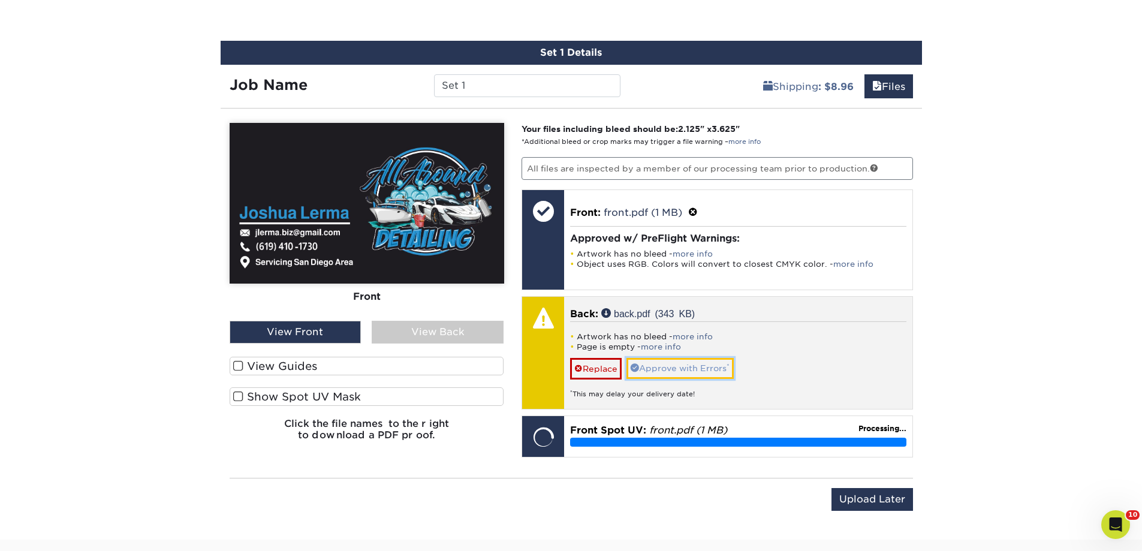
click at [698, 365] on link "Approve with Errors *" at bounding box center [679, 368] width 107 height 20
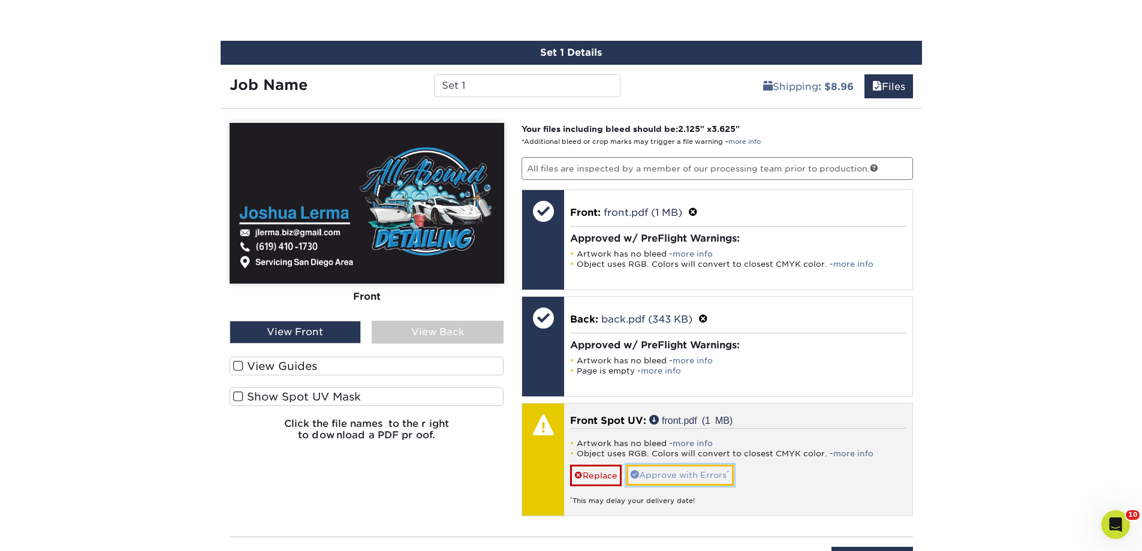
click at [689, 475] on link "Approve with Errors *" at bounding box center [679, 474] width 107 height 20
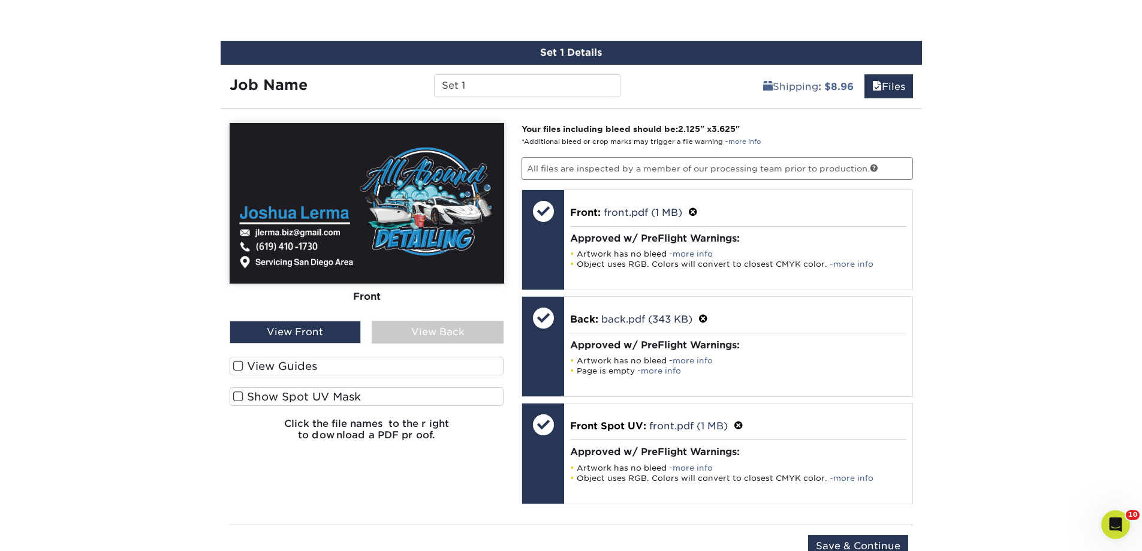
click at [454, 327] on div "View Back" at bounding box center [438, 332] width 132 height 23
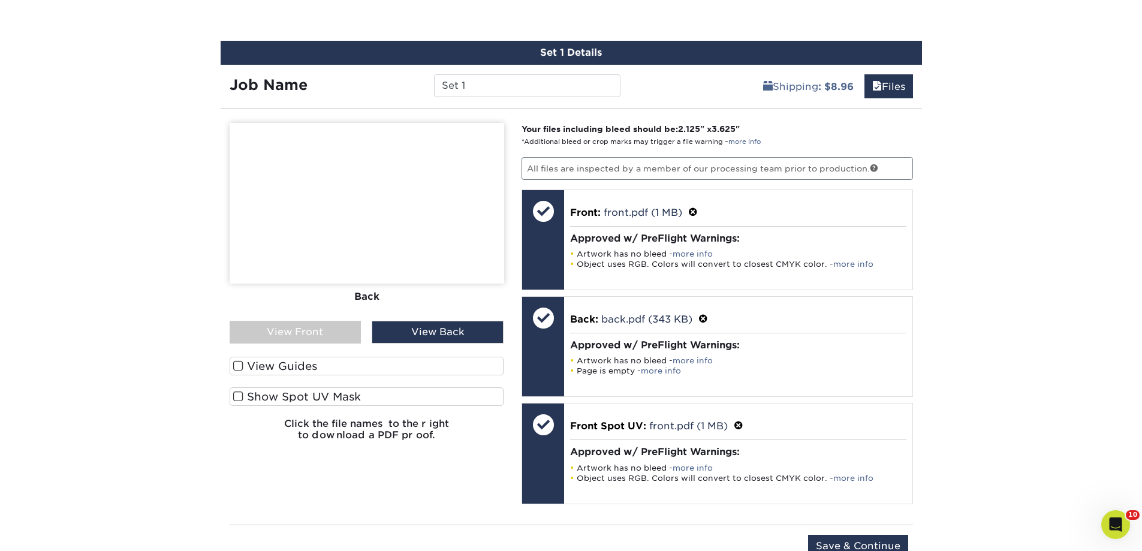
click at [285, 332] on div "View Front" at bounding box center [296, 332] width 132 height 23
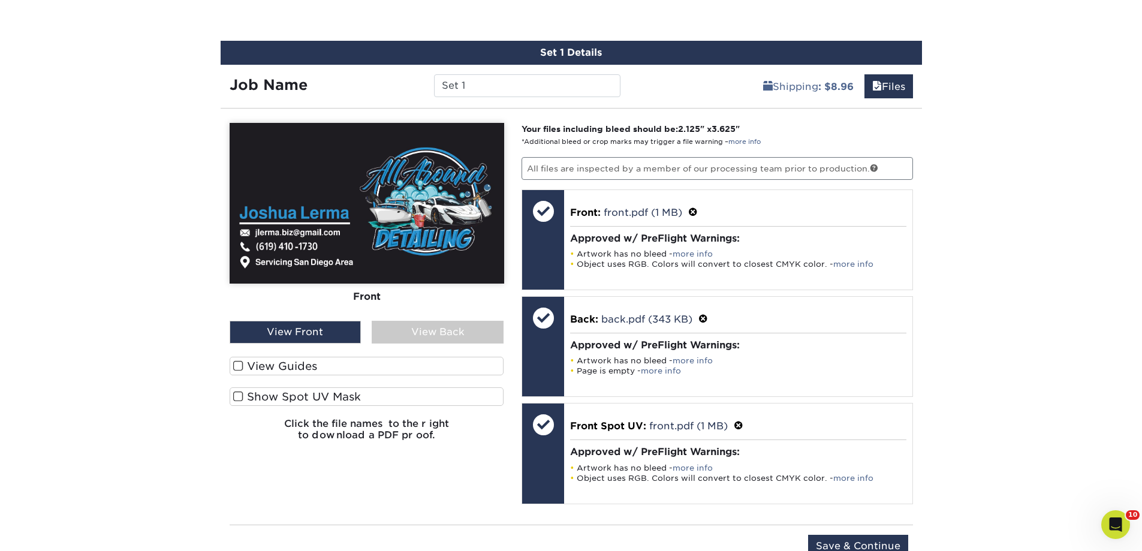
click at [442, 330] on div "View Back" at bounding box center [438, 332] width 132 height 23
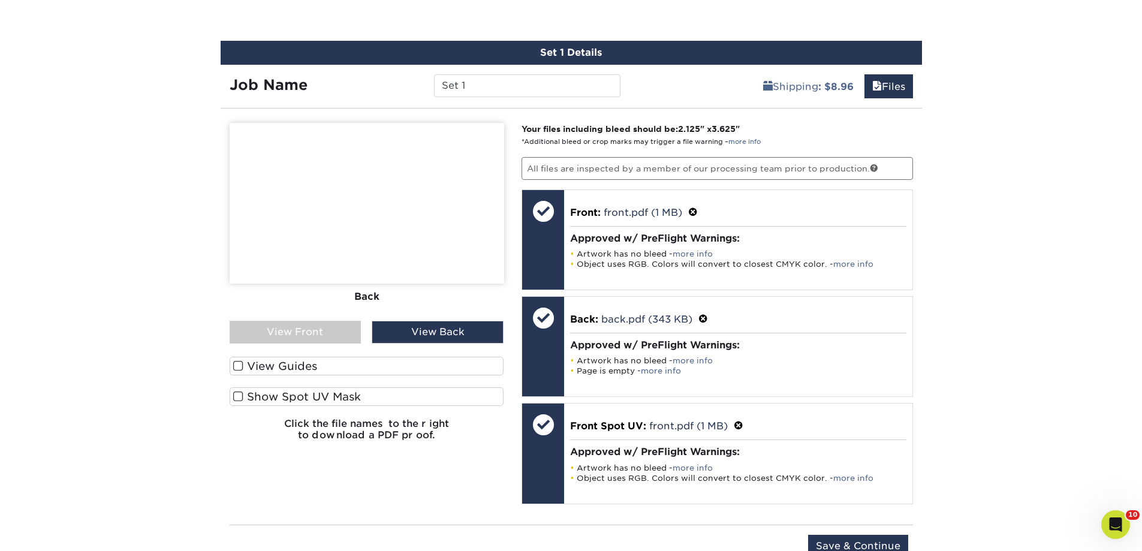
click at [322, 332] on div "View Front" at bounding box center [296, 332] width 132 height 23
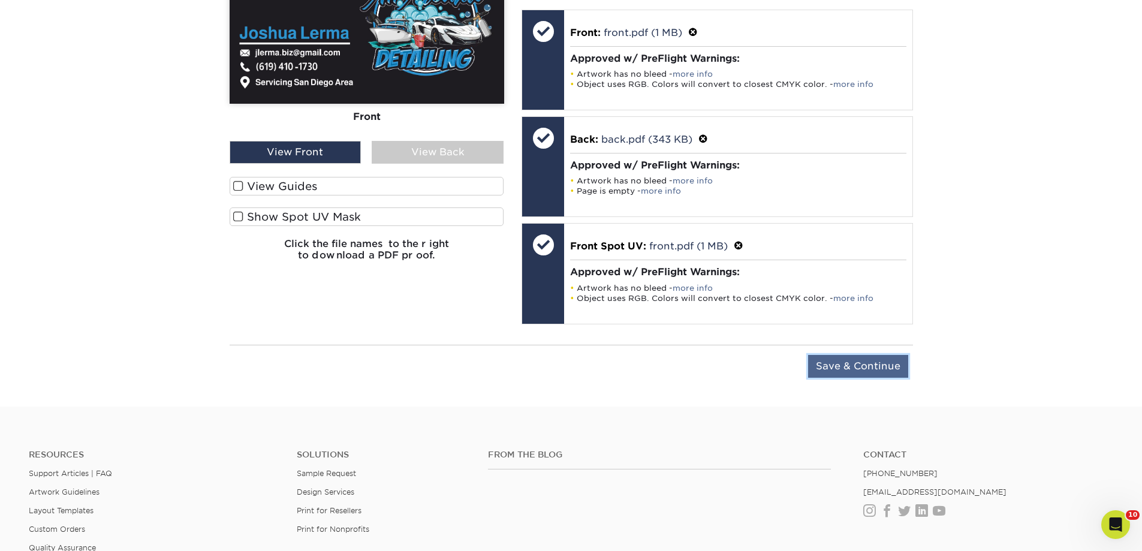
click at [870, 363] on input "Save & Continue" at bounding box center [858, 366] width 100 height 23
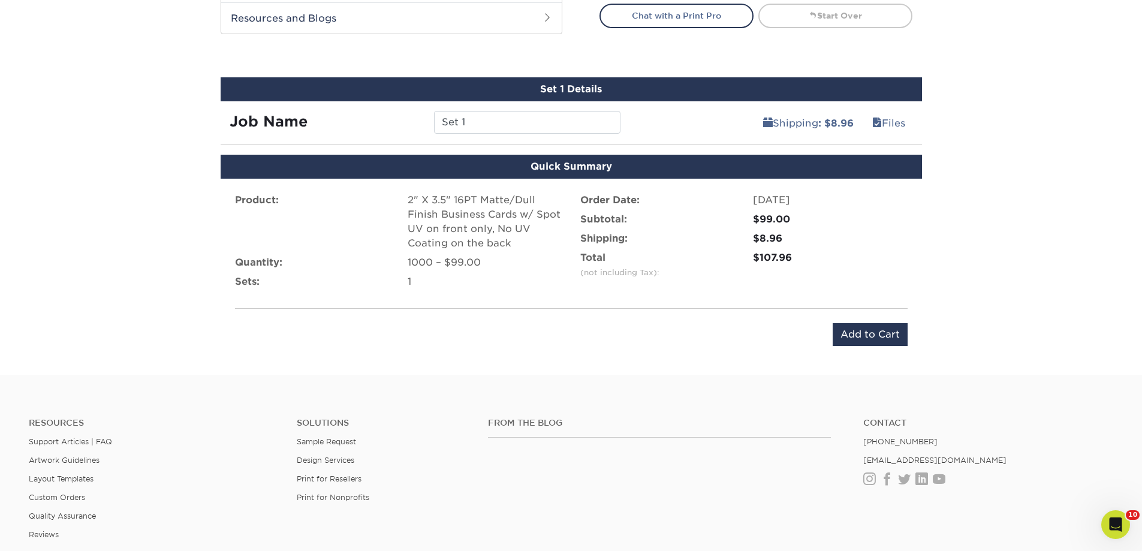
scroll to position [629, 0]
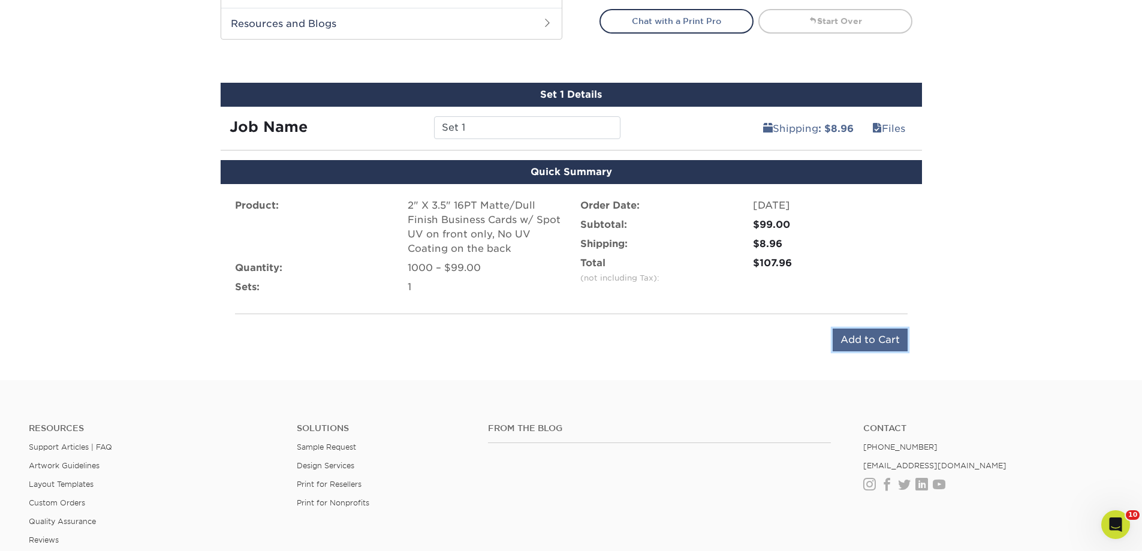
click at [853, 338] on input "Add to Cart" at bounding box center [869, 339] width 75 height 23
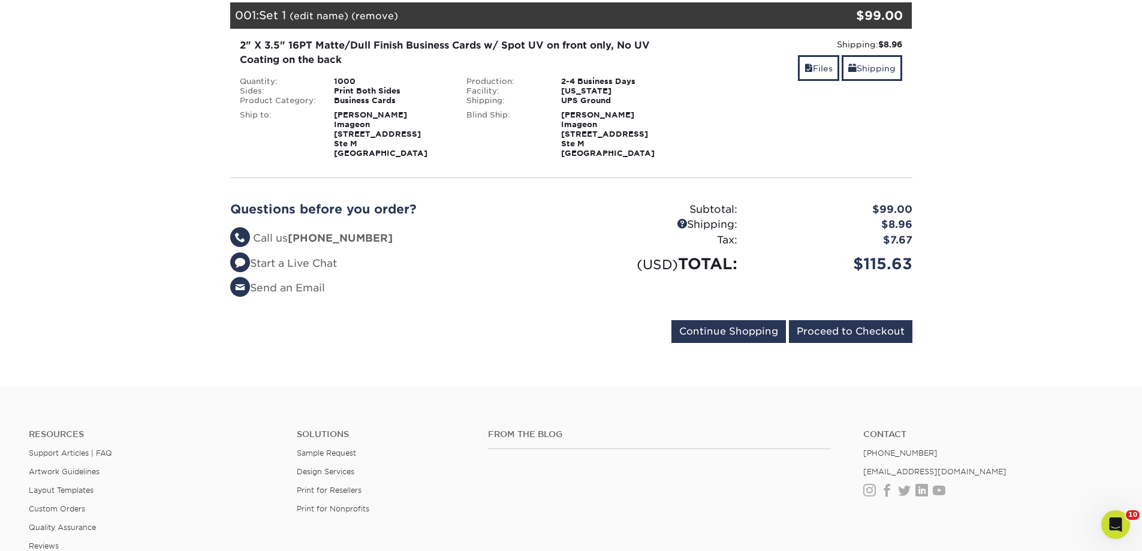
scroll to position [60, 0]
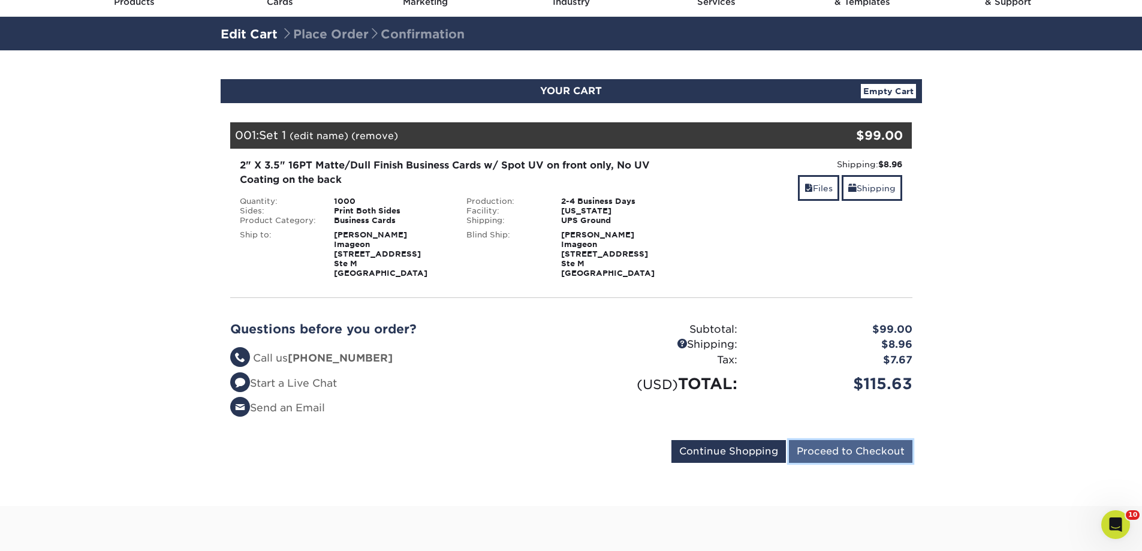
click at [837, 453] on input "Proceed to Checkout" at bounding box center [850, 451] width 123 height 23
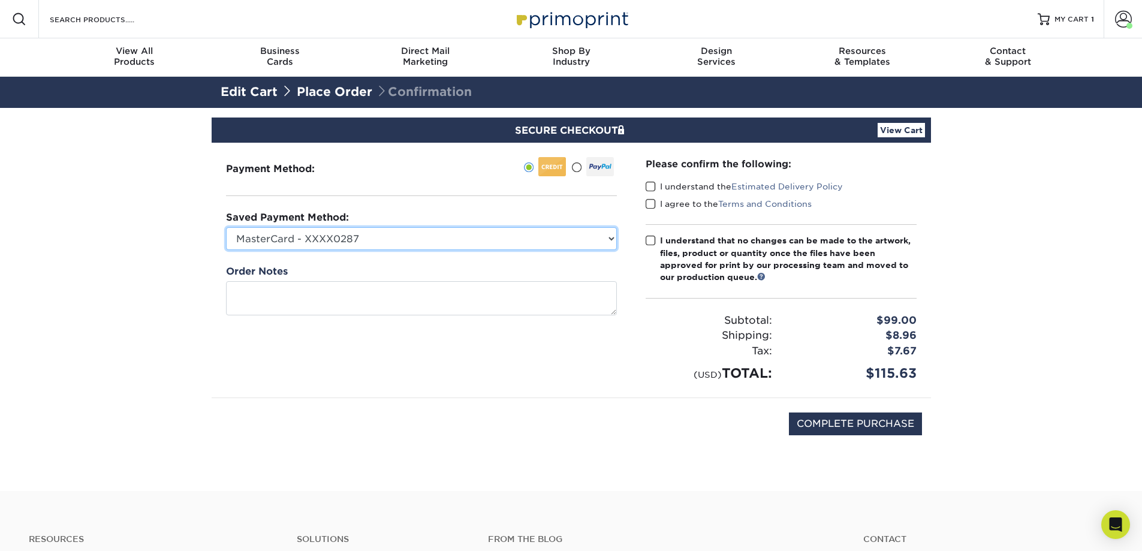
click at [383, 241] on select "MasterCard - XXXX0287 MasterCard - XXXX9908 Visa - XXXX2885 Visa - XXXX4174 Vis…" at bounding box center [421, 238] width 391 height 23
select select "72489"
click at [226, 227] on select "MasterCard - XXXX0287 MasterCard - XXXX9908 Visa - XXXX2885 Visa - XXXX4174 Vis…" at bounding box center [421, 238] width 391 height 23
click at [675, 178] on div "Please confirm the following: I understand the Estimated Delivery Policy I agre…" at bounding box center [780, 270] width 271 height 226
click at [671, 184] on label "I understand the Estimated Delivery Policy" at bounding box center [743, 186] width 197 height 12
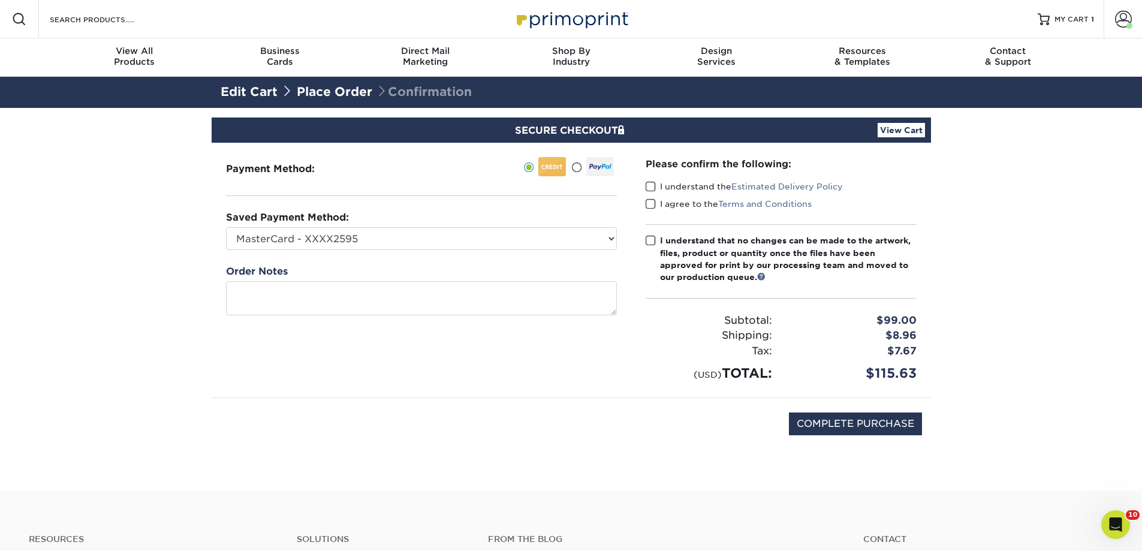
click at [0, 0] on input "I understand the Estimated Delivery Policy" at bounding box center [0, 0] width 0 height 0
click at [664, 203] on label "I agree to the Terms and Conditions" at bounding box center [728, 204] width 166 height 12
click at [0, 0] on input "I agree to the Terms and Conditions" at bounding box center [0, 0] width 0 height 0
click at [653, 242] on span at bounding box center [650, 240] width 10 height 11
click at [0, 0] on input "I understand that no changes can be made to the artwork, files, product or quan…" at bounding box center [0, 0] width 0 height 0
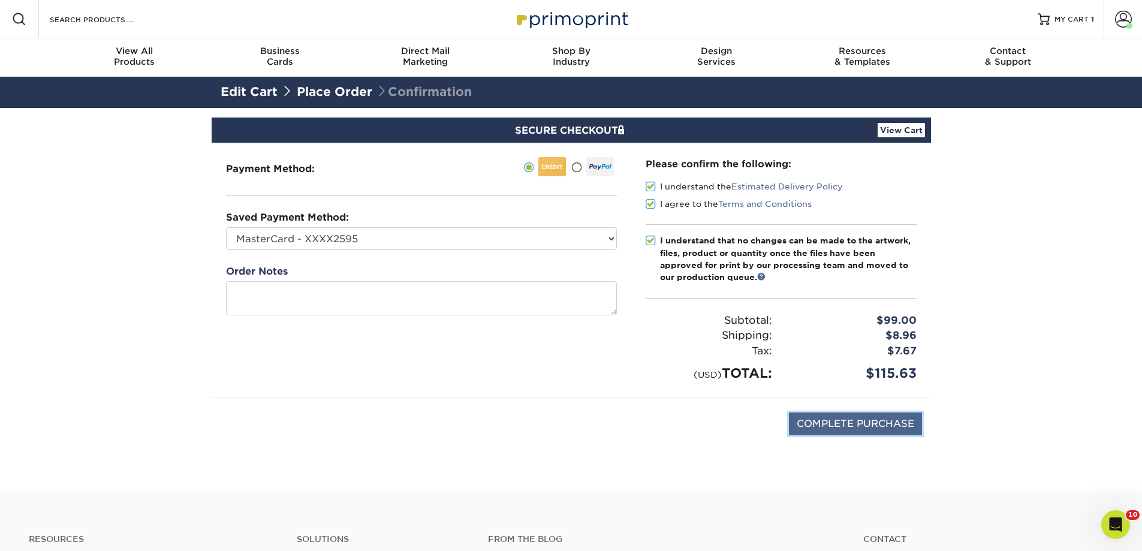
click at [817, 420] on input "COMPLETE PURCHASE" at bounding box center [855, 423] width 133 height 23
type input "PROCESSING, PLEASE WAIT..."
